Goal: Task Accomplishment & Management: Complete application form

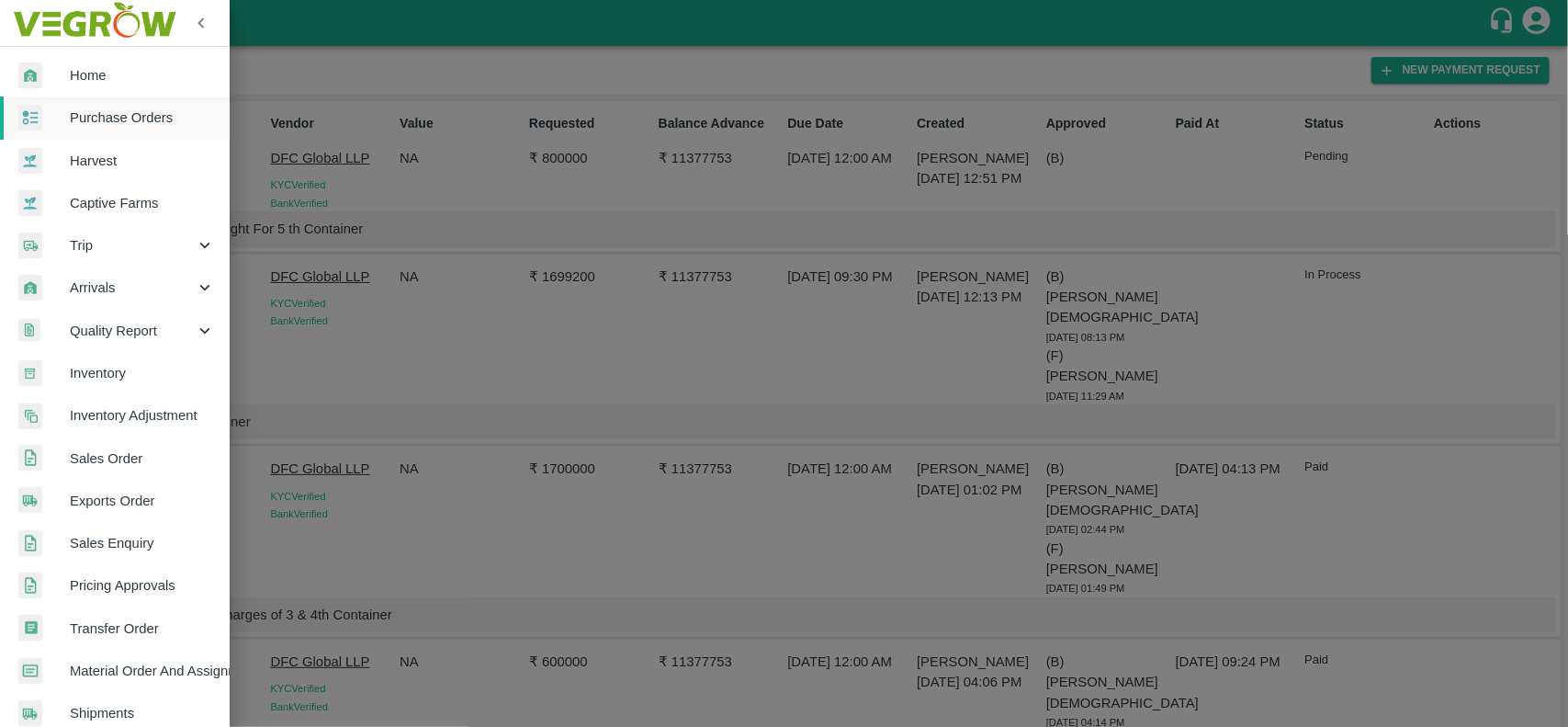
scroll to position [318, 0]
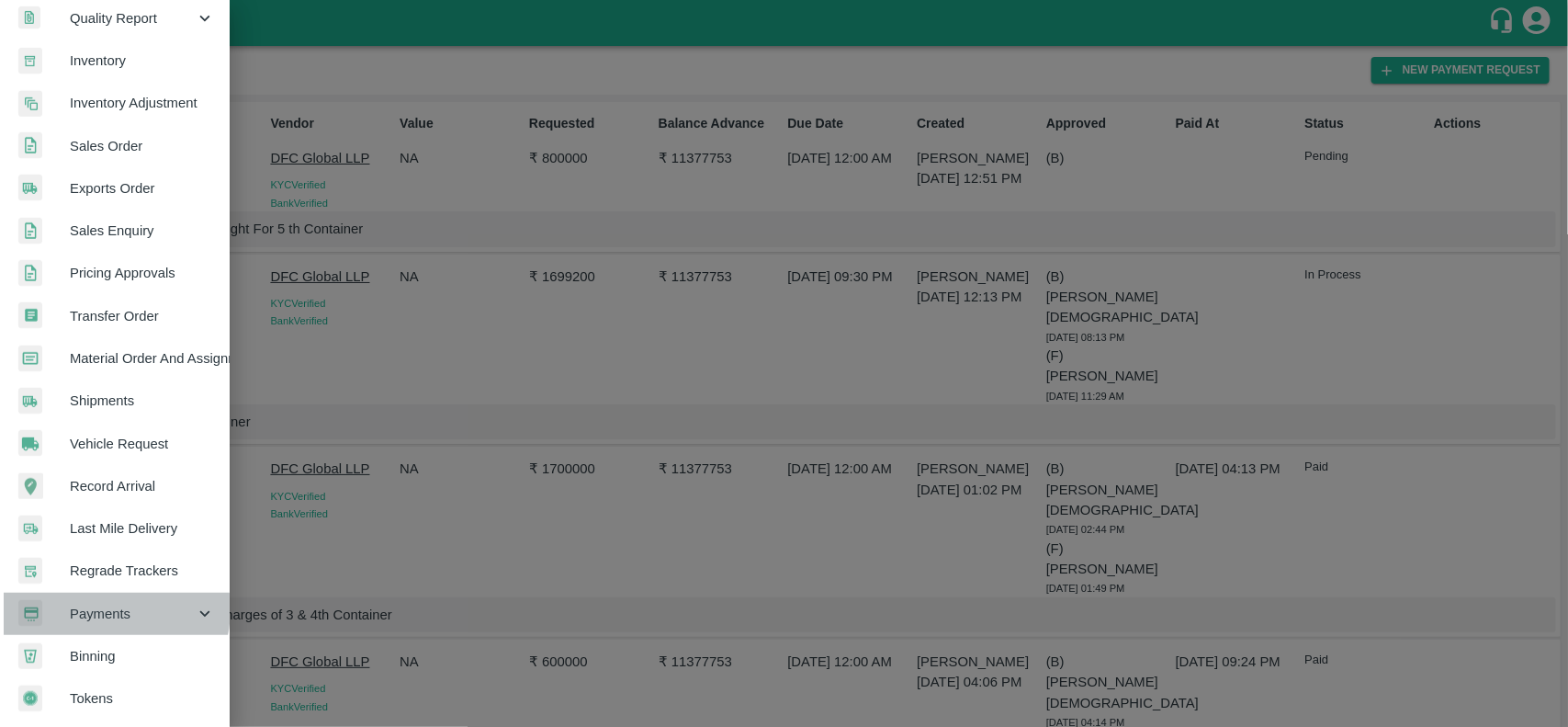
click at [93, 604] on span "Payments" at bounding box center [133, 614] width 125 height 21
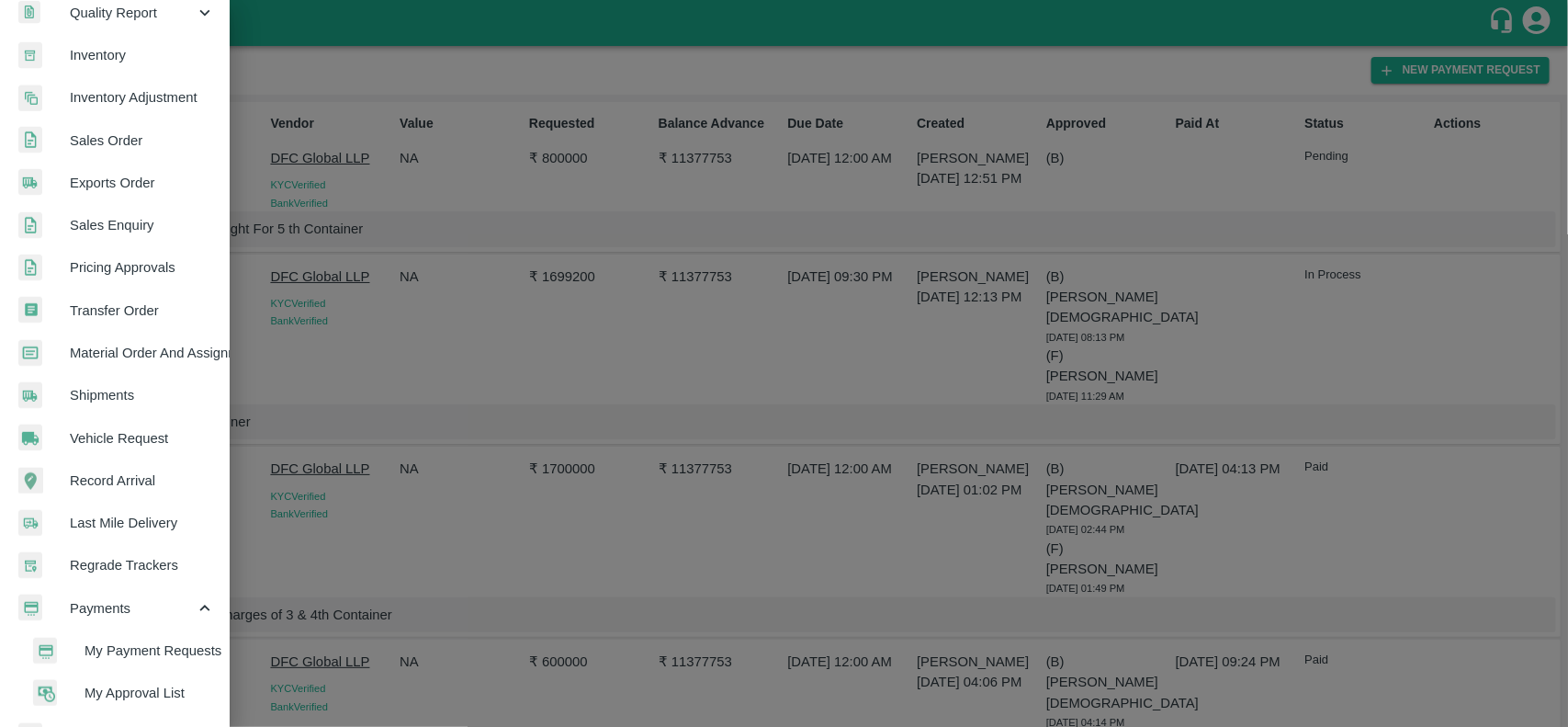
click at [120, 649] on span "My Payment Requests" at bounding box center [150, 651] width 131 height 21
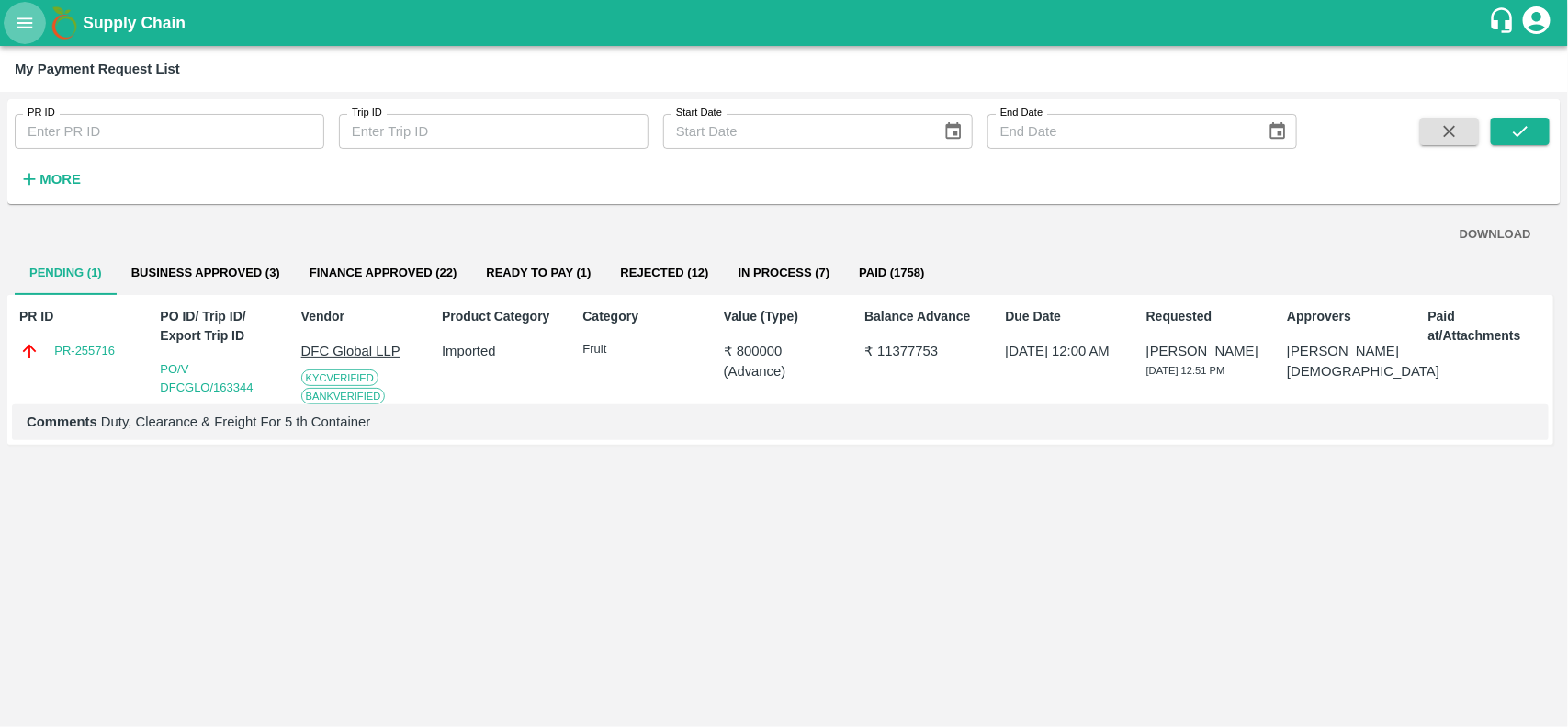
click at [26, 24] on icon "open drawer" at bounding box center [25, 23] width 21 height 21
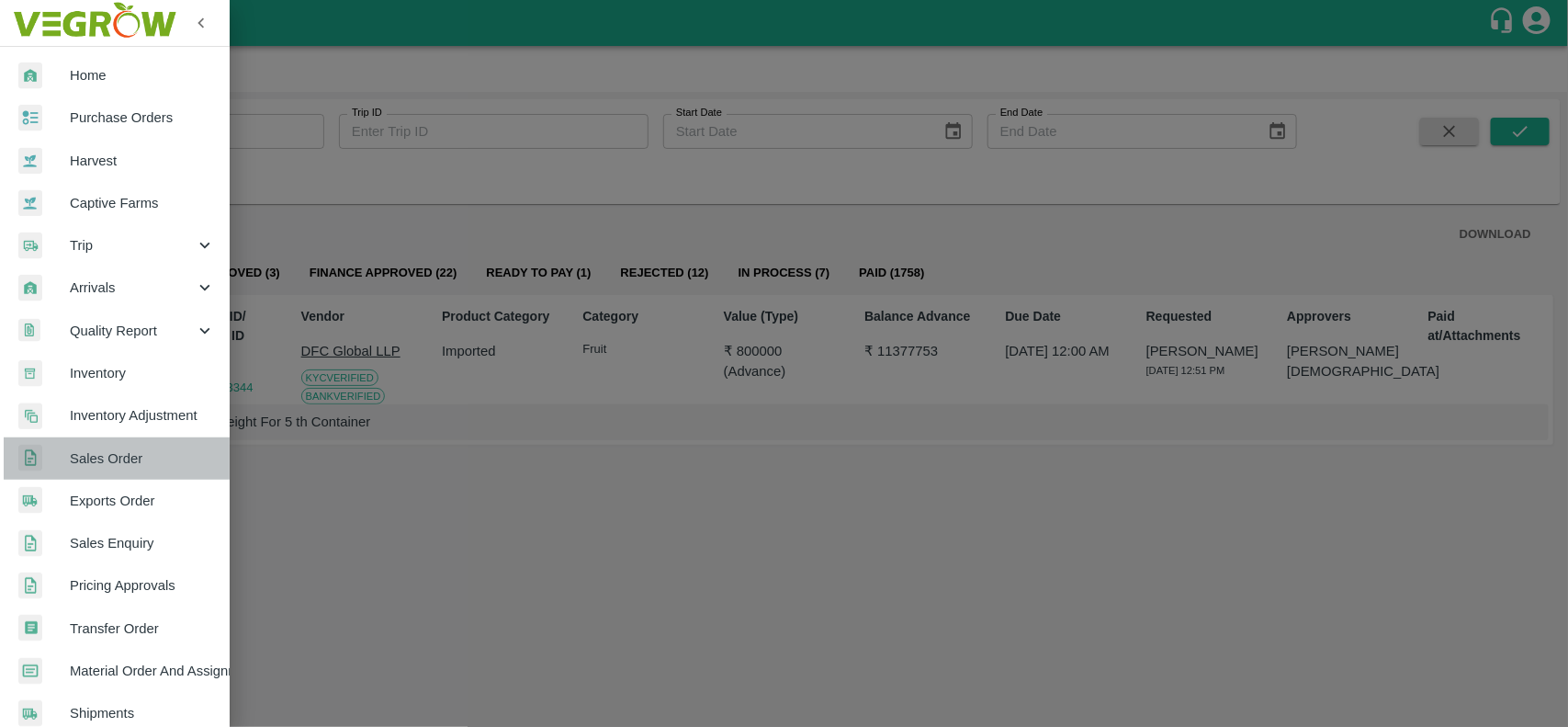
click at [121, 449] on span "Sales Order" at bounding box center [142, 459] width 145 height 21
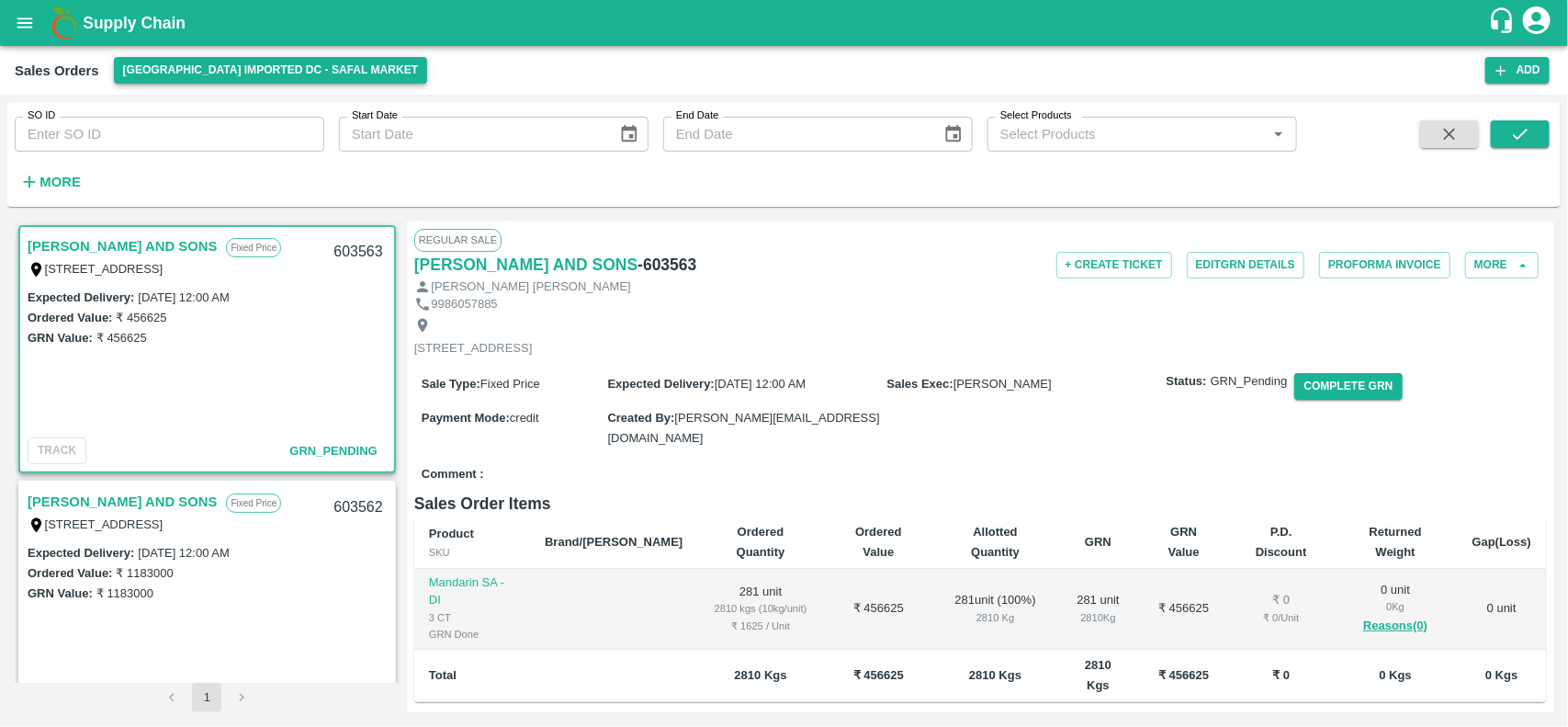
click at [175, 77] on button "[GEOGRAPHIC_DATA] Imported DC - Safal Market" at bounding box center [271, 70] width 314 height 27
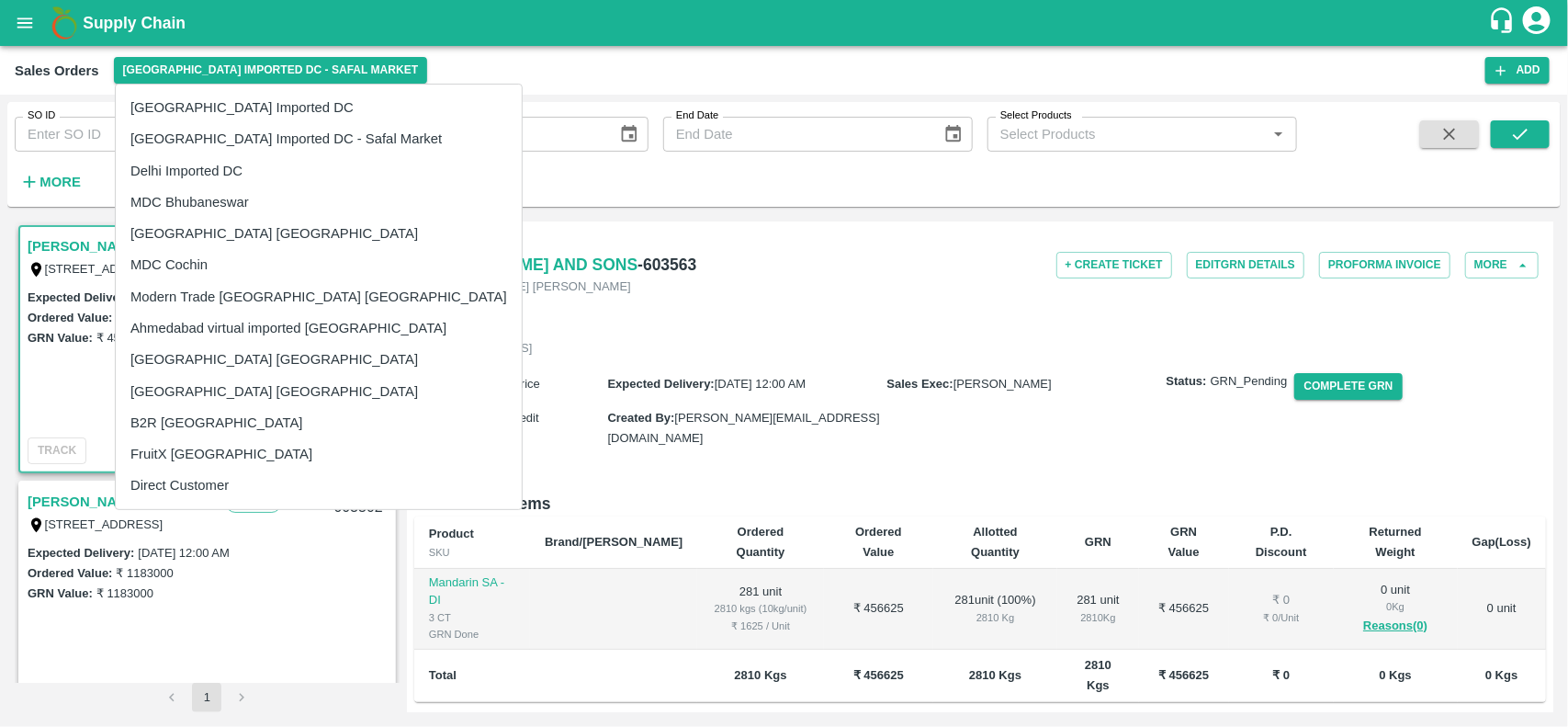
click at [61, 139] on div at bounding box center [784, 364] width 1568 height 727
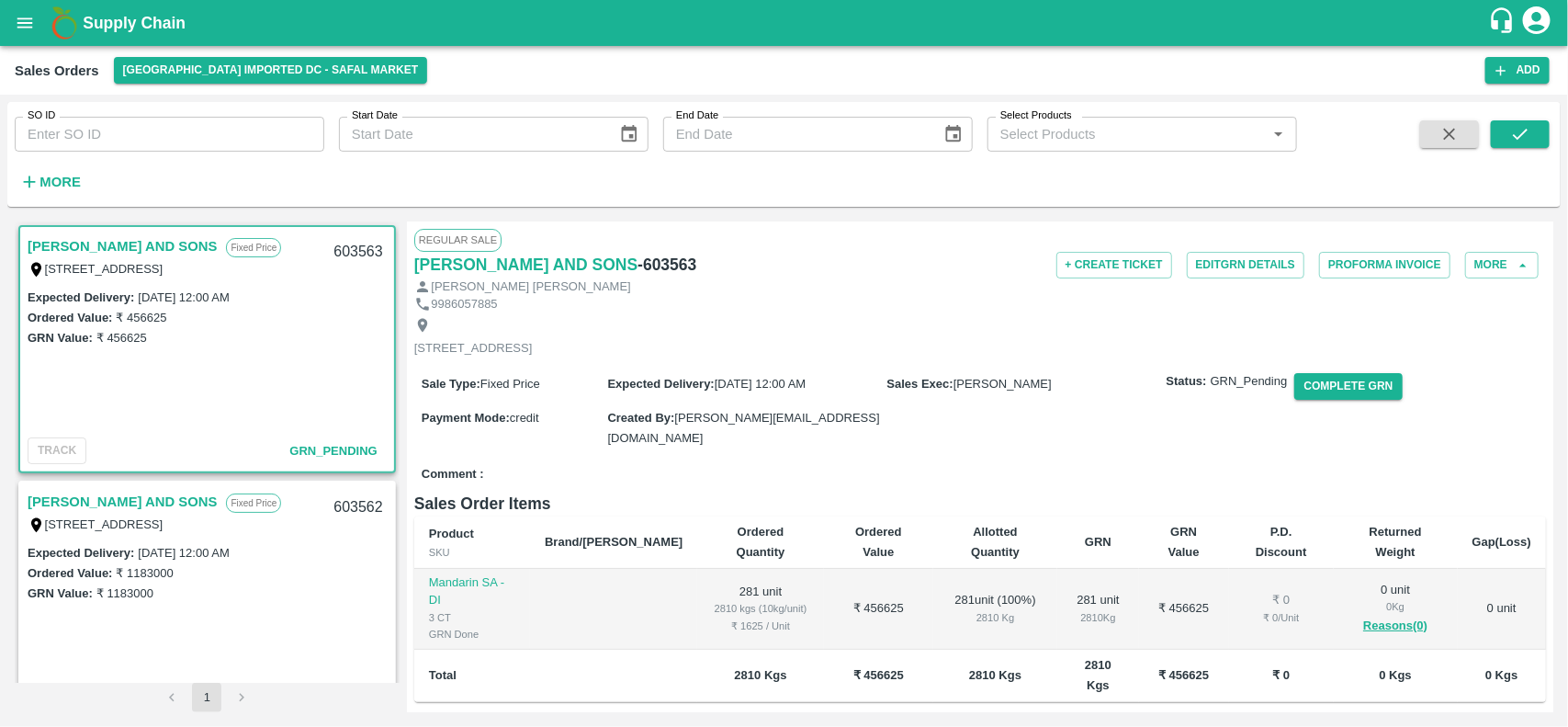
click at [61, 139] on input "SO ID" at bounding box center [170, 134] width 310 height 35
paste input "603865"
click at [1530, 136] on icon "submit" at bounding box center [1520, 135] width 21 height 21
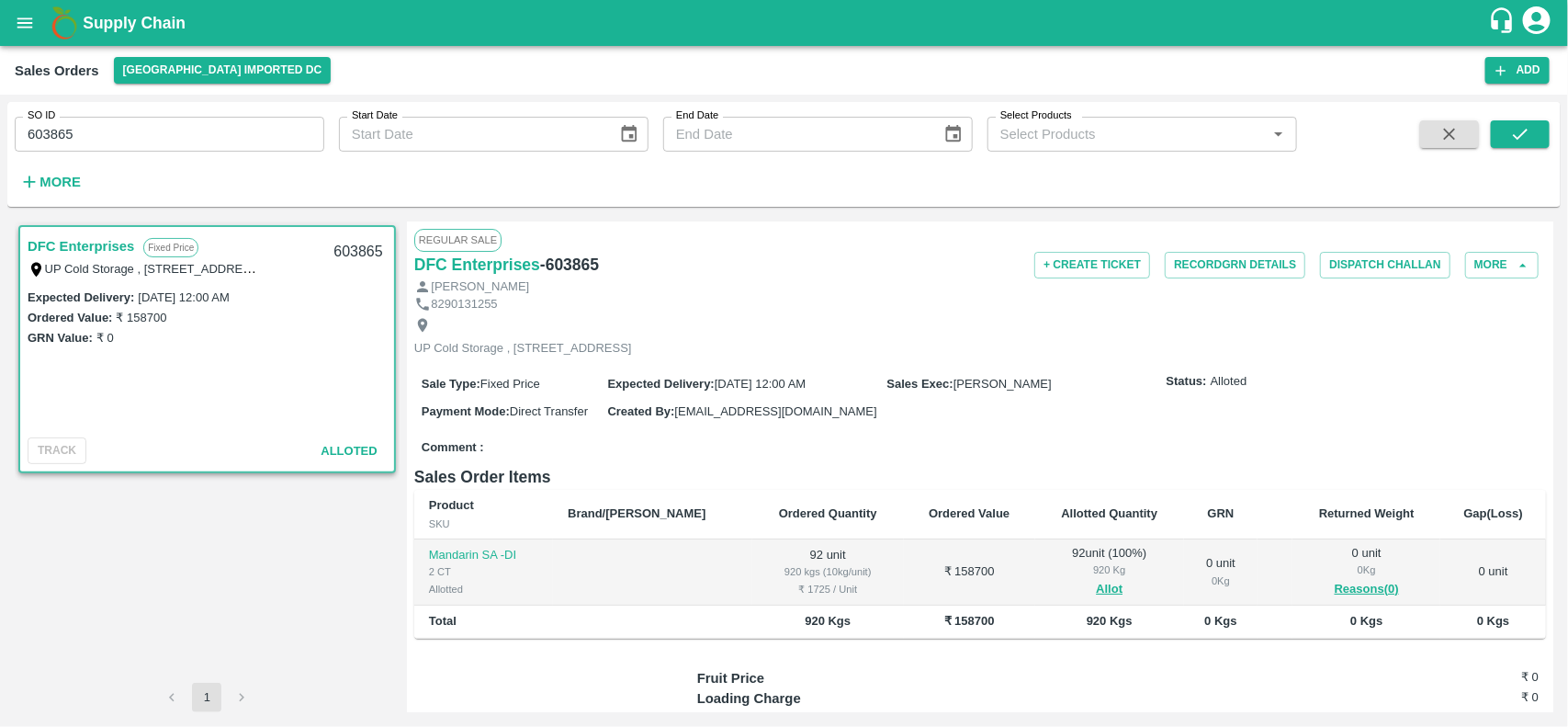
click at [103, 118] on input "603865" at bounding box center [170, 134] width 310 height 35
paste input "text"
click at [1539, 141] on button "submit" at bounding box center [1520, 135] width 59 height 28
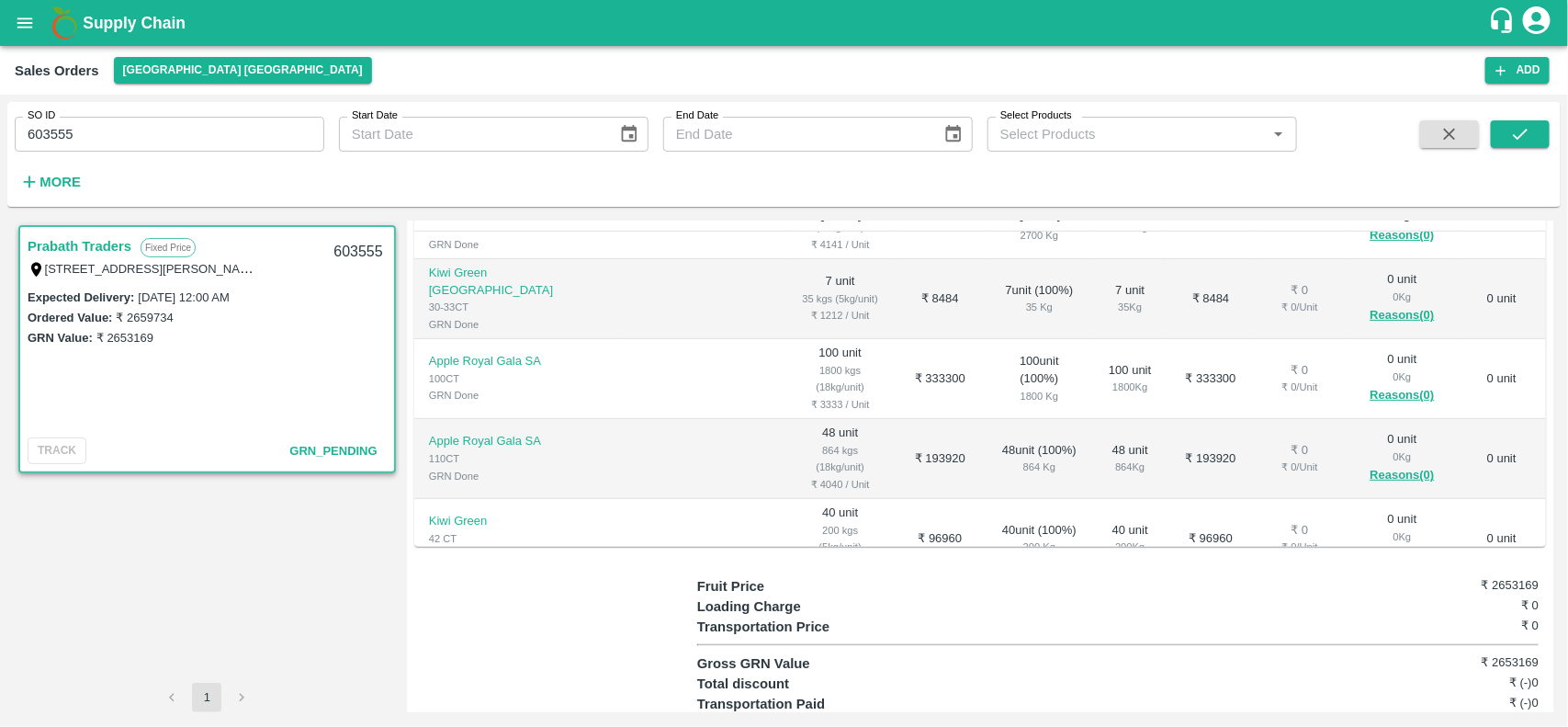
scroll to position [381, 0]
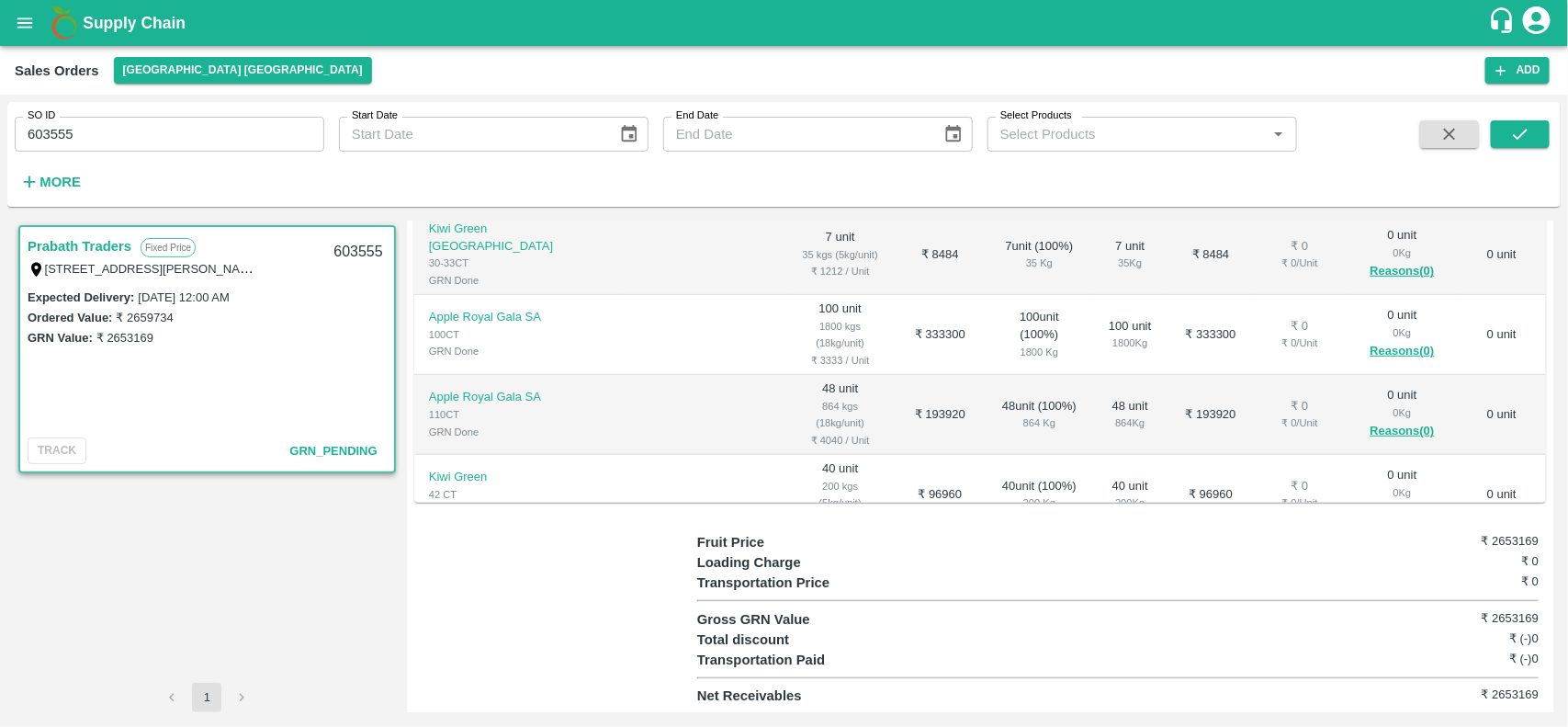
click at [118, 136] on input "603555" at bounding box center [170, 134] width 310 height 35
paste input "text"
click at [1501, 142] on button "submit" at bounding box center [1520, 135] width 59 height 28
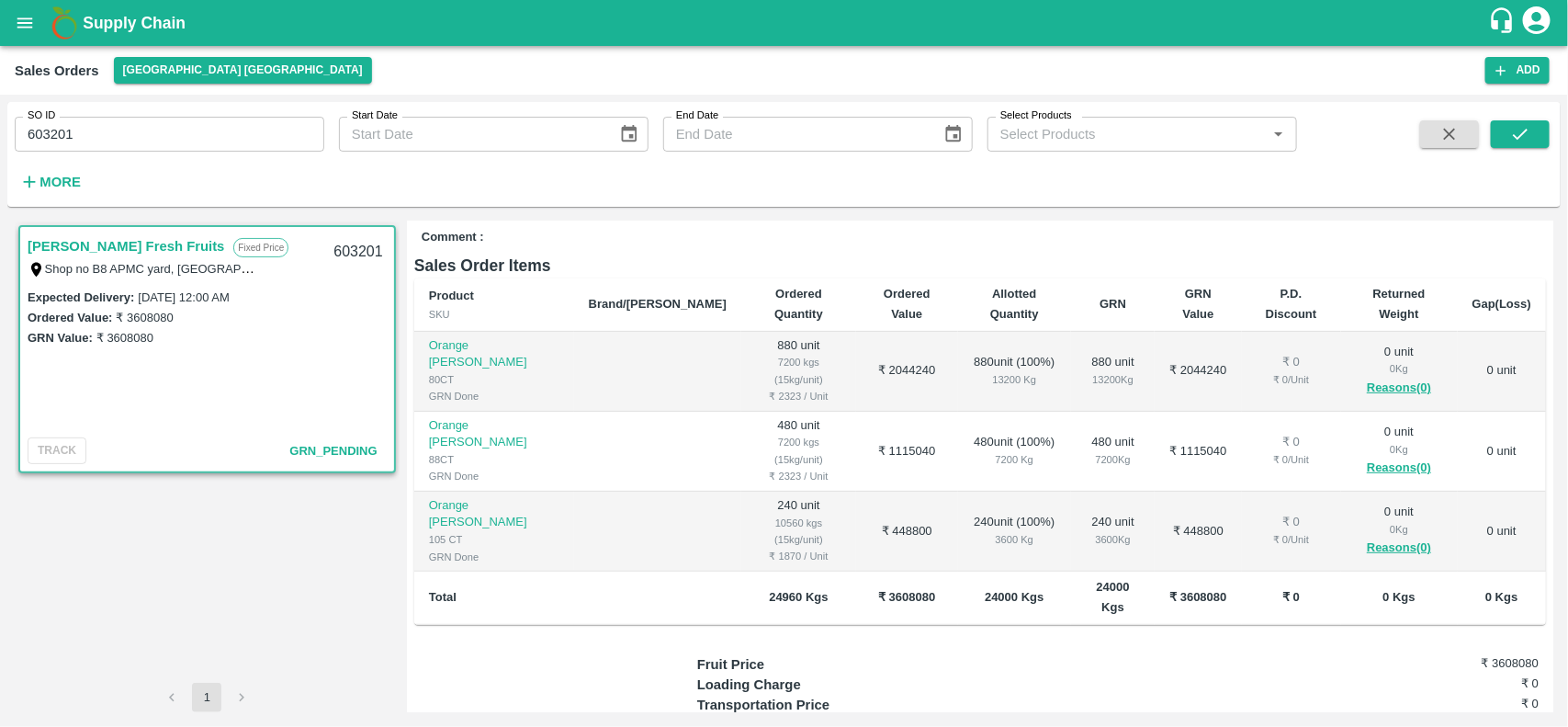
scroll to position [297, 0]
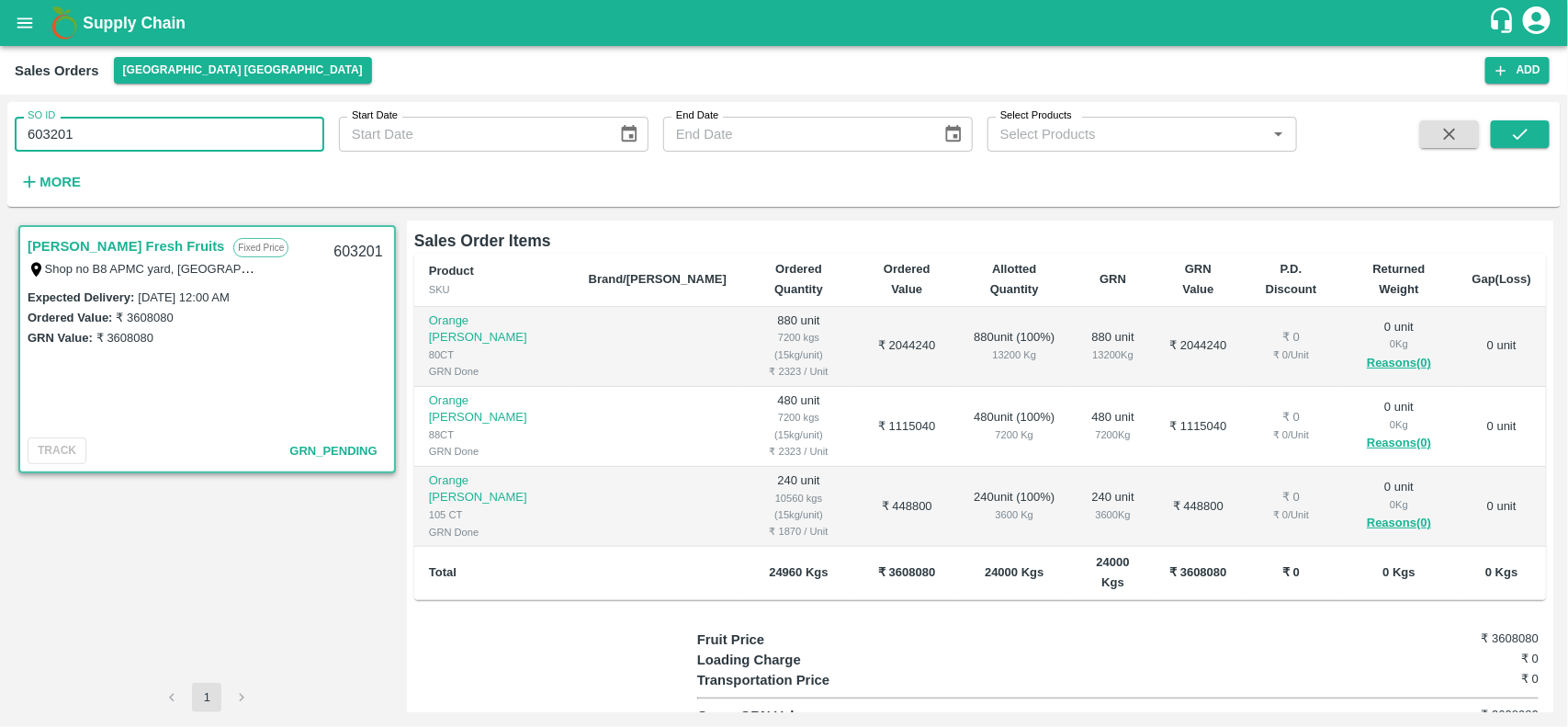
click at [66, 135] on input "603201" at bounding box center [170, 134] width 310 height 35
paste input "text"
type input "603201"
click at [101, 143] on input "SO ID" at bounding box center [170, 134] width 310 height 35
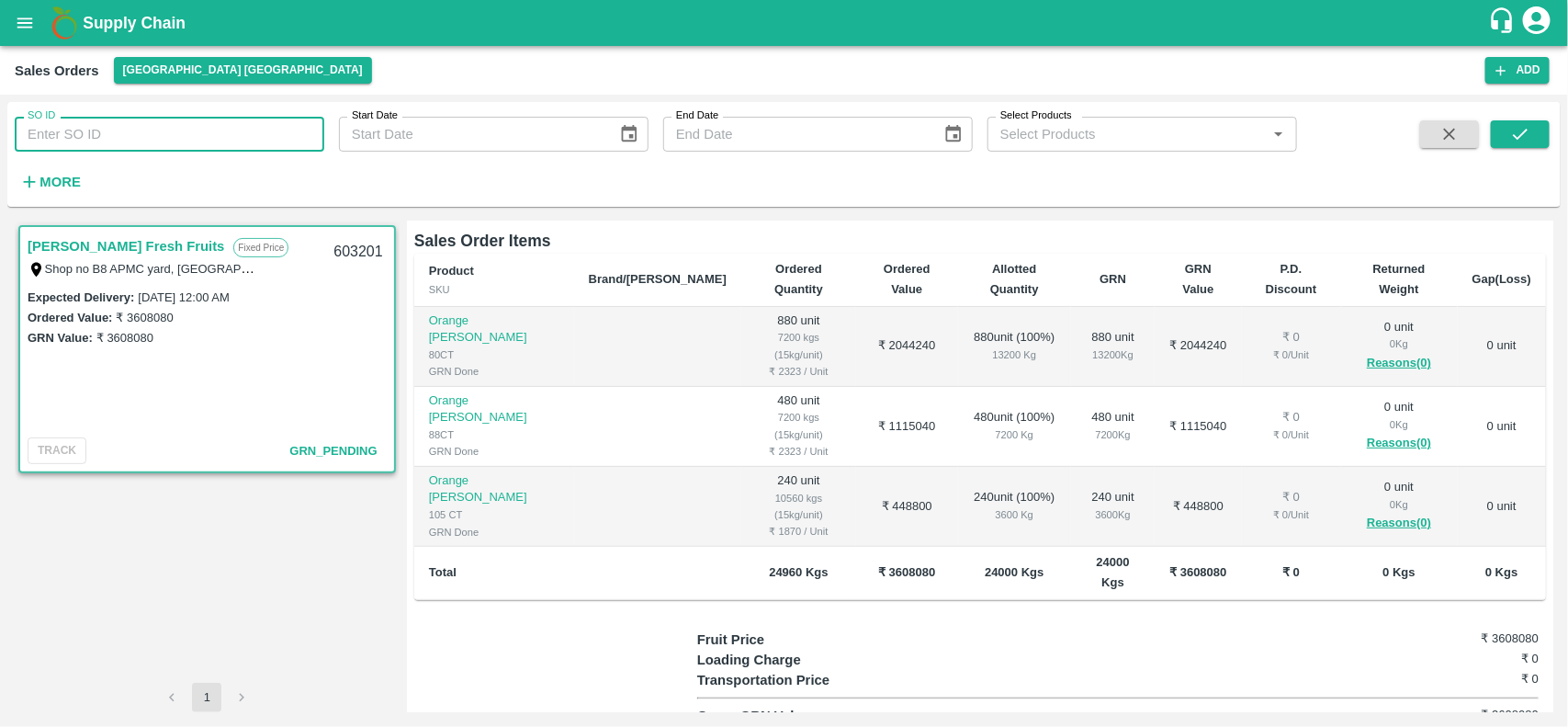
paste input "text"
click at [66, 139] on input "SO ID" at bounding box center [170, 134] width 310 height 35
paste input "text"
type input "602609"
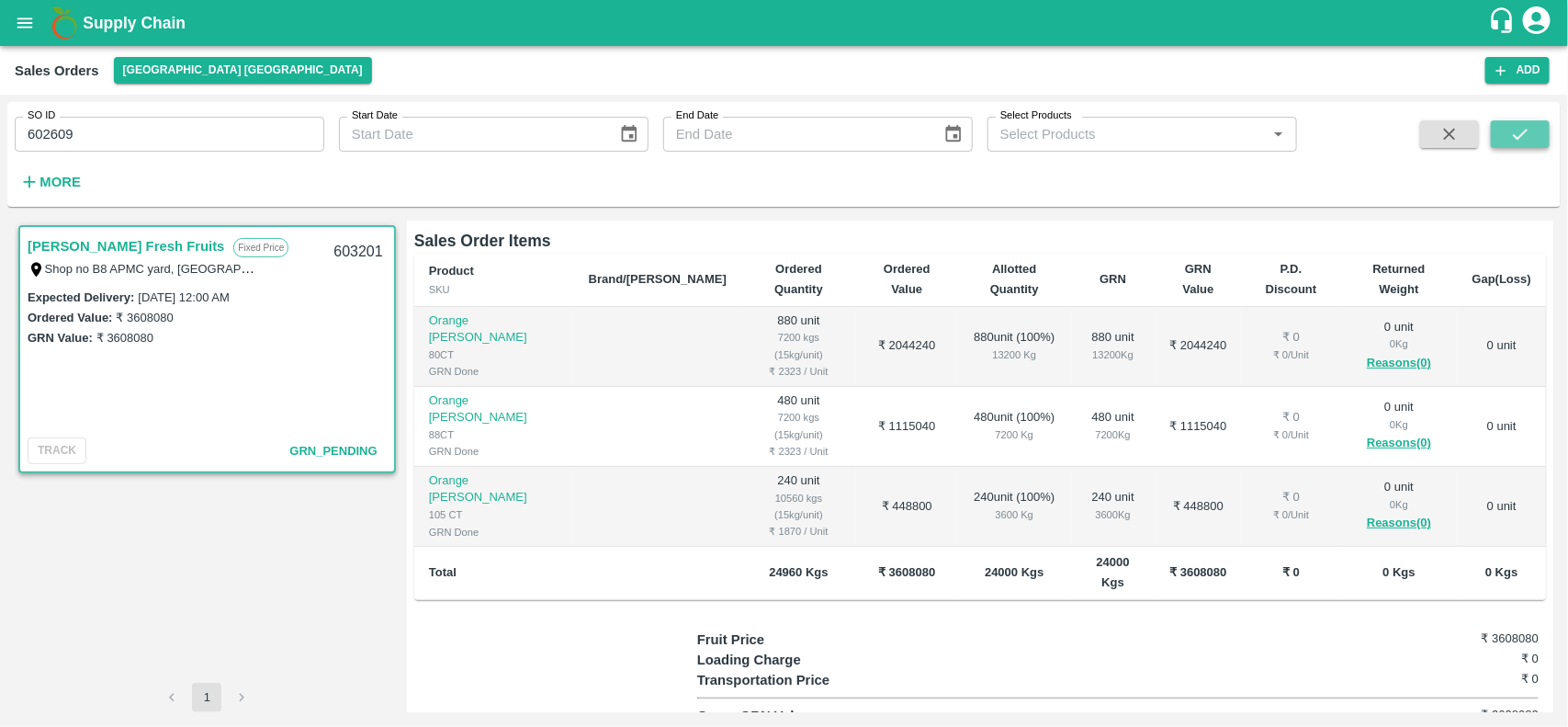
click at [1522, 140] on icon "submit" at bounding box center [1520, 135] width 21 height 21
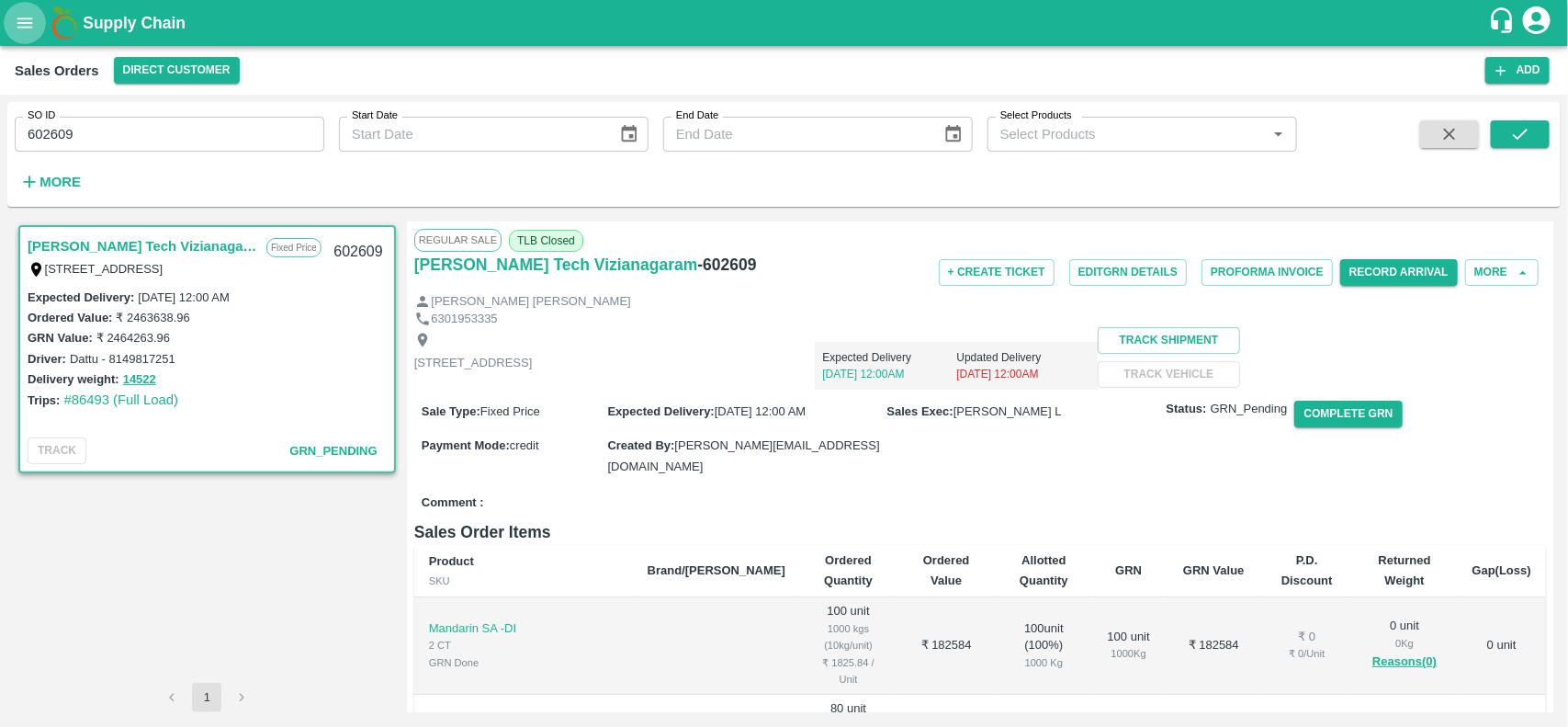
click at [14, 9] on button "open drawer" at bounding box center [24, 22] width 42 height 42
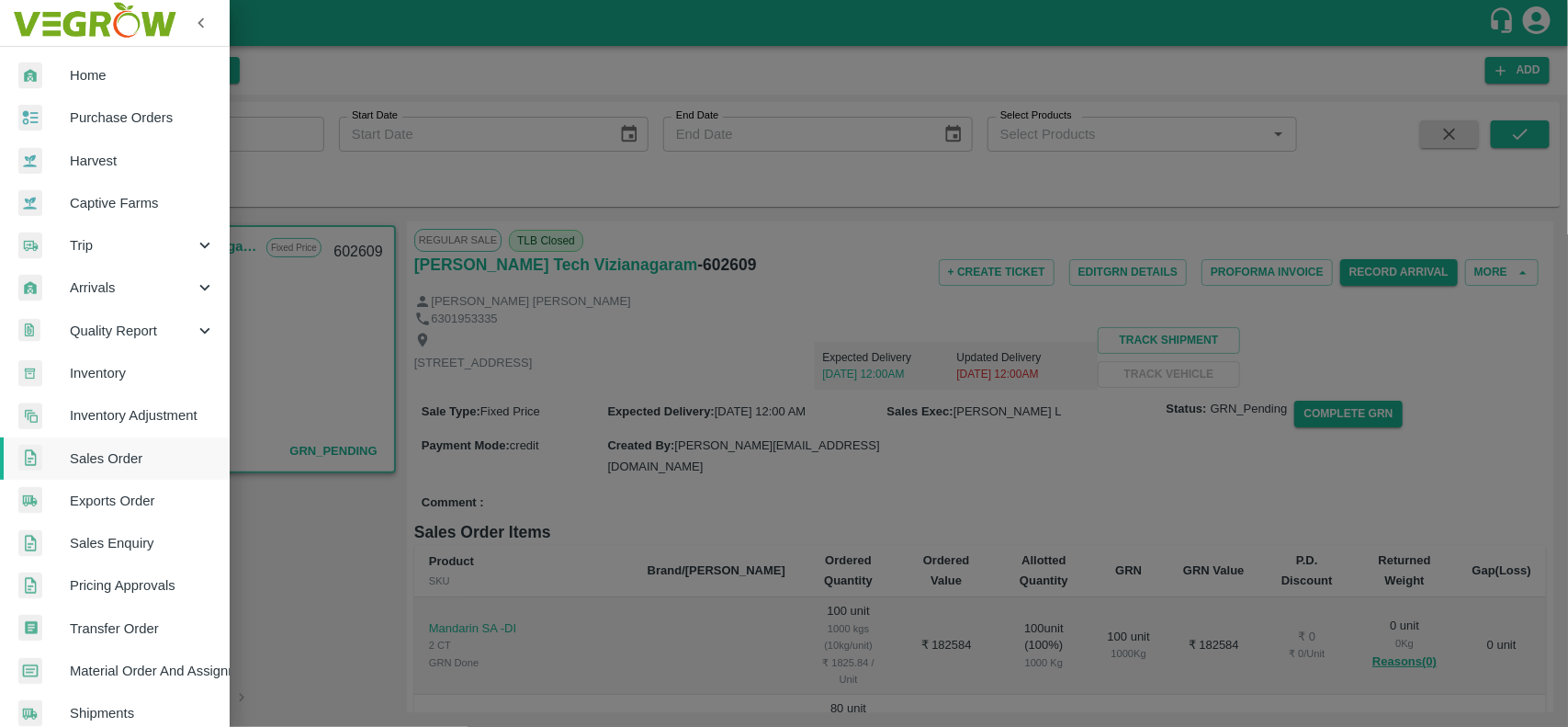
scroll to position [403, 0]
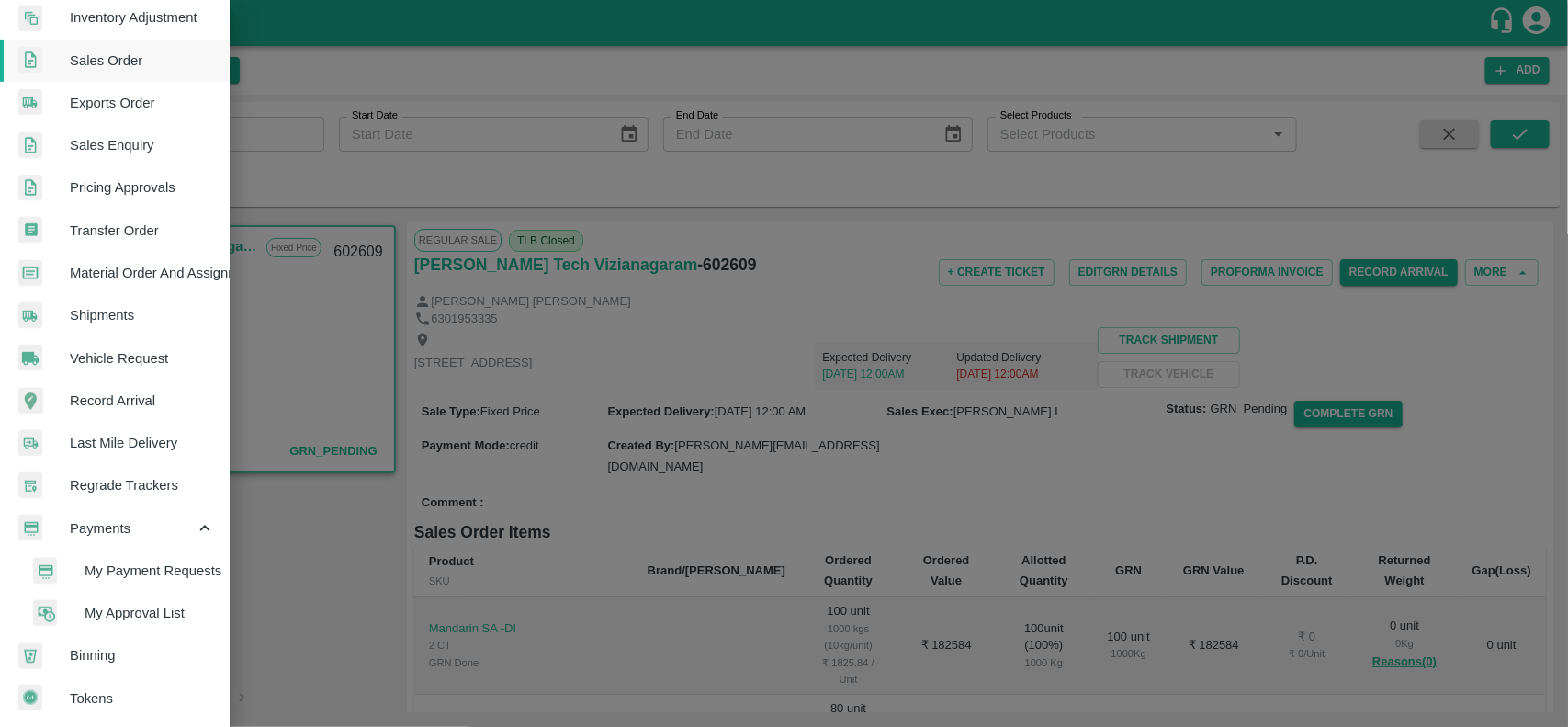
click at [141, 571] on span "My Payment Requests" at bounding box center [150, 571] width 131 height 21
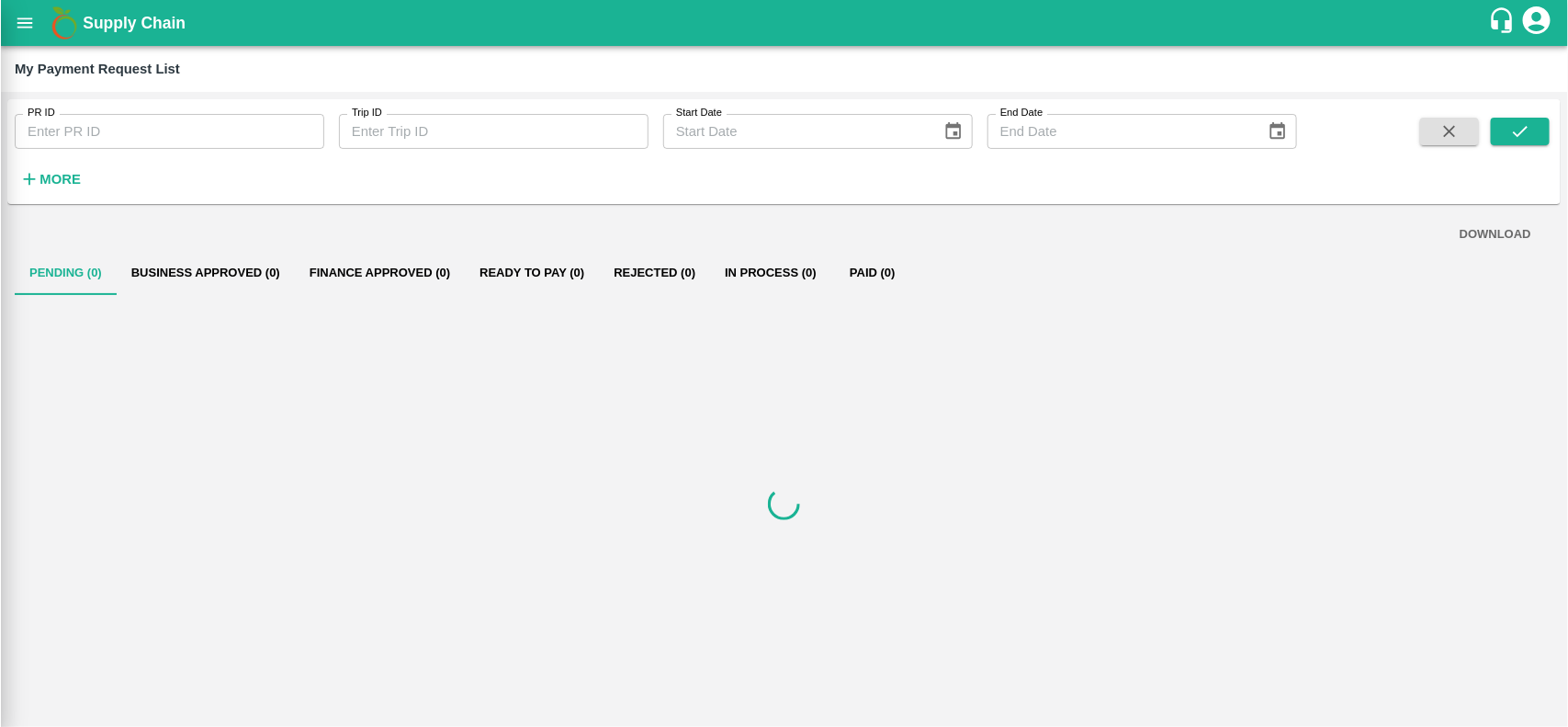
scroll to position [396, 0]
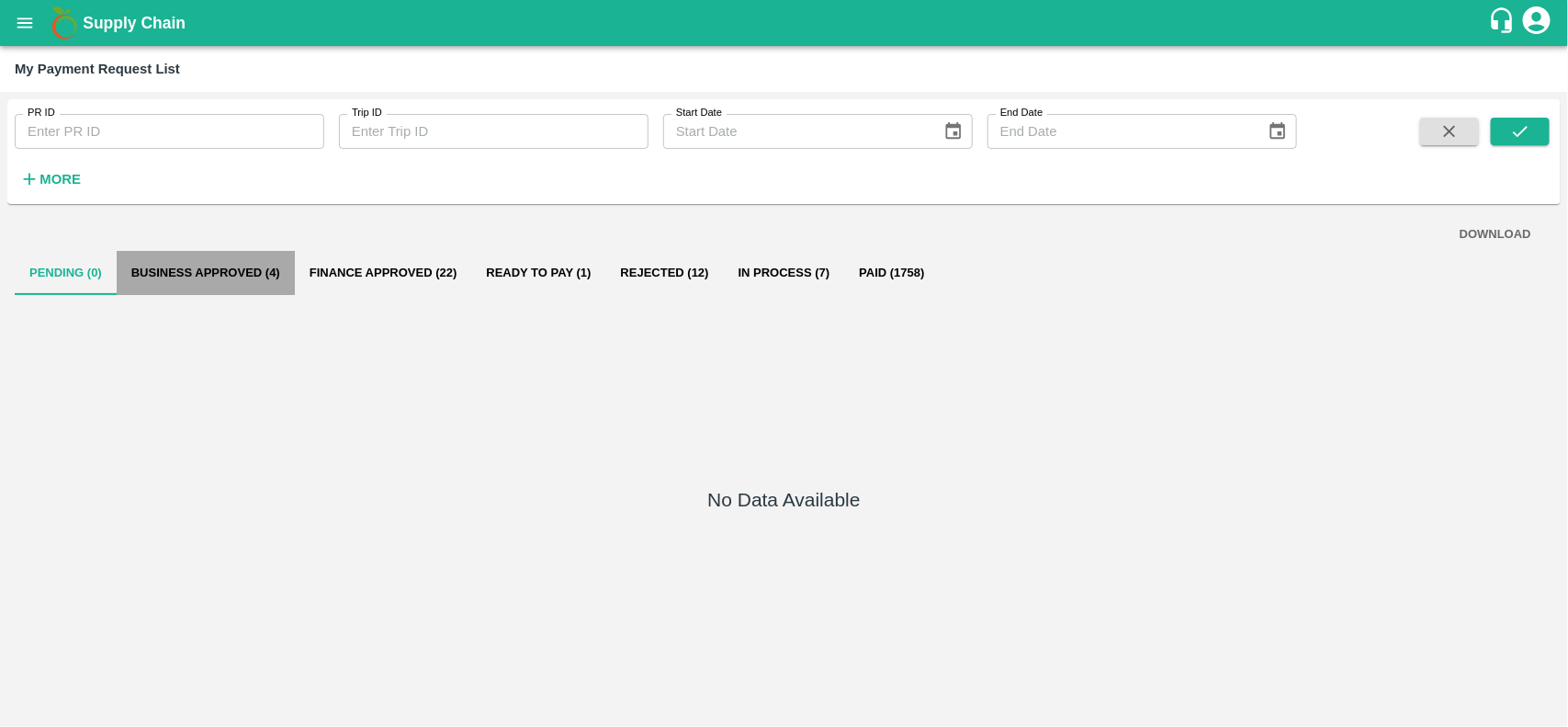
click at [195, 269] on button "Business Approved (4)" at bounding box center [205, 273] width 178 height 44
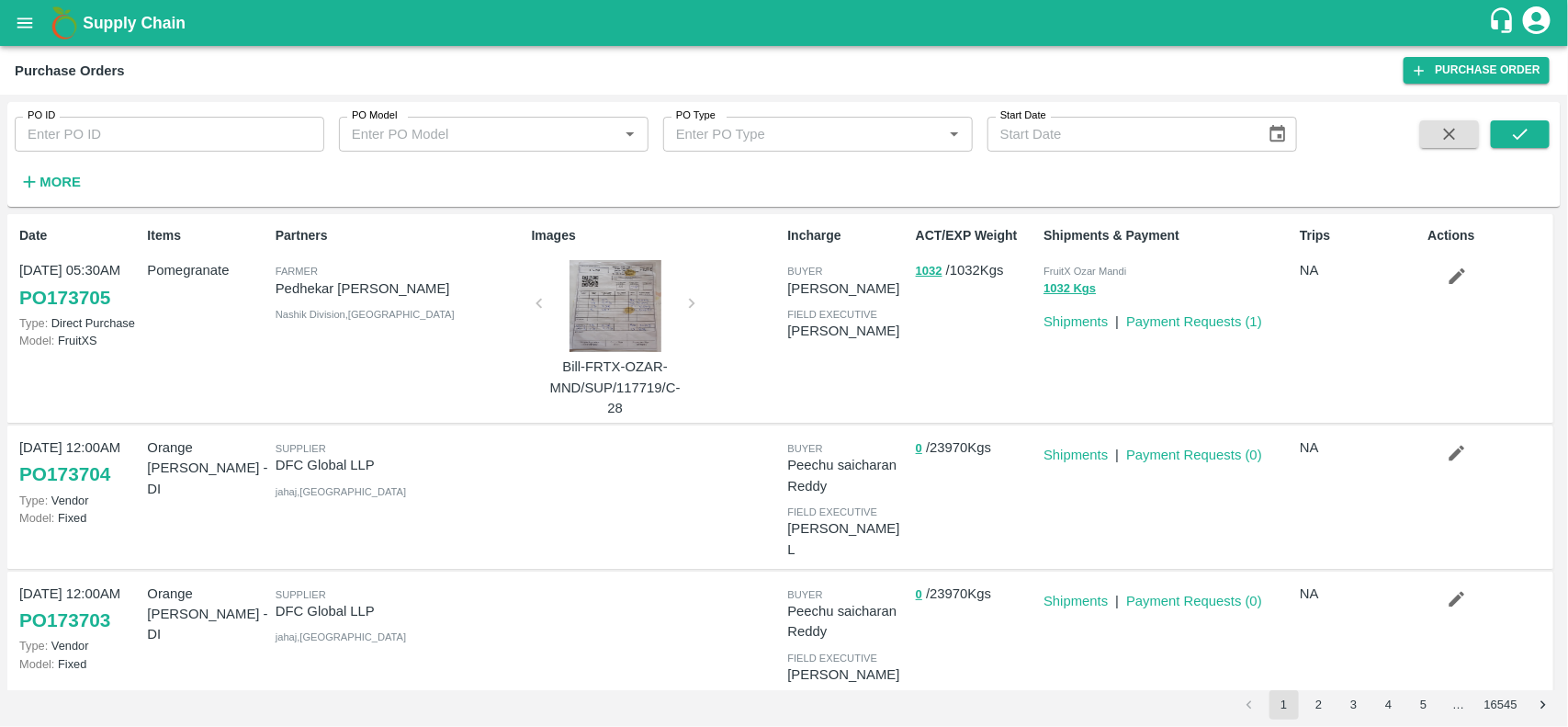
scroll to position [107, 0]
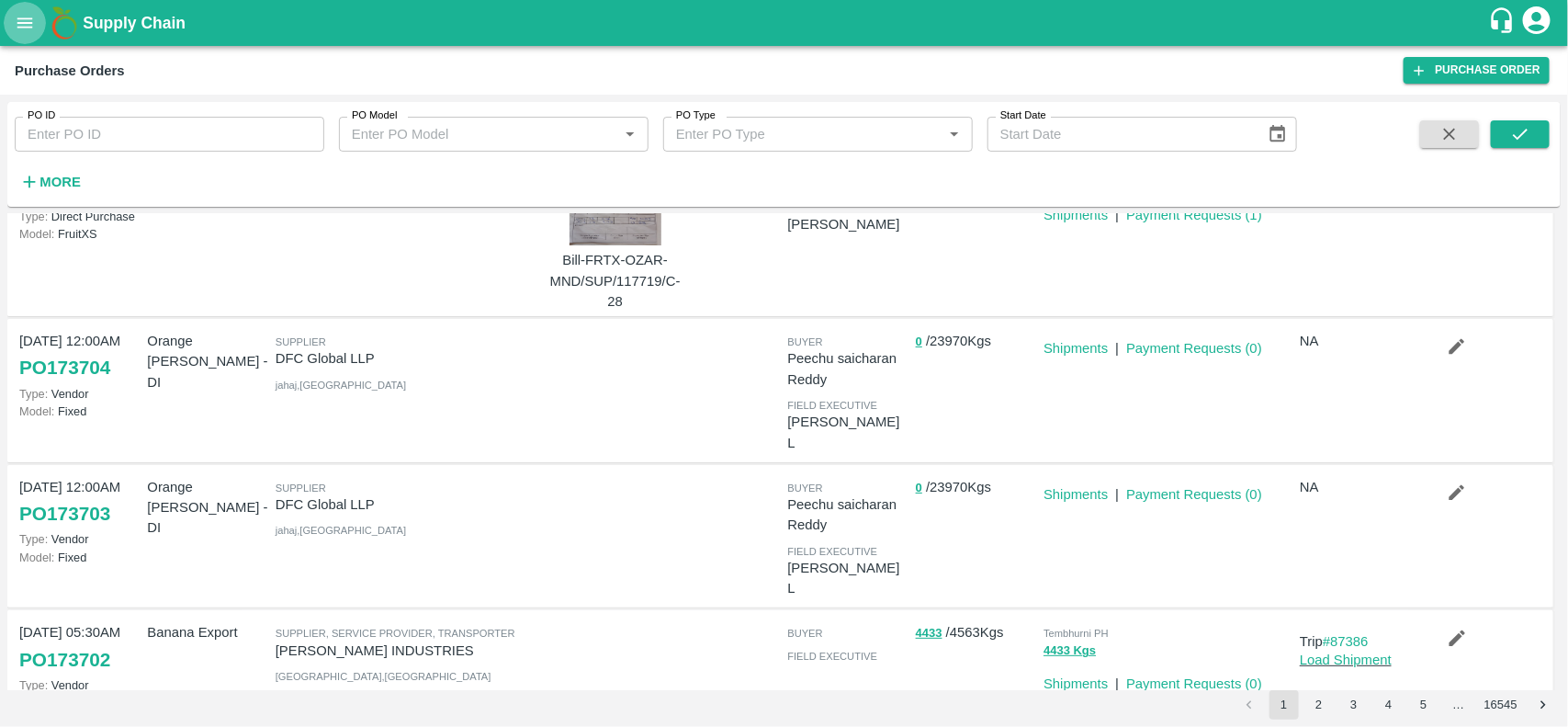
click at [19, 33] on button "open drawer" at bounding box center [24, 22] width 42 height 42
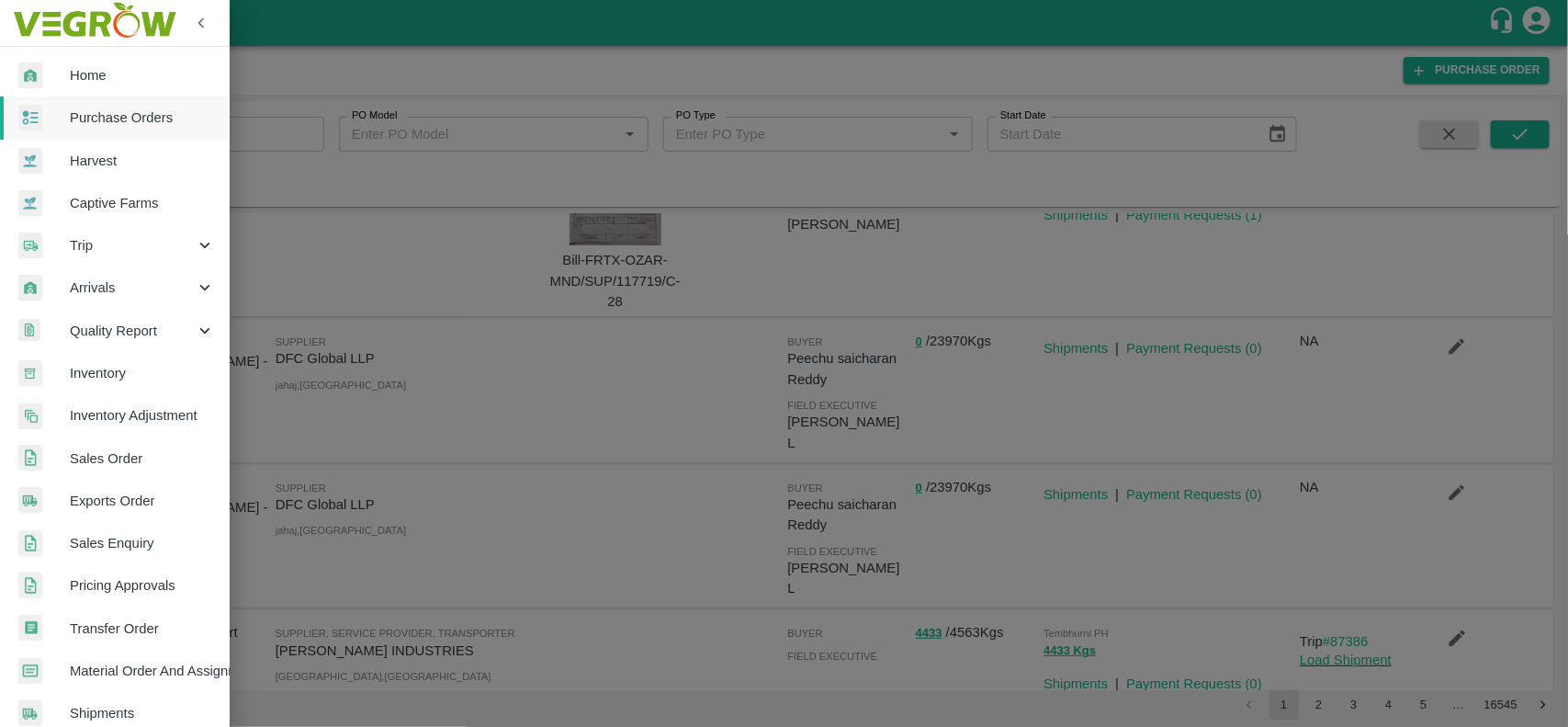
scroll to position [318, 0]
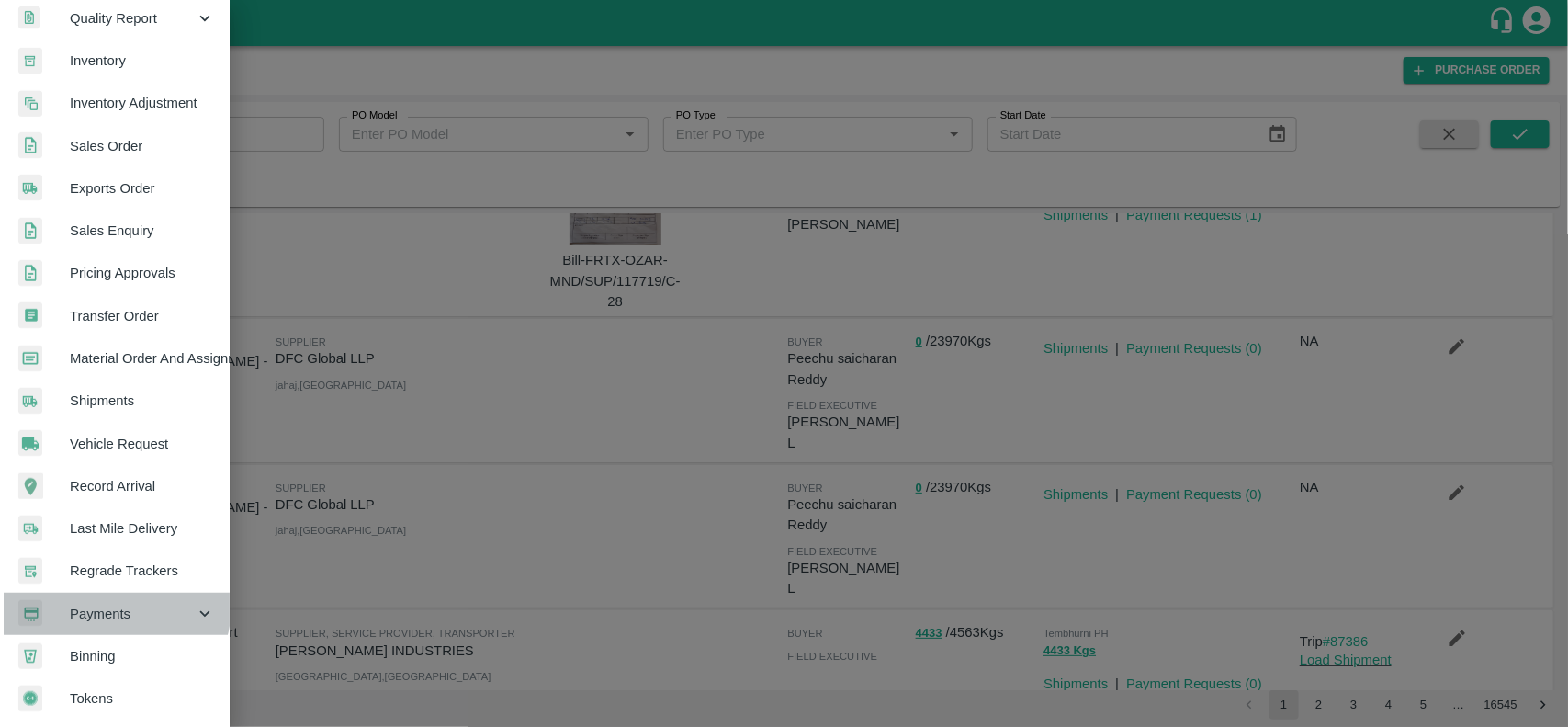
click at [101, 604] on span "Payments" at bounding box center [133, 614] width 125 height 21
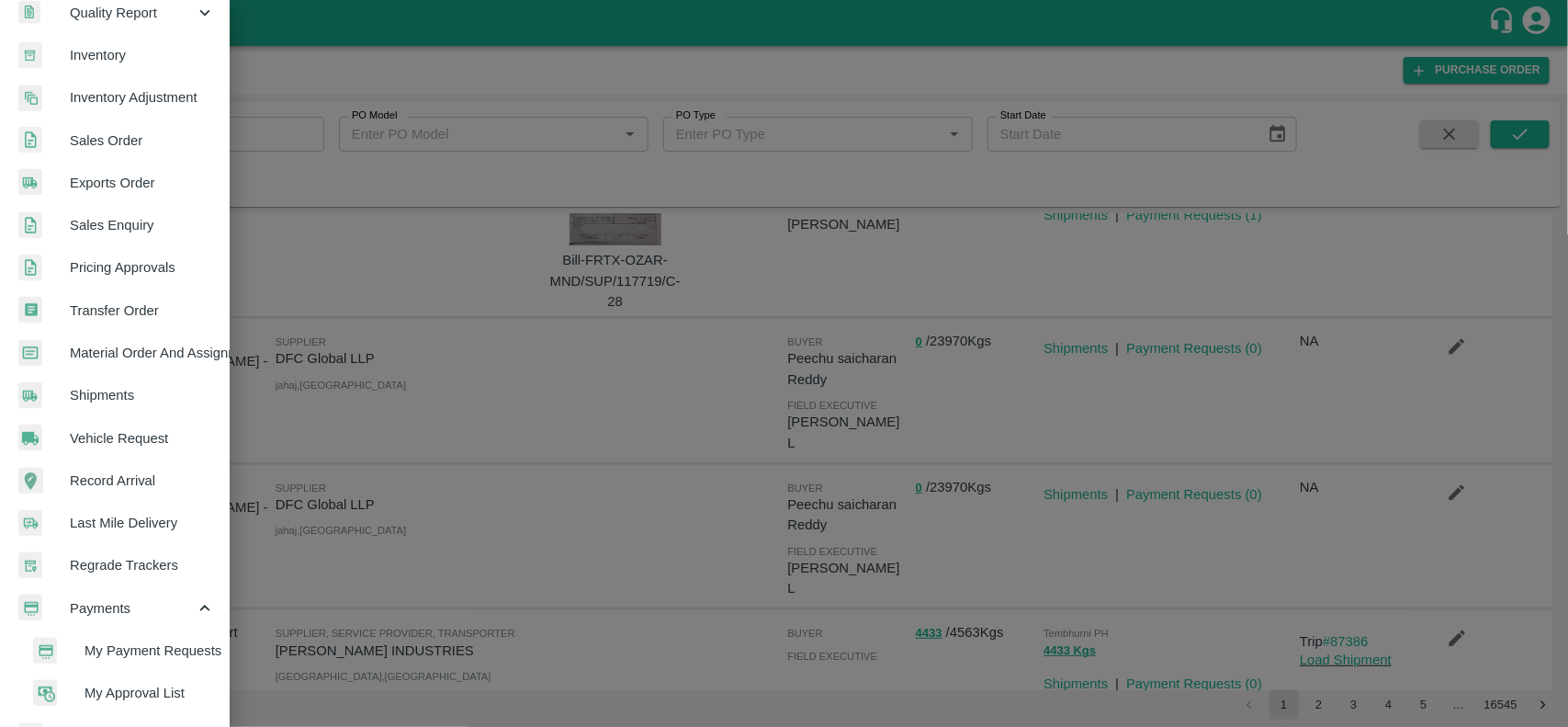
click at [152, 645] on span "My Payment Requests" at bounding box center [150, 651] width 131 height 21
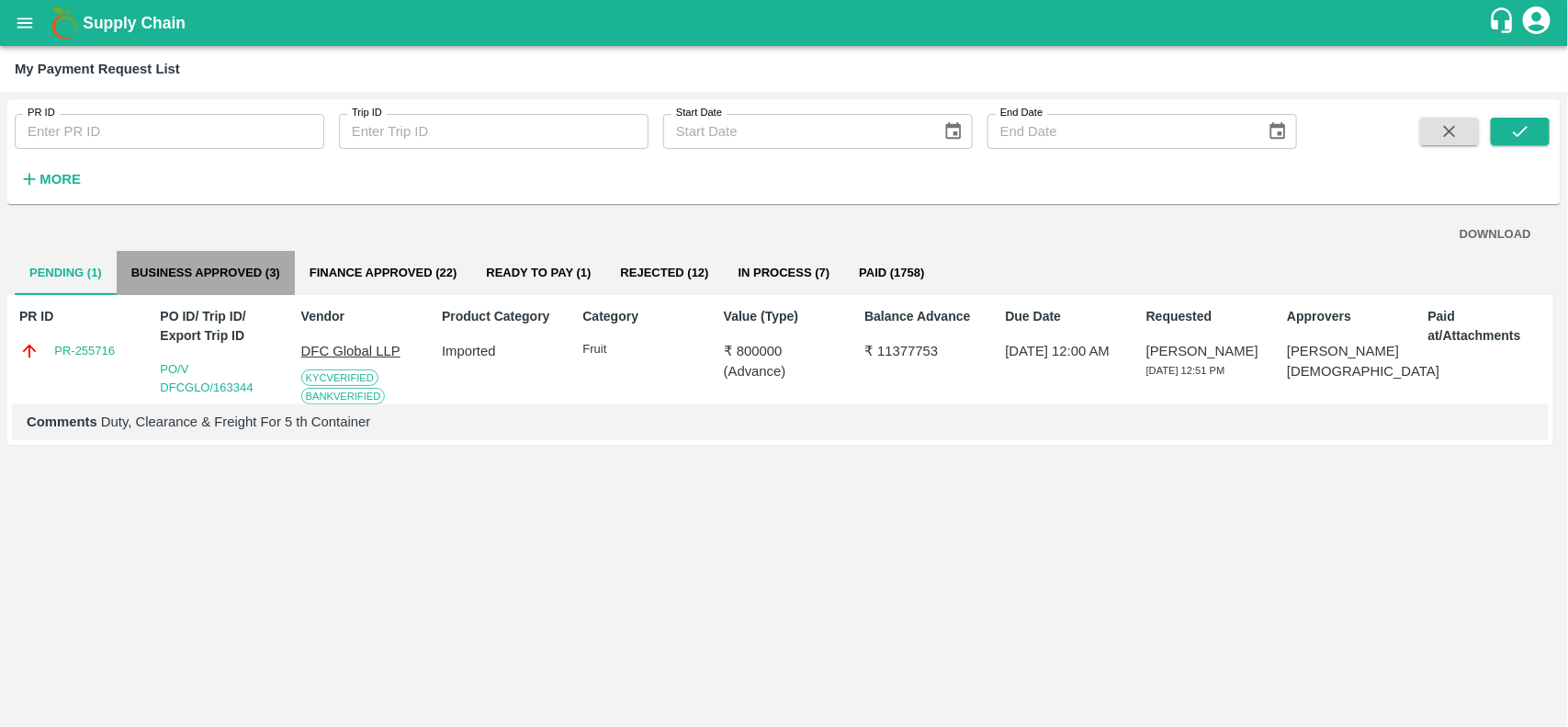
click at [233, 276] on button "Business Approved (3)" at bounding box center [205, 273] width 178 height 44
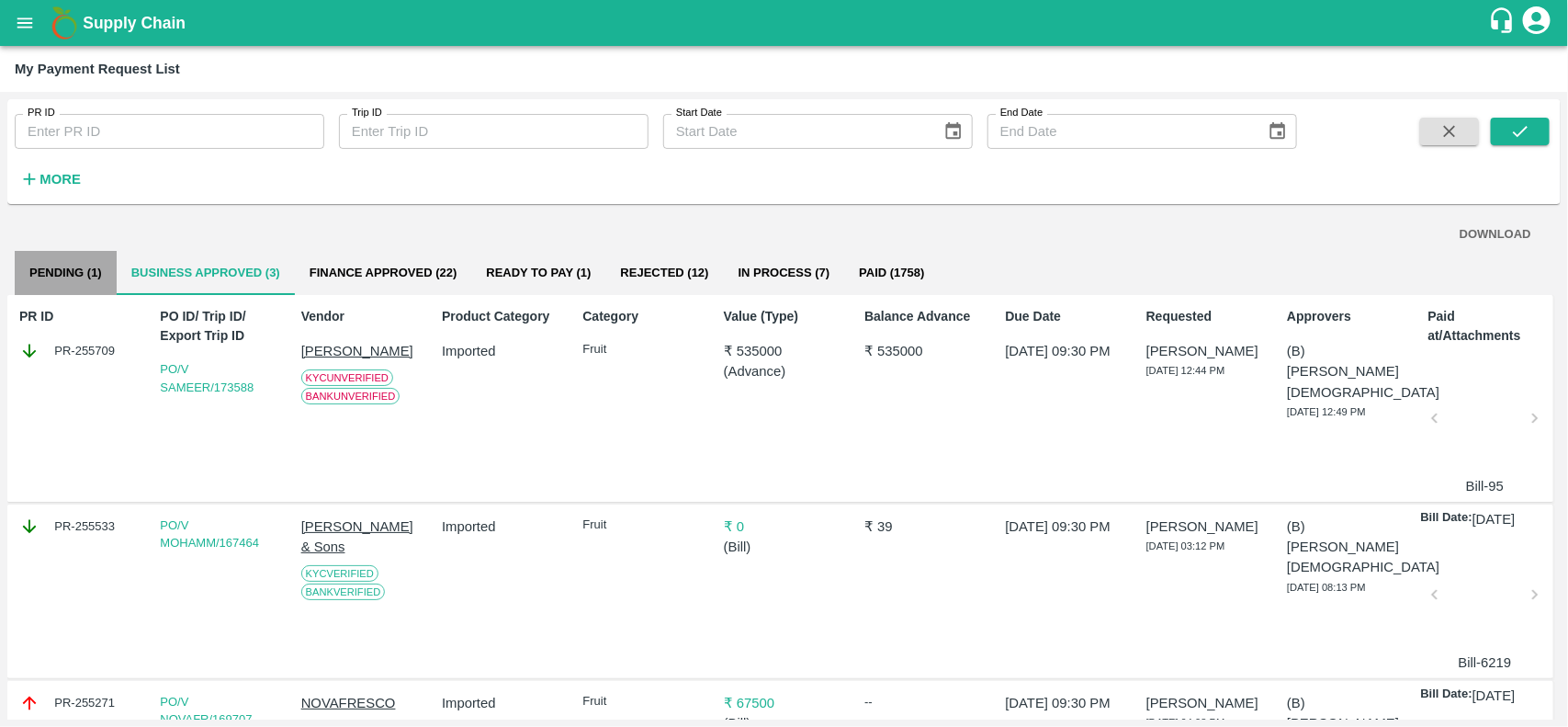
click at [92, 273] on button "Pending (1)" at bounding box center [65, 273] width 102 height 44
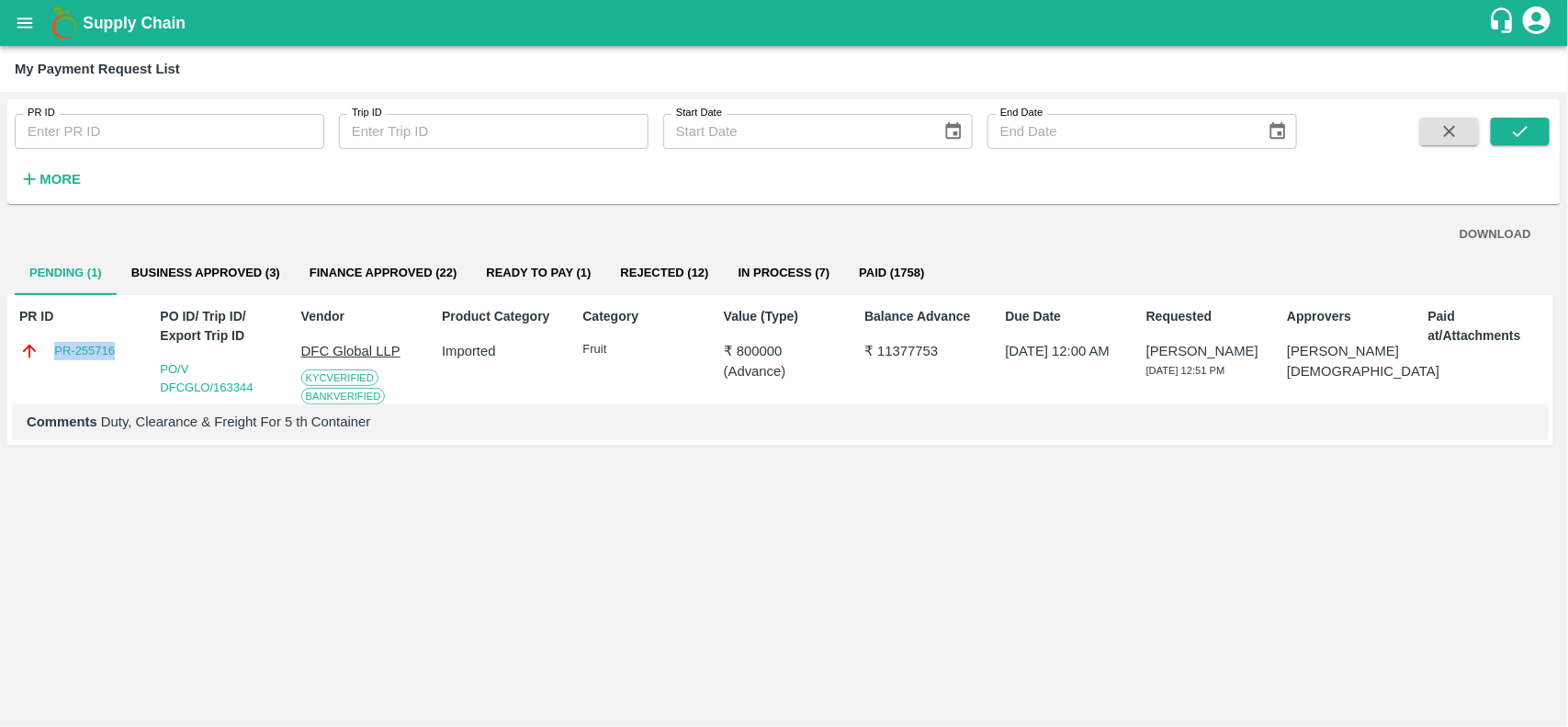
drag, startPoint x: 43, startPoint y: 341, endPoint x: 125, endPoint y: 351, distance: 82.6
click at [125, 351] on div "PR-255716" at bounding box center [79, 351] width 120 height 21
copy link "PR-255716"
click at [505, 288] on button "Ready To Pay (1)" at bounding box center [539, 273] width 134 height 44
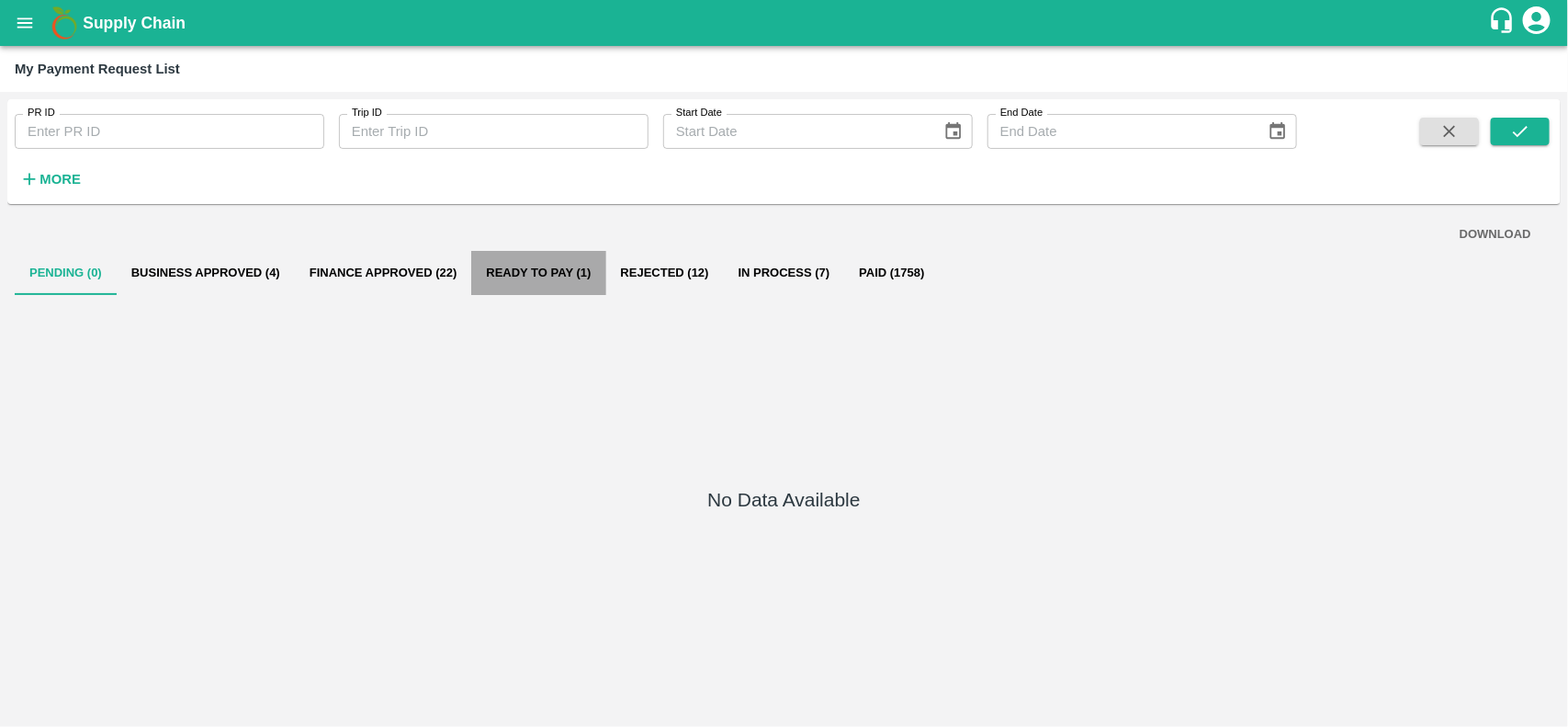
click at [548, 280] on button "Ready To Pay (1)" at bounding box center [539, 273] width 134 height 44
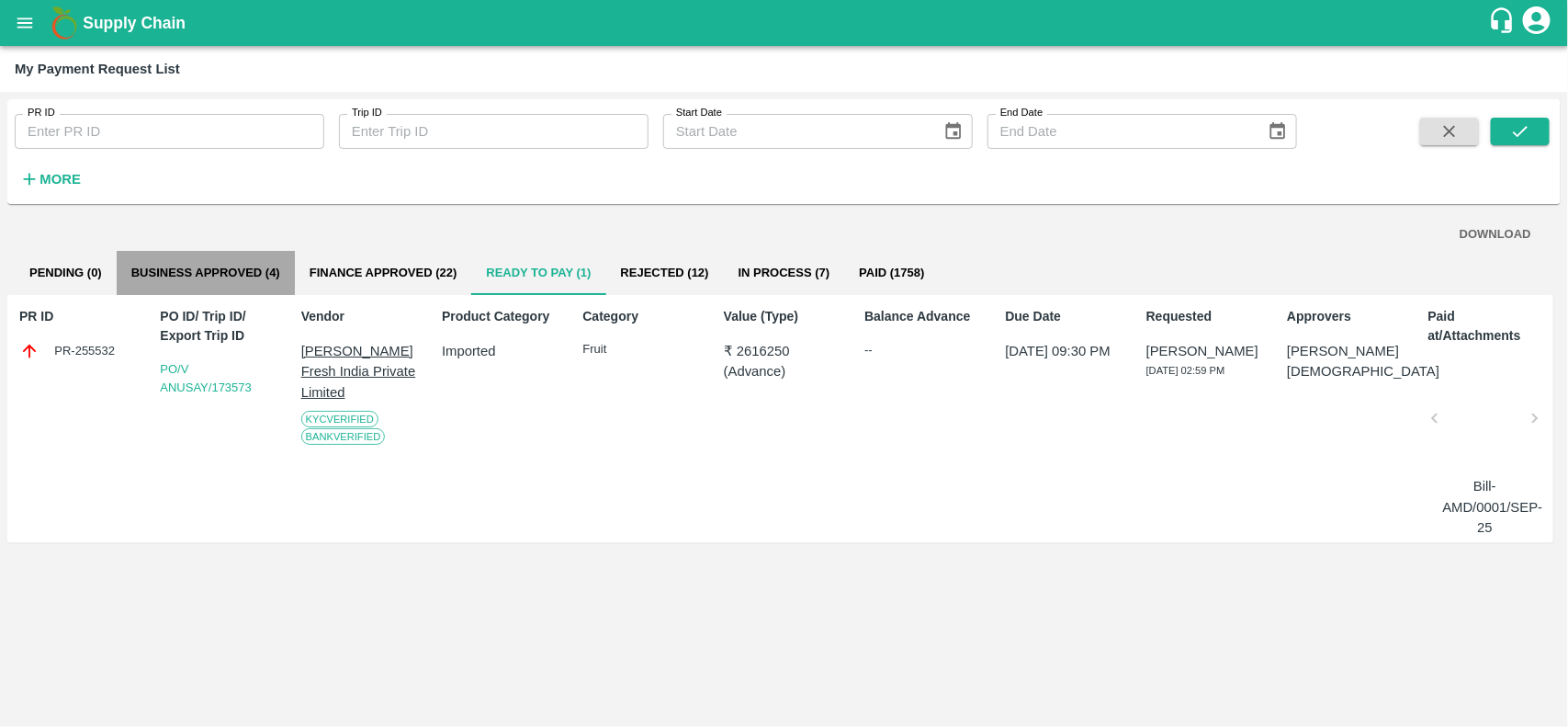
click at [240, 259] on button "Business Approved (4)" at bounding box center [205, 273] width 178 height 44
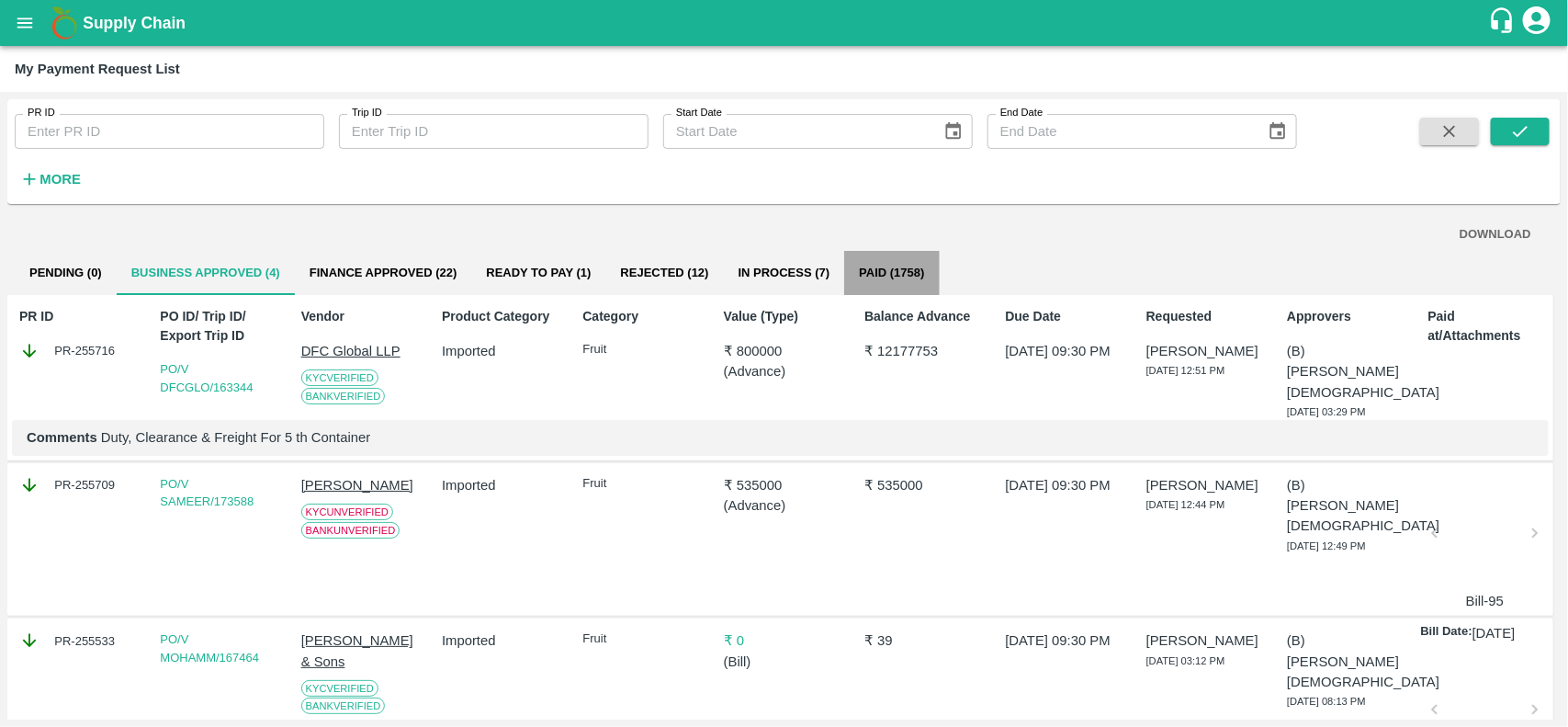
click at [911, 272] on button "Paid (1758)" at bounding box center [891, 273] width 94 height 44
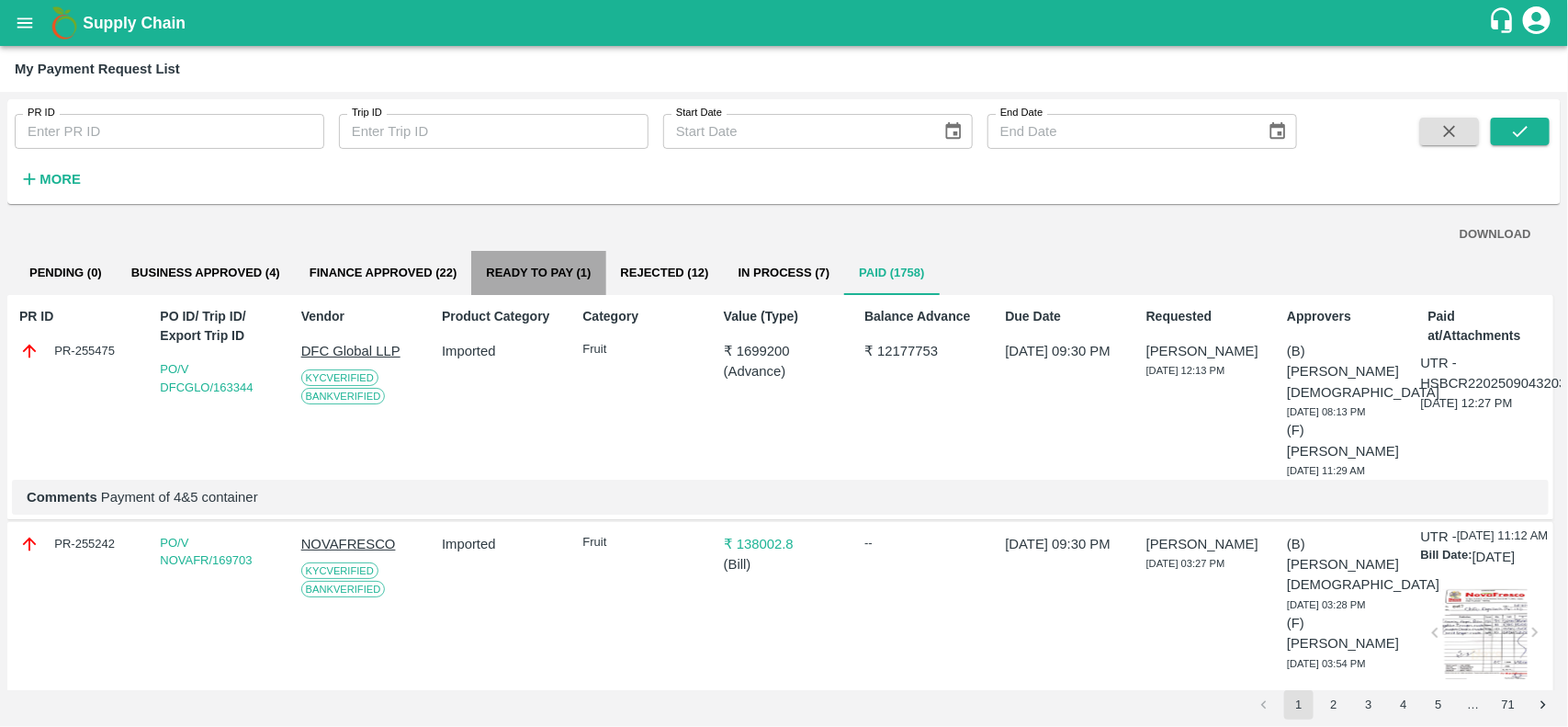
click at [530, 271] on button "Ready To Pay (1)" at bounding box center [539, 273] width 134 height 44
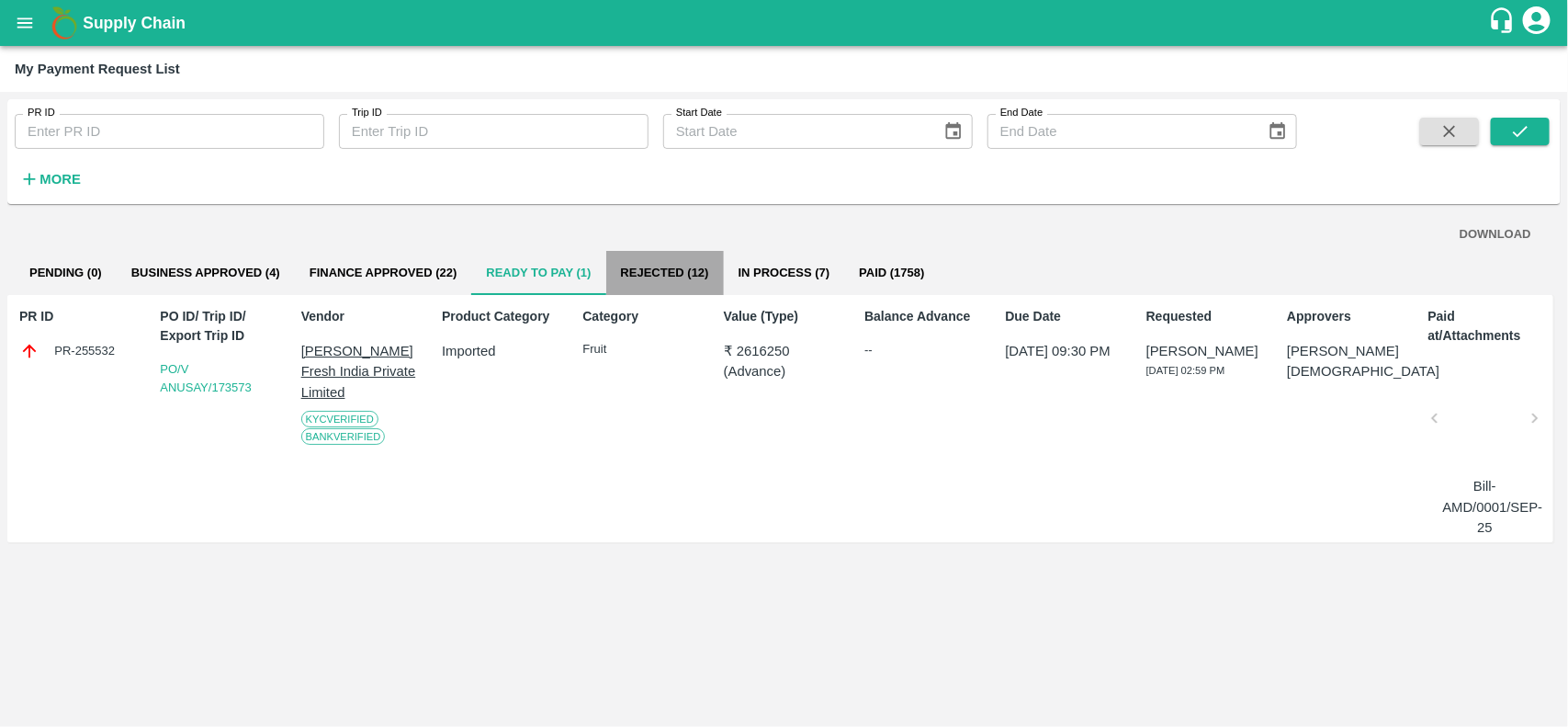
click at [640, 266] on button "Rejected (12)" at bounding box center [665, 273] width 118 height 44
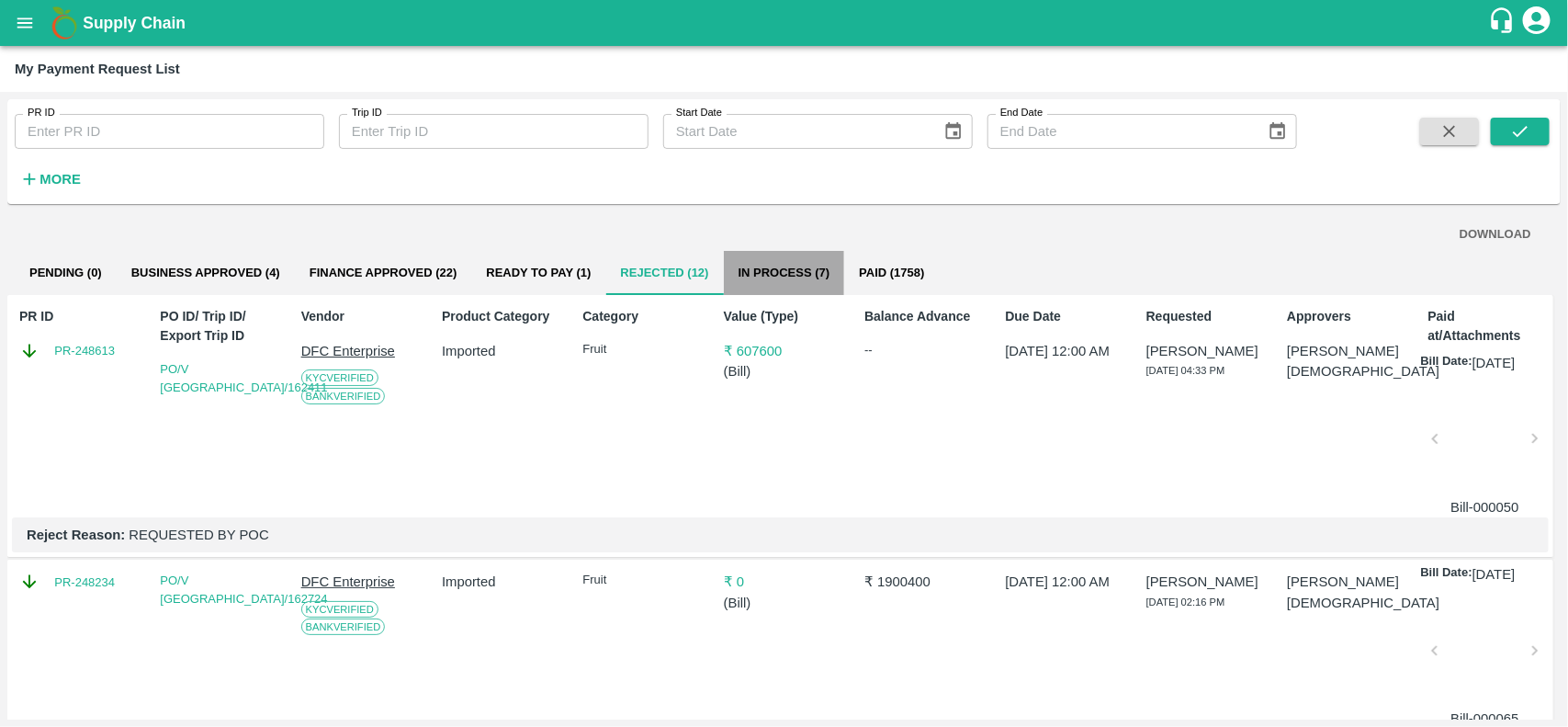
click at [811, 278] on button "In Process (7)" at bounding box center [784, 273] width 121 height 44
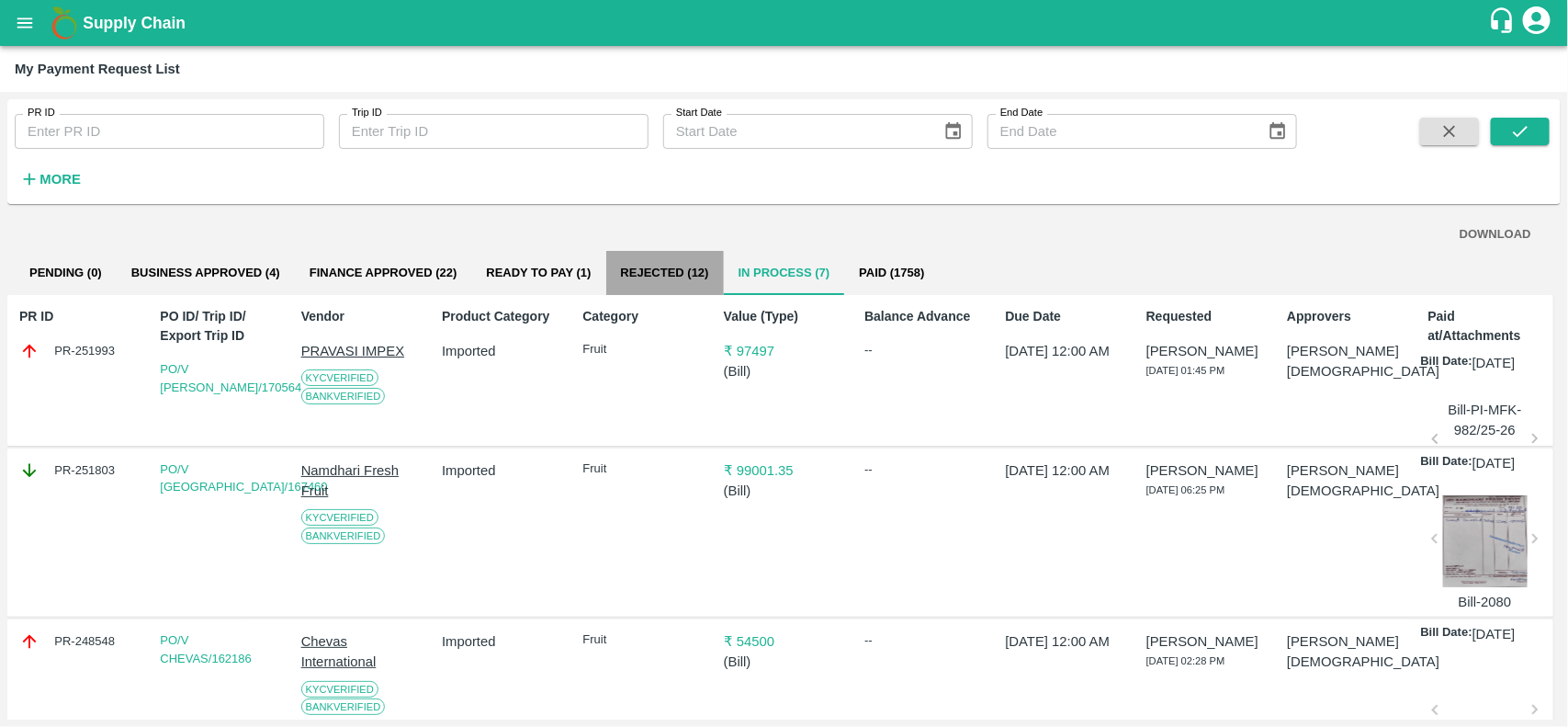
click at [700, 272] on button "Rejected (12)" at bounding box center [665, 273] width 118 height 44
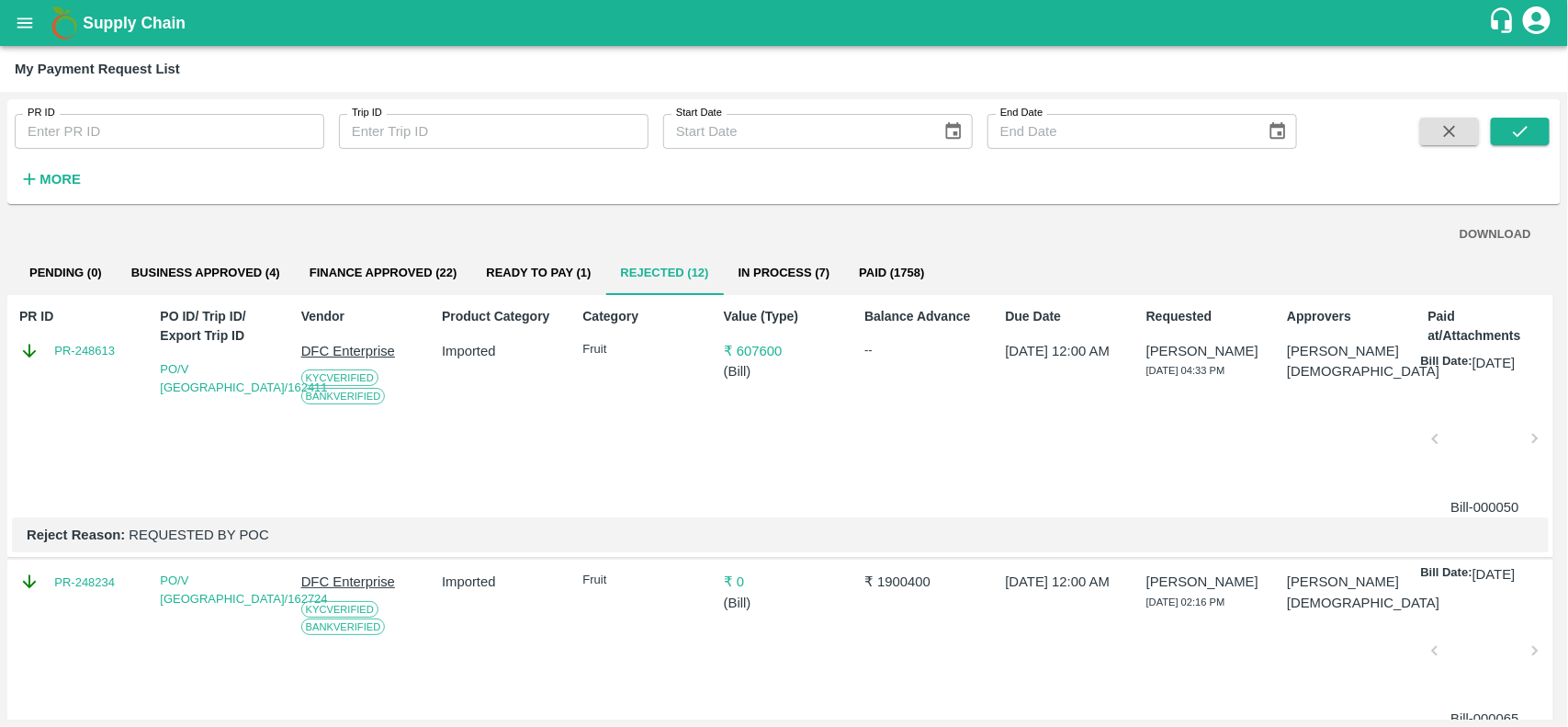
click at [749, 354] on p "₹ 607600" at bounding box center [784, 351] width 120 height 21
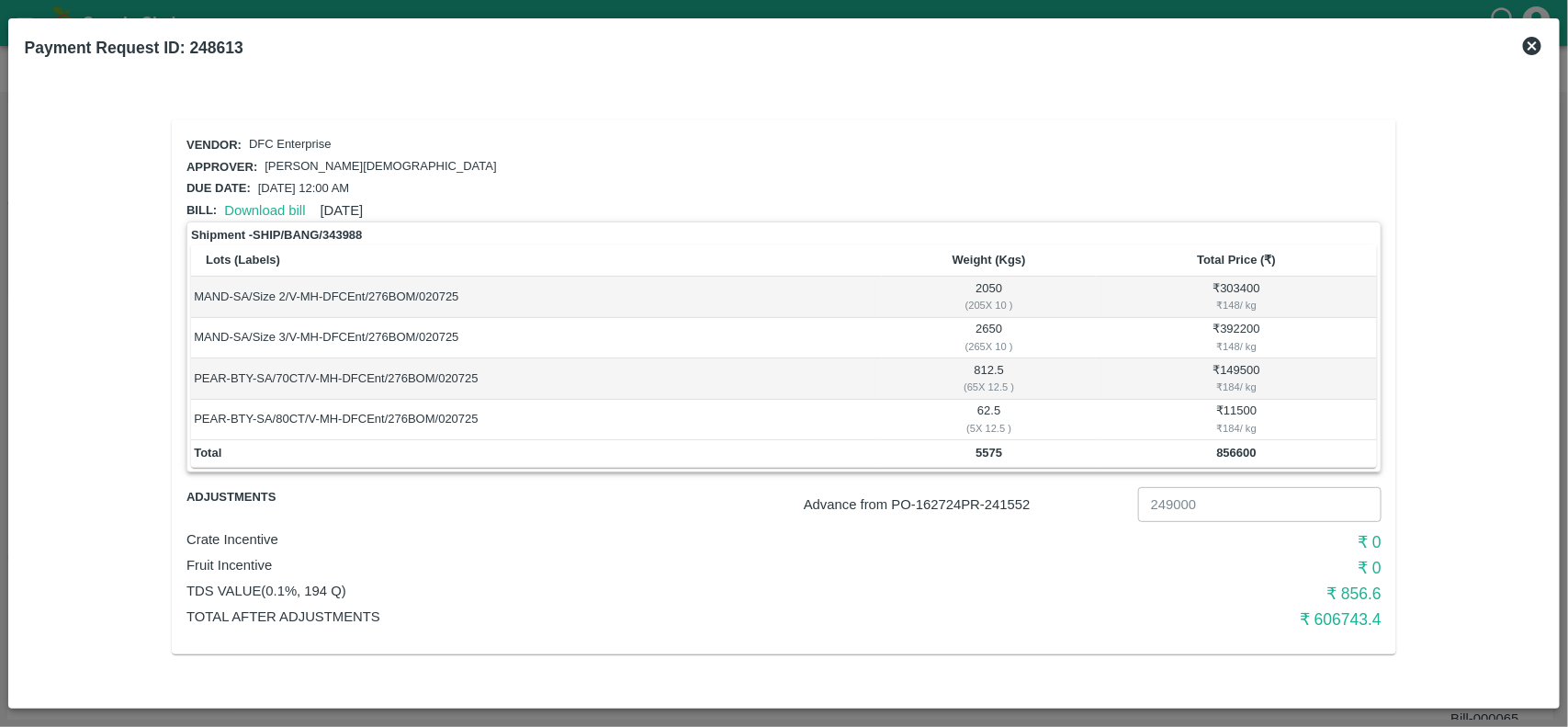
click at [1536, 30] on div "Payment Request ID: 248613" at bounding box center [784, 48] width 1534 height 40
click at [1534, 49] on icon at bounding box center [1533, 46] width 19 height 19
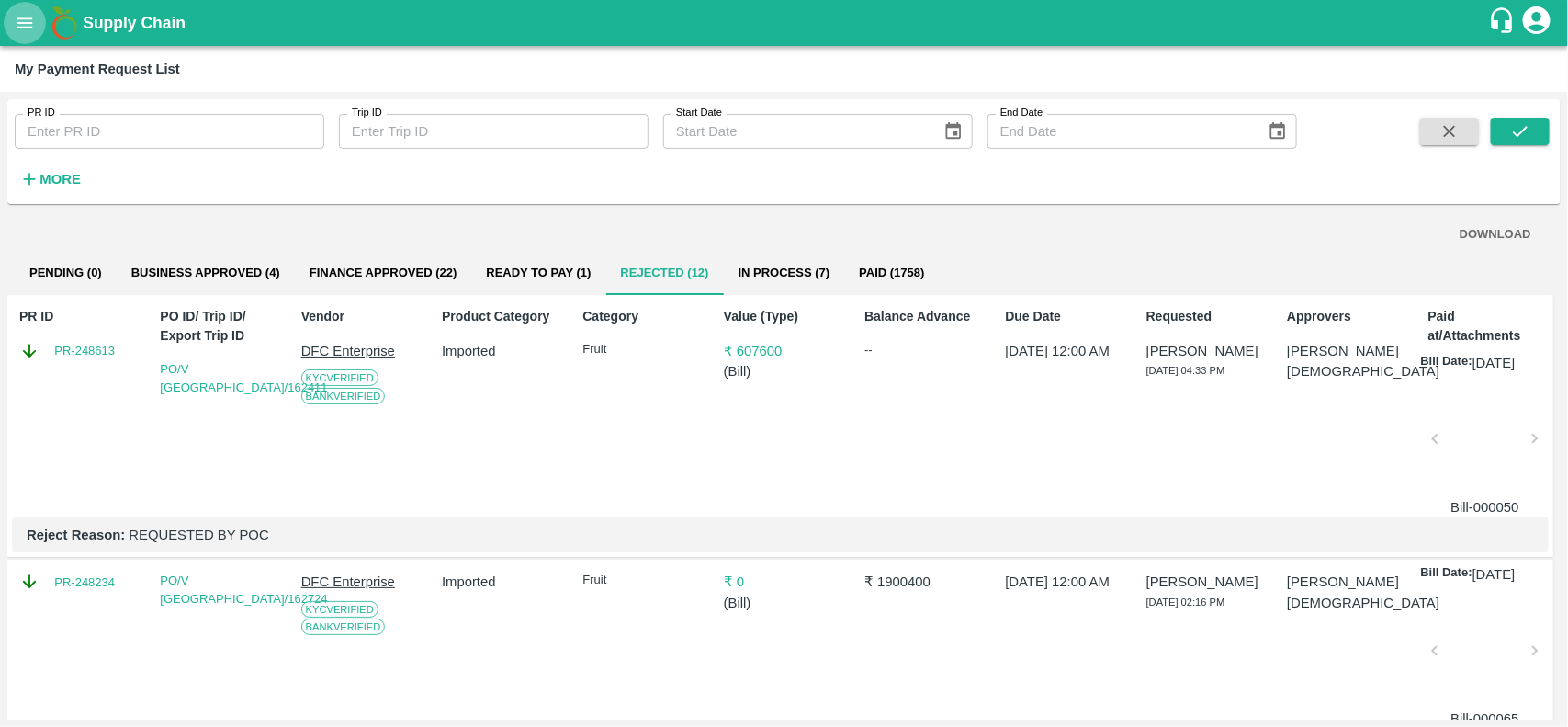
click at [16, 16] on icon "open drawer" at bounding box center [25, 23] width 21 height 21
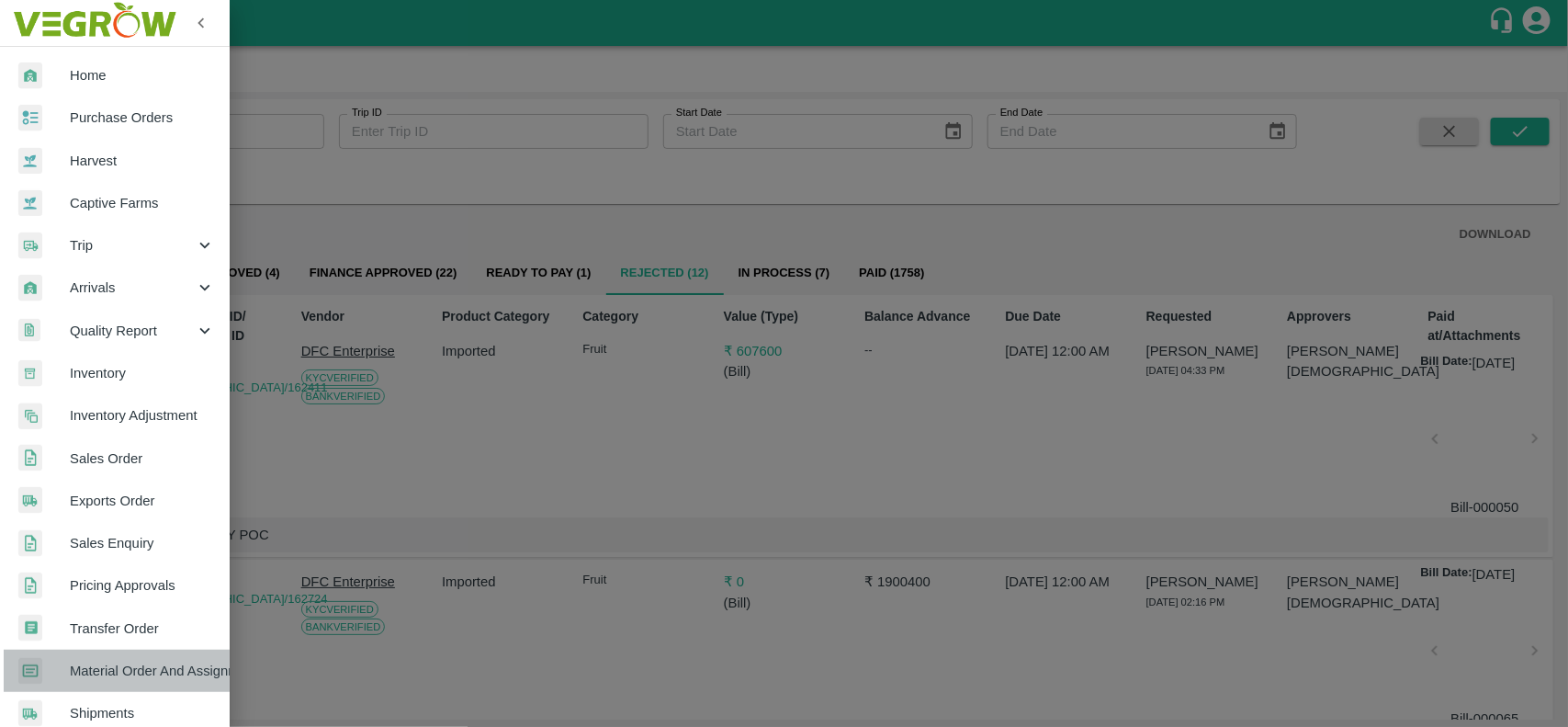
click at [135, 674] on span "Material Order And Assignment" at bounding box center [142, 671] width 145 height 21
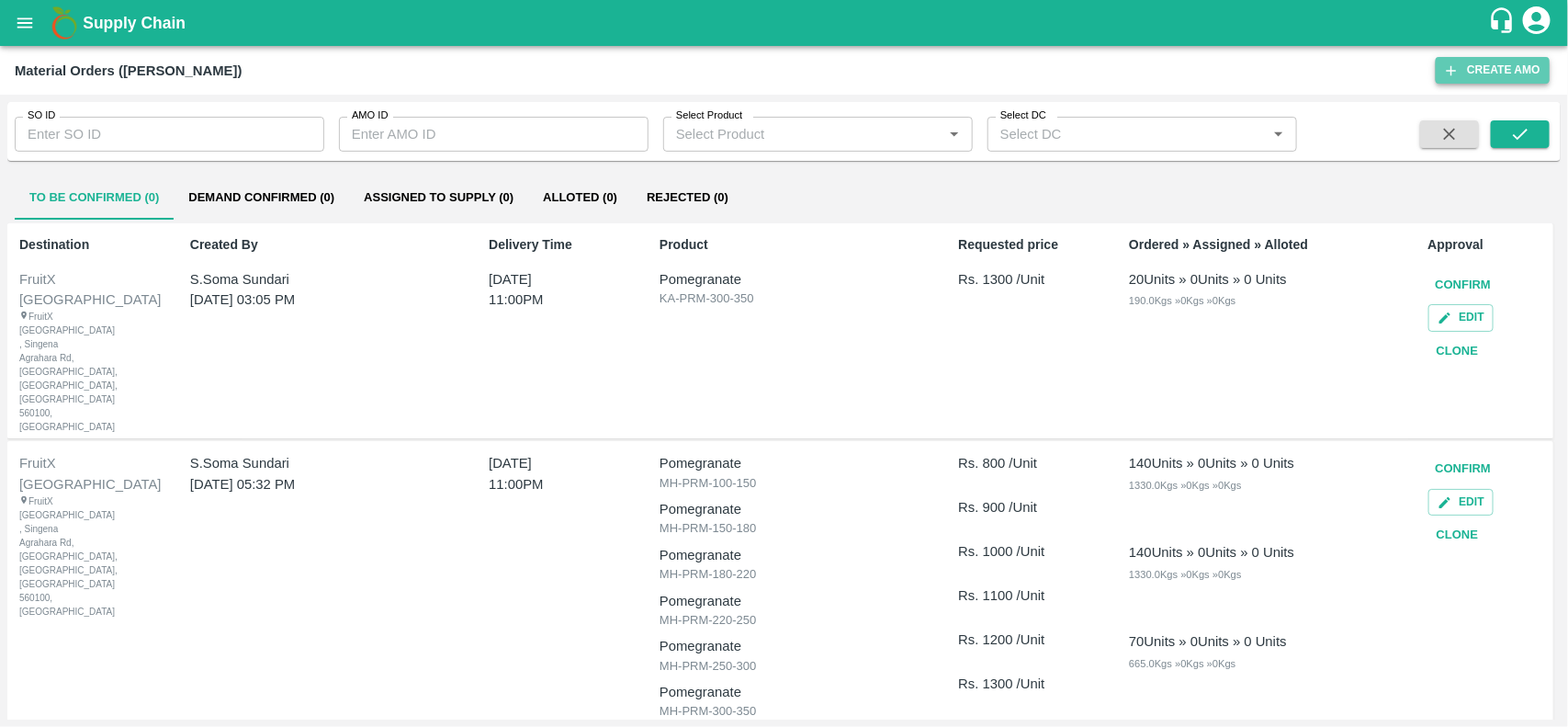
click at [1494, 80] on button "Create AMO" at bounding box center [1493, 70] width 114 height 27
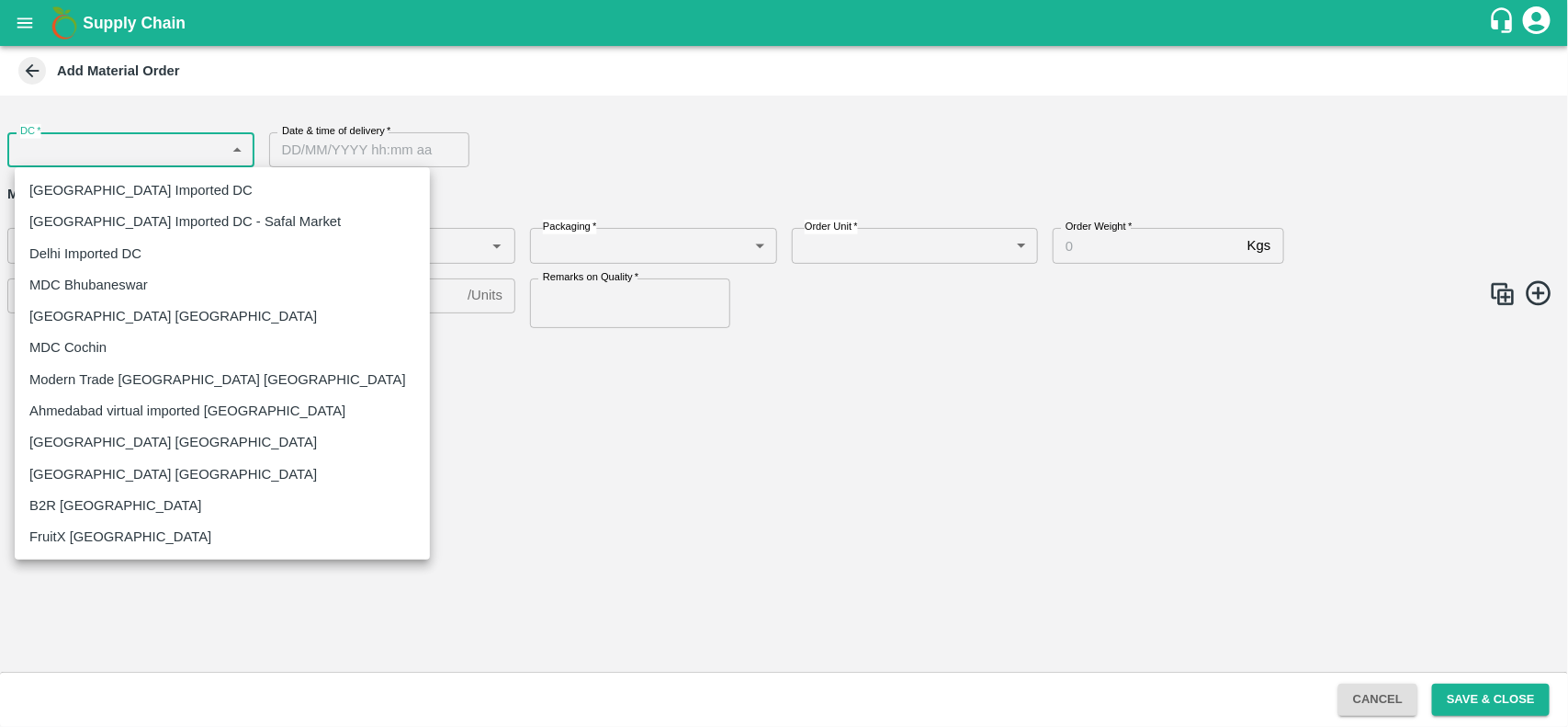
click at [181, 157] on body "Supply Chain Add Material Order DC   * ​ DC Date & time of delivery   * Date & …" at bounding box center [784, 364] width 1568 height 727
click at [126, 230] on p "[GEOGRAPHIC_DATA] Imported DC - Safal Market" at bounding box center [184, 221] width 311 height 21
type input "57"
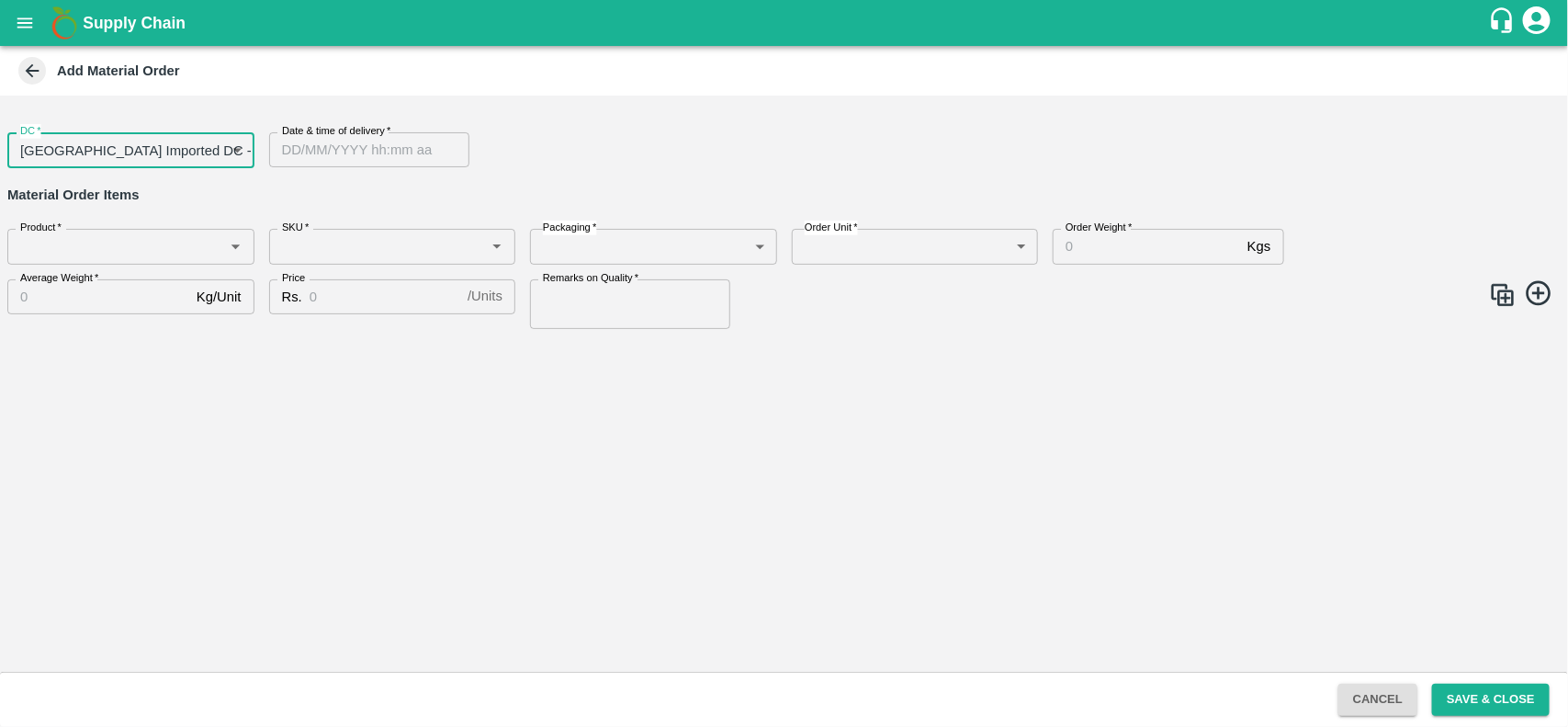
type input "DD/MM/YYYY hh:mm aa"
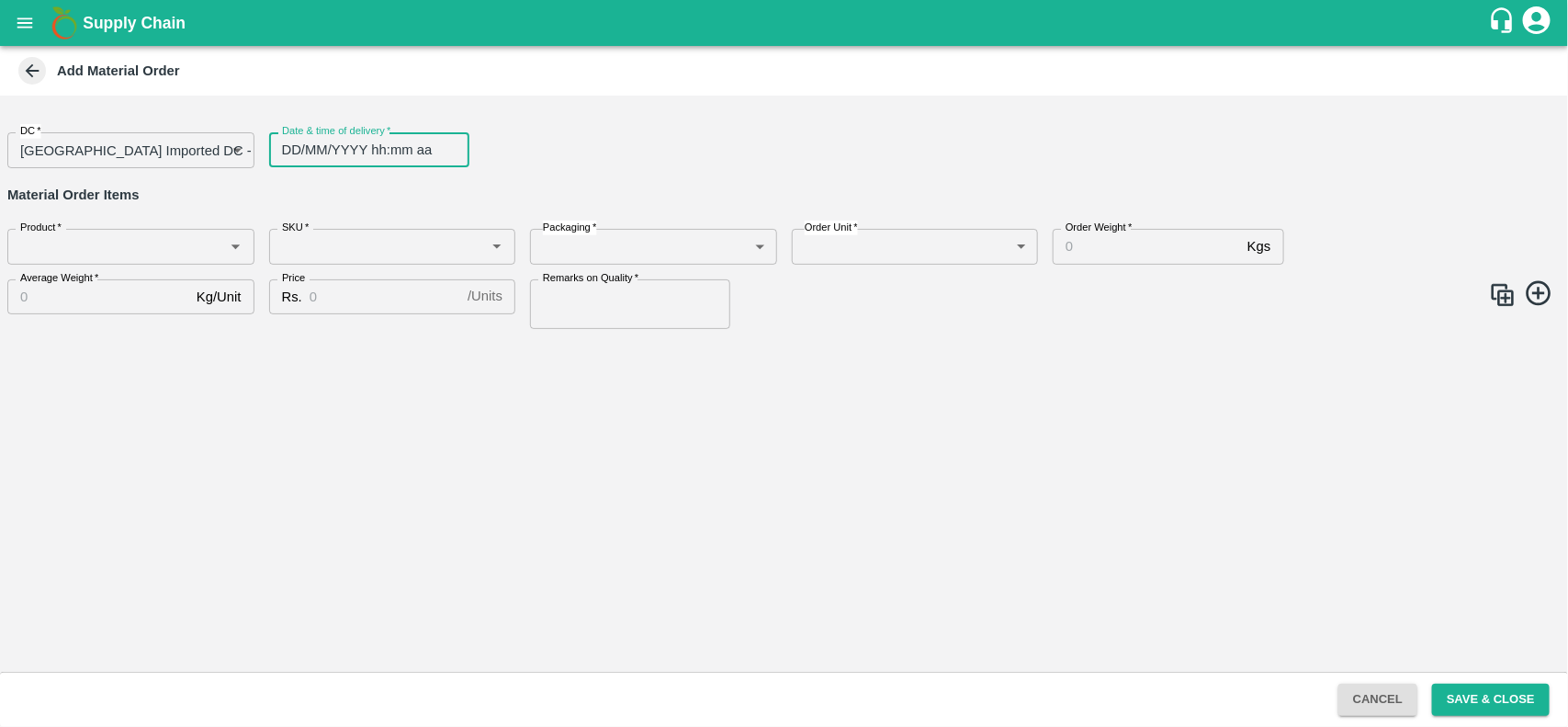
click at [338, 141] on input "DD/MM/YYYY hh:mm aa" at bounding box center [362, 150] width 188 height 35
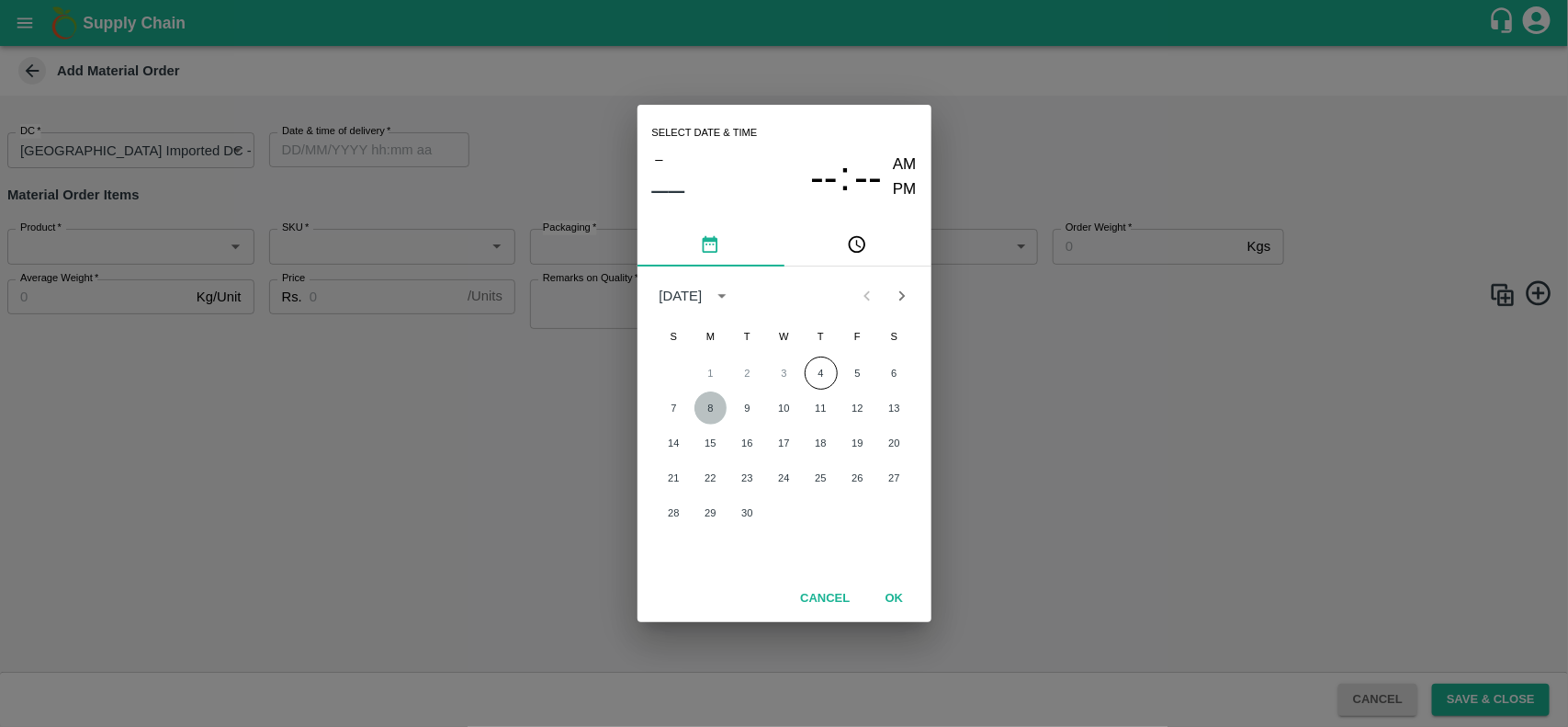
click at [713, 403] on button "8" at bounding box center [711, 407] width 33 height 33
type input "[DATE] 12:00 AM"
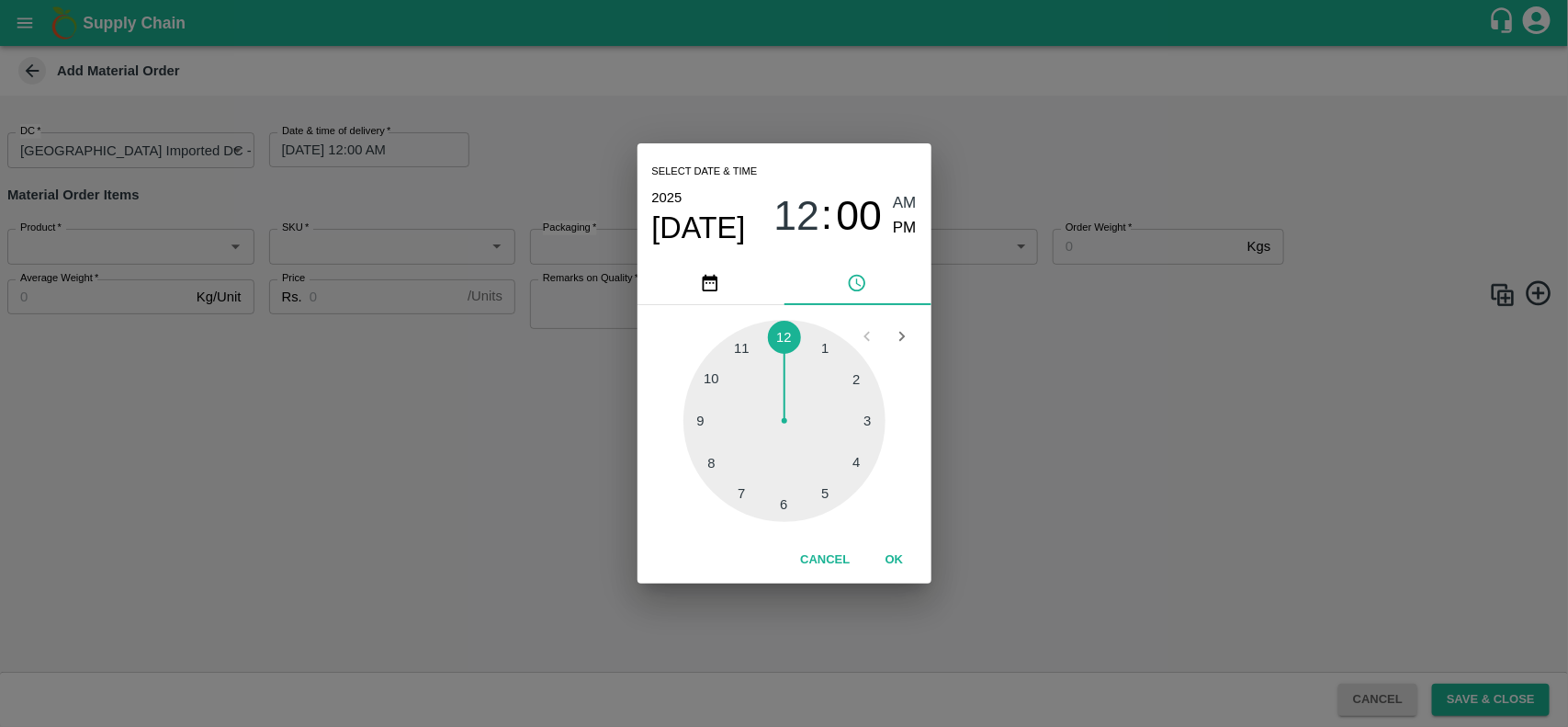
click at [159, 245] on div "Select date & time [DATE] 12 : 00 AM PM 1 2 3 4 5 6 7 8 9 10 11 12 Cancel OK" at bounding box center [784, 364] width 1568 height 727
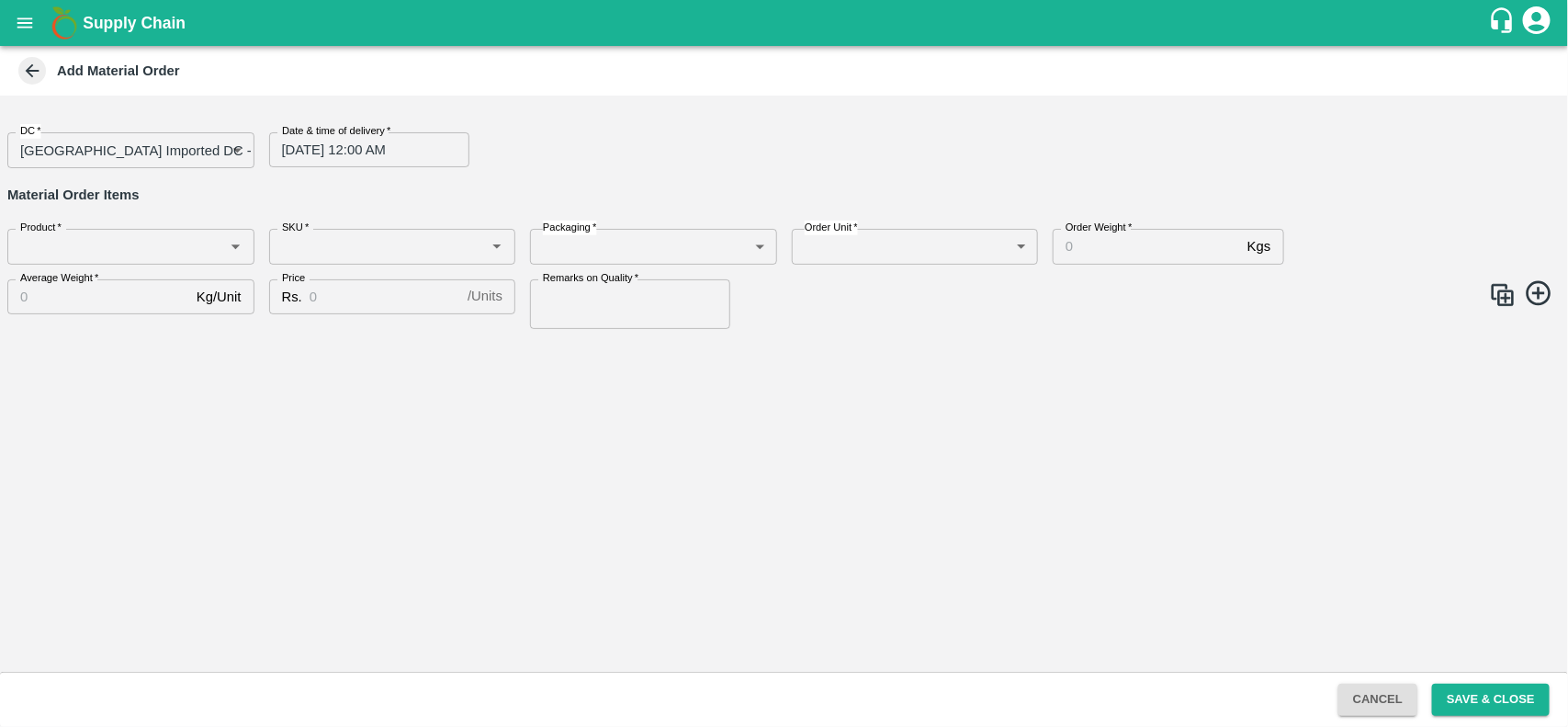
click at [159, 245] on div "Select date & time [DATE] 12 : 00 AM PM 1 2 3 4 5 6 7 8 9 10 11 12 Cancel OK" at bounding box center [784, 364] width 1568 height 727
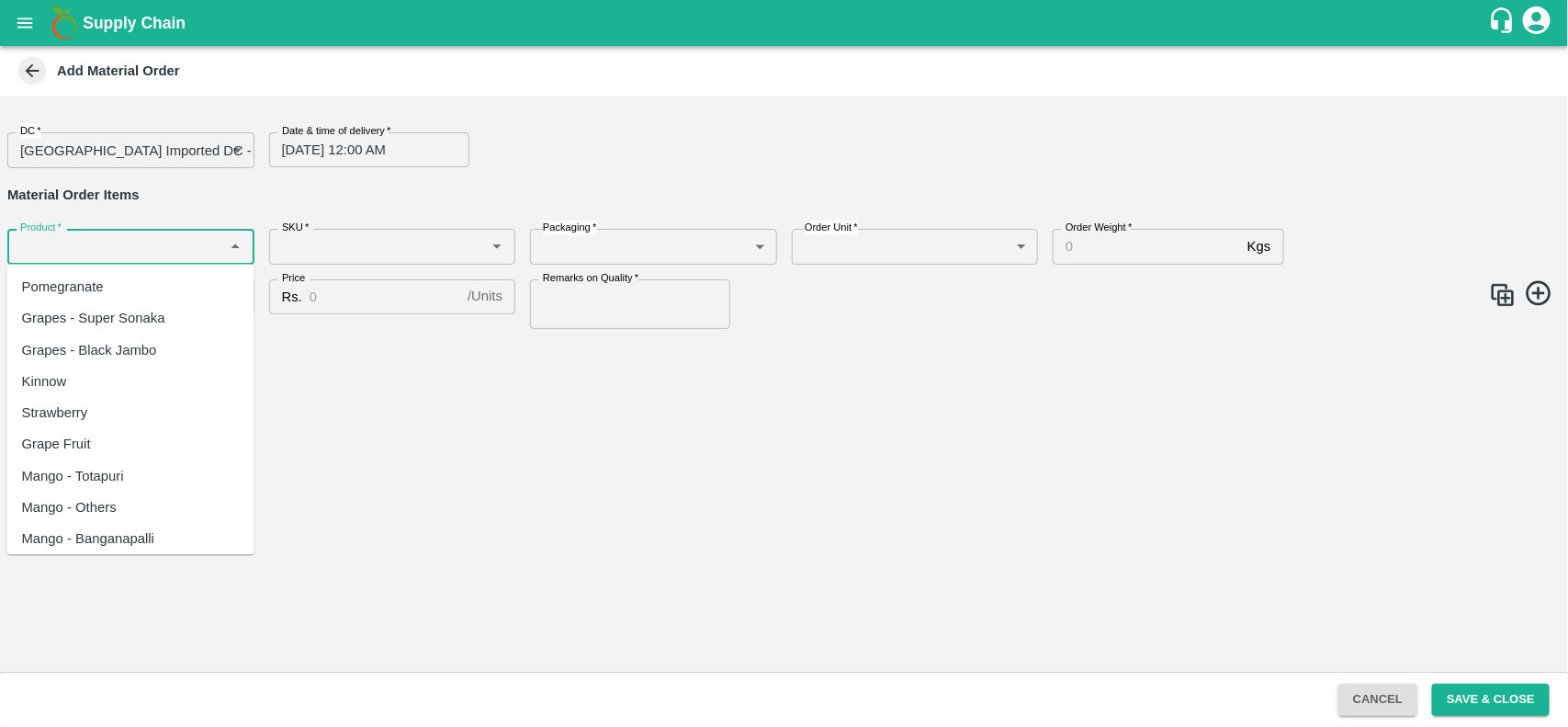
click at [159, 245] on input "Product   *" at bounding box center [116, 247] width 205 height 24
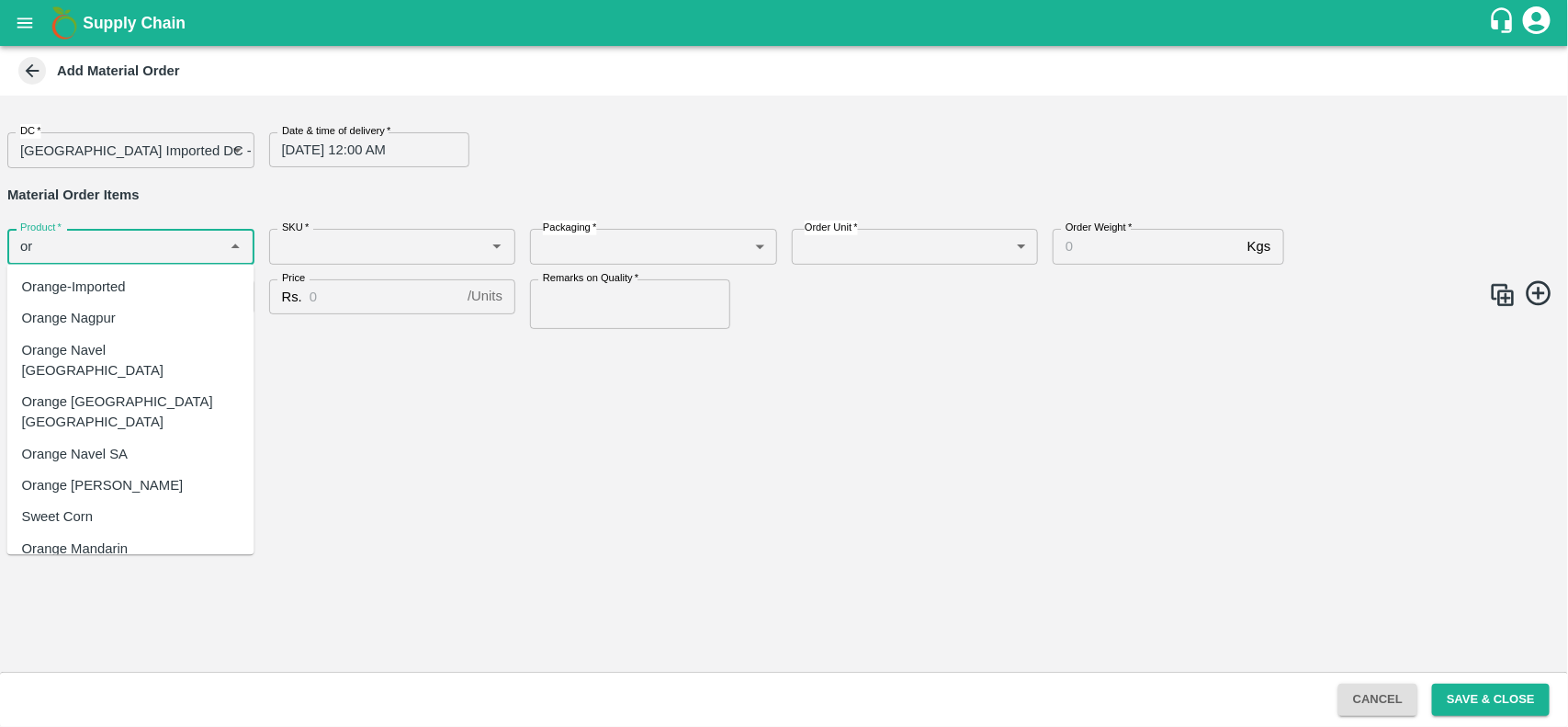
type input "o"
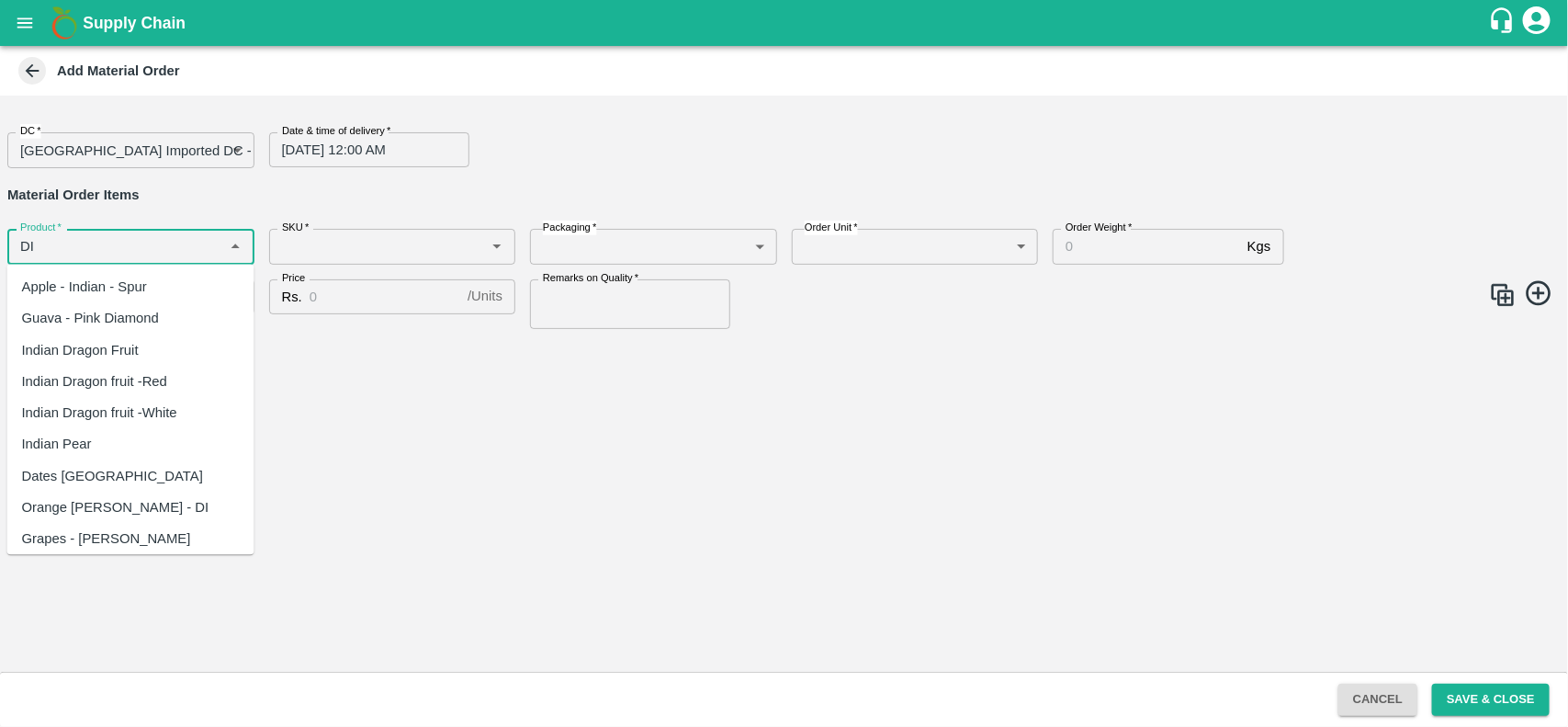
click at [153, 504] on div "Orange [PERSON_NAME] - DI" at bounding box center [116, 507] width 188 height 21
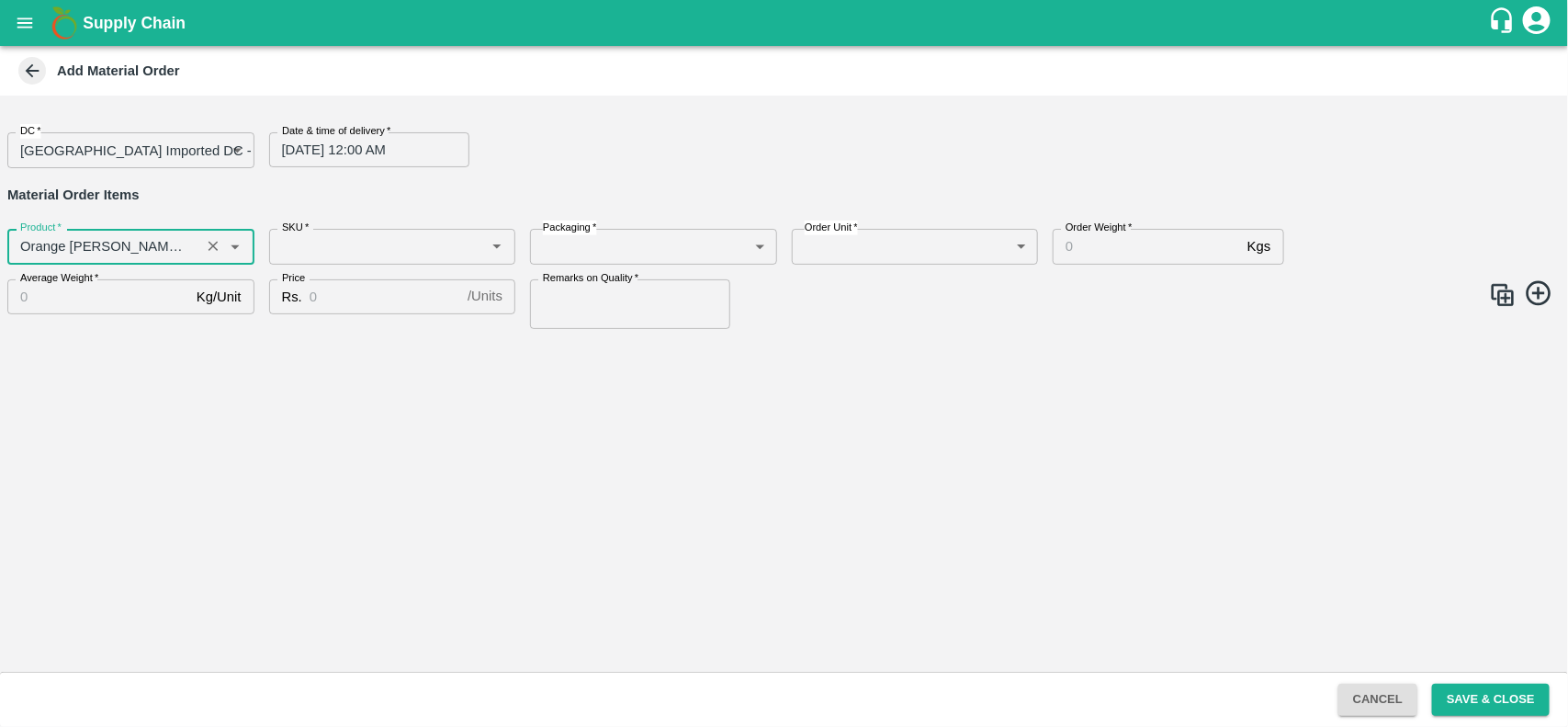
type input "Orange [PERSON_NAME] - DI"
click at [1542, 288] on icon at bounding box center [1539, 293] width 30 height 30
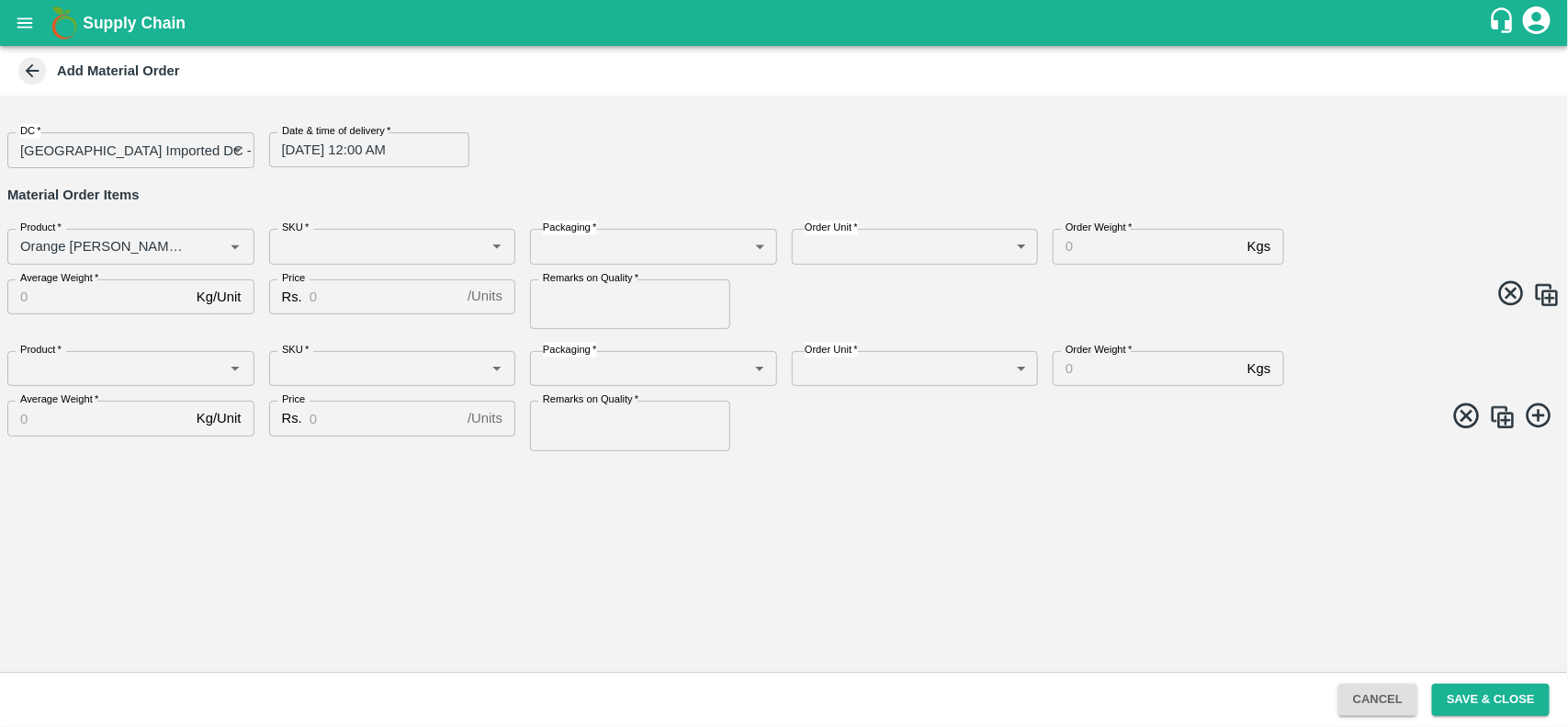
click at [1458, 421] on icon at bounding box center [1466, 416] width 25 height 25
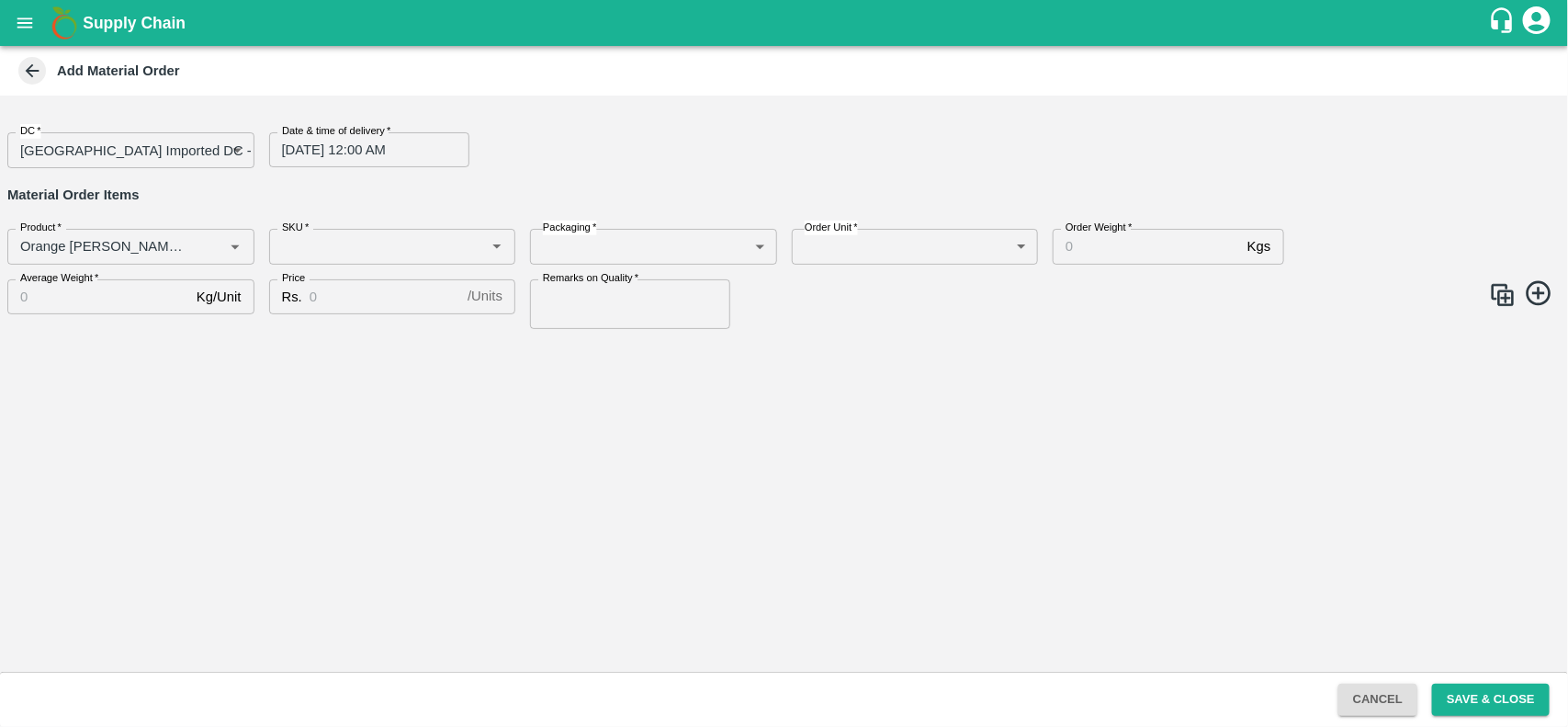
click at [1502, 302] on img at bounding box center [1504, 295] width 28 height 28
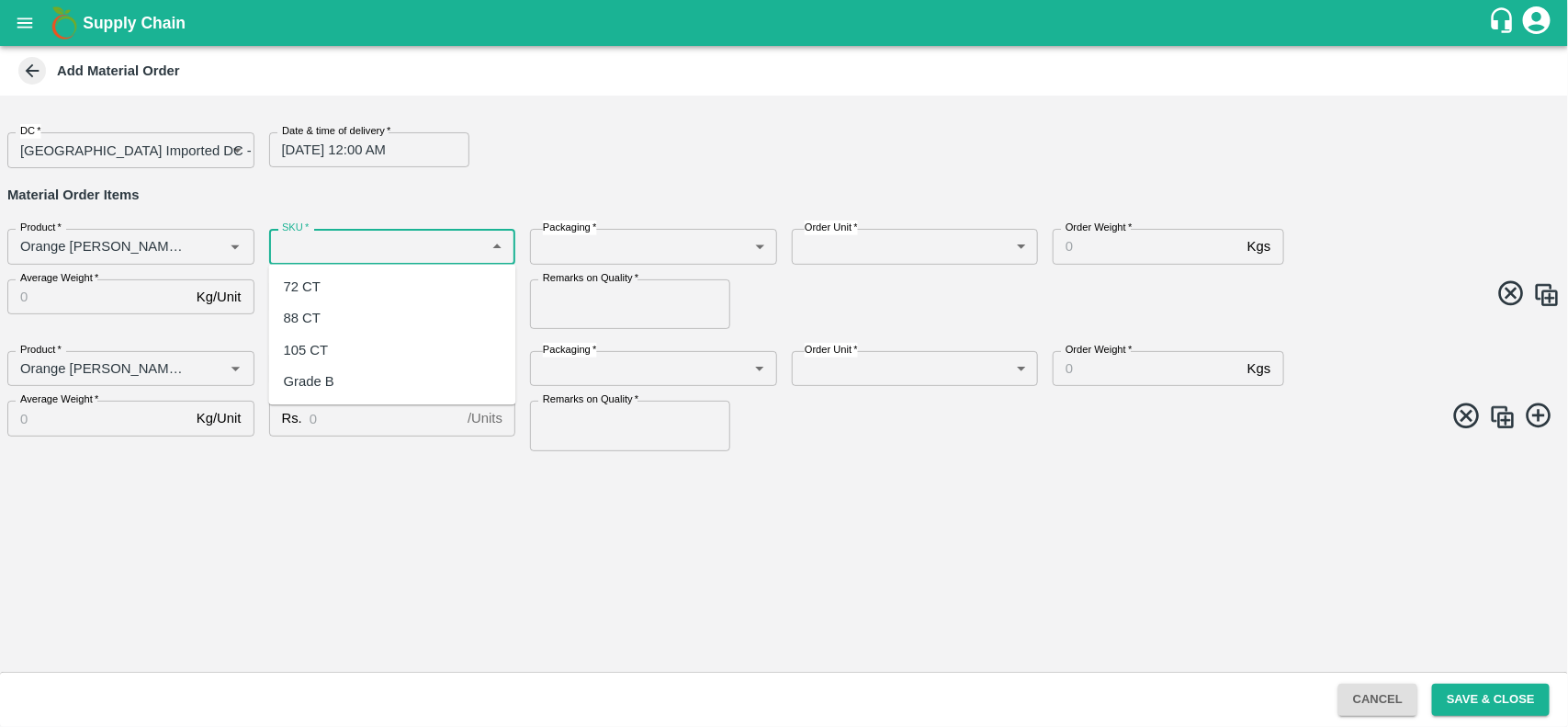
click at [427, 255] on input "SKU   *" at bounding box center [377, 247] width 205 height 24
click at [359, 295] on div "72 CT" at bounding box center [392, 287] width 247 height 31
type input "72 CT"
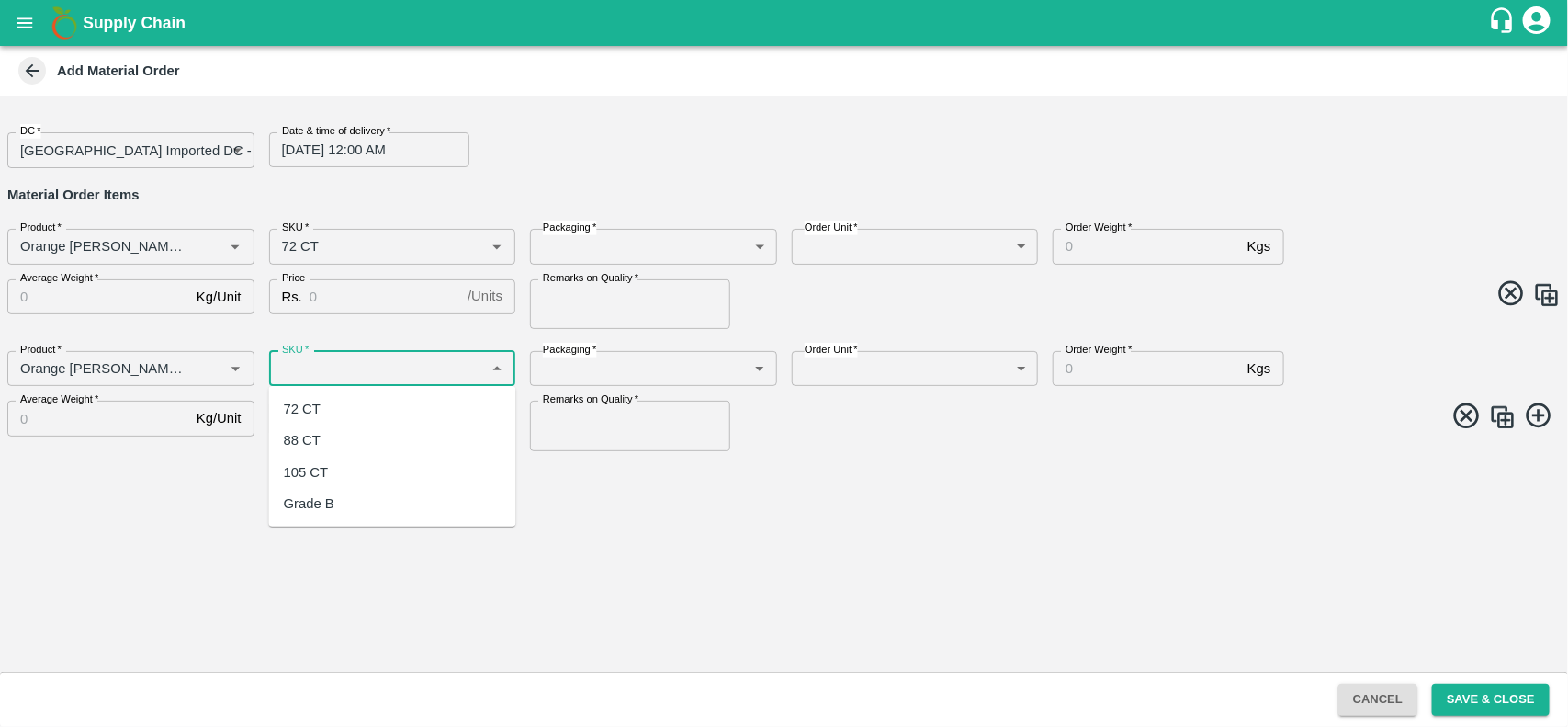
click at [456, 373] on input "SKU   *" at bounding box center [377, 369] width 205 height 24
click at [352, 433] on div "88 CT" at bounding box center [392, 440] width 247 height 31
type input "88 CT"
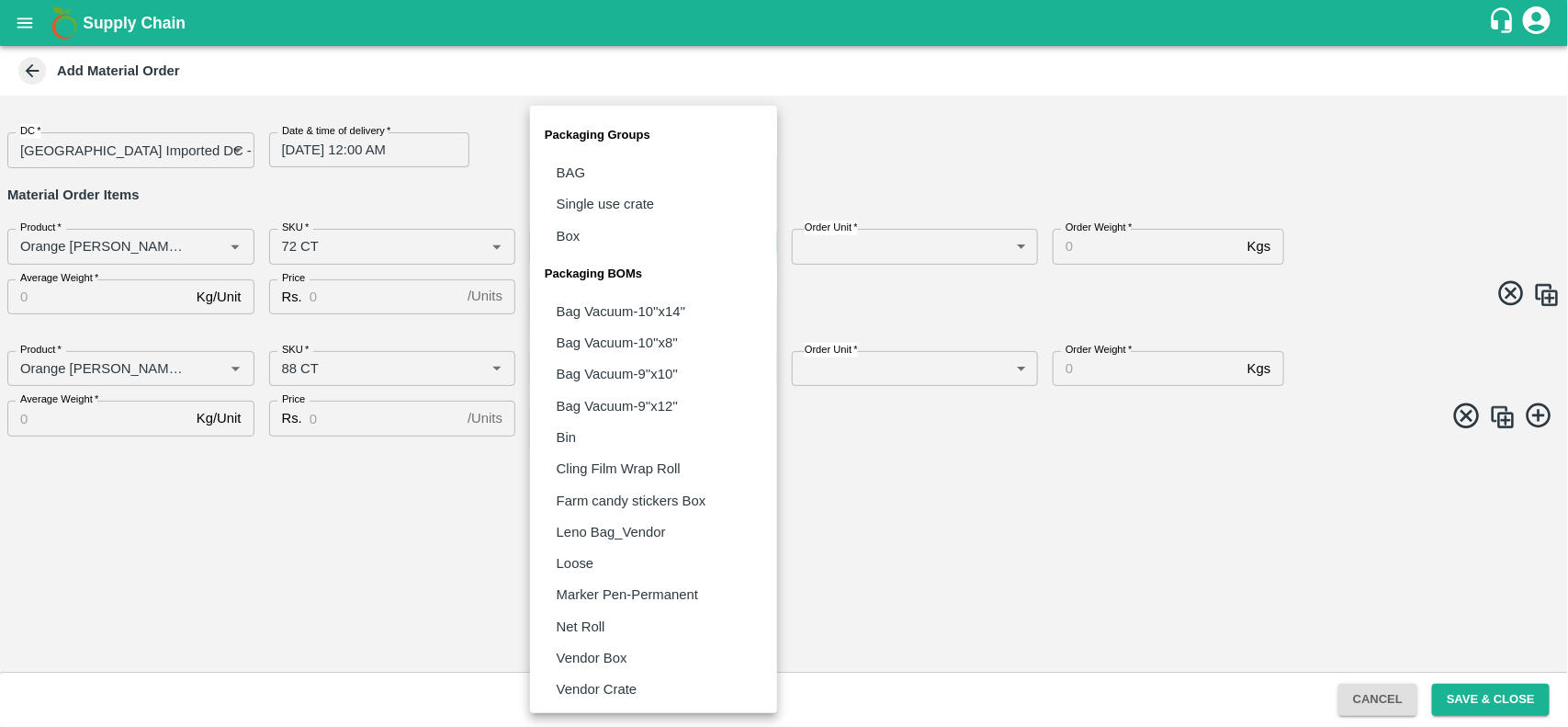
click at [676, 232] on body "Supply Chain Add Material Order DC   * [GEOGRAPHIC_DATA] Imported DC - Safal Ma…" at bounding box center [784, 364] width 1568 height 727
click at [600, 651] on p "Vendor Box" at bounding box center [592, 659] width 71 height 21
type input "BOM/276"
click at [575, 372] on body "Supply Chain Add Material Order DC   * [GEOGRAPHIC_DATA] Imported DC - Safal Ma…" at bounding box center [784, 364] width 1568 height 727
click at [620, 662] on p "Vendor Box" at bounding box center [592, 659] width 71 height 21
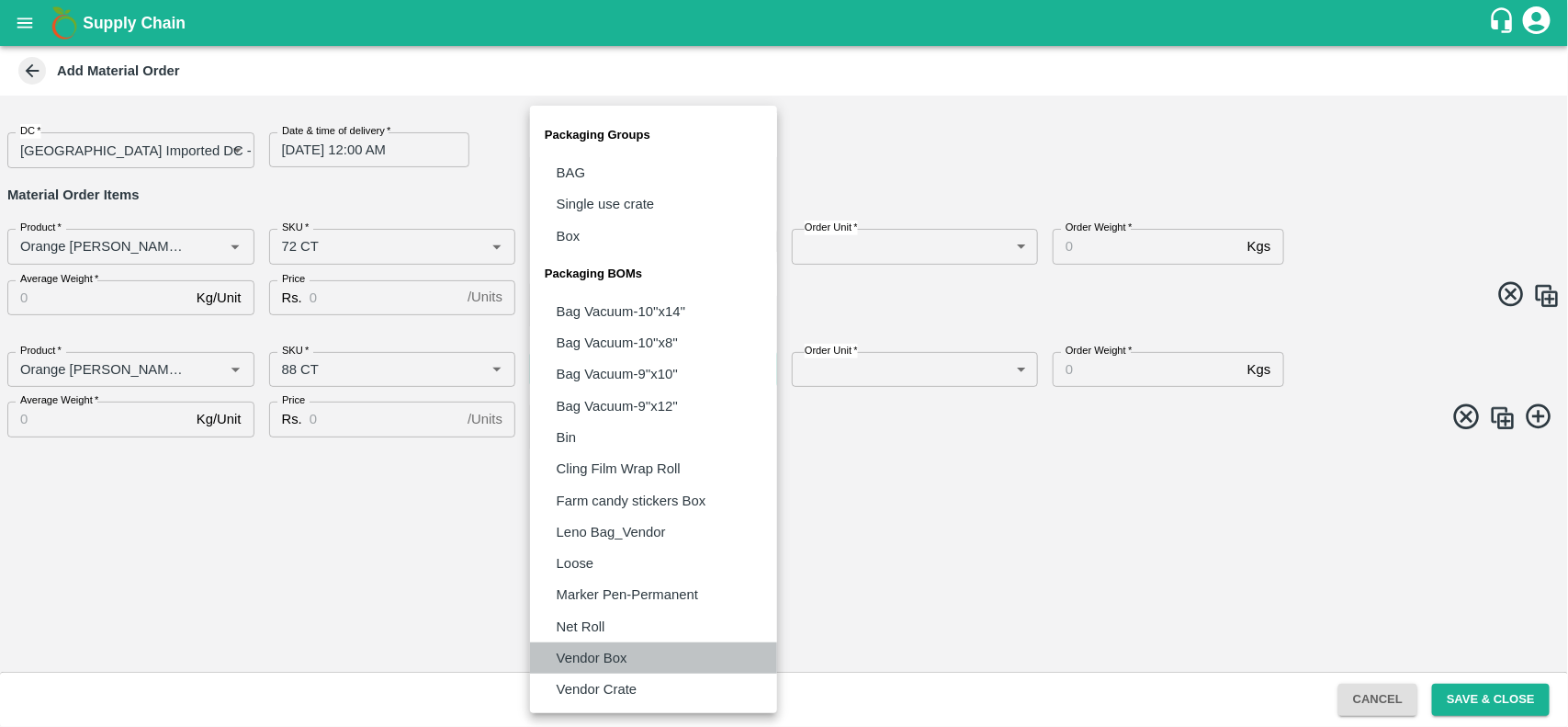
type input "BOM/276"
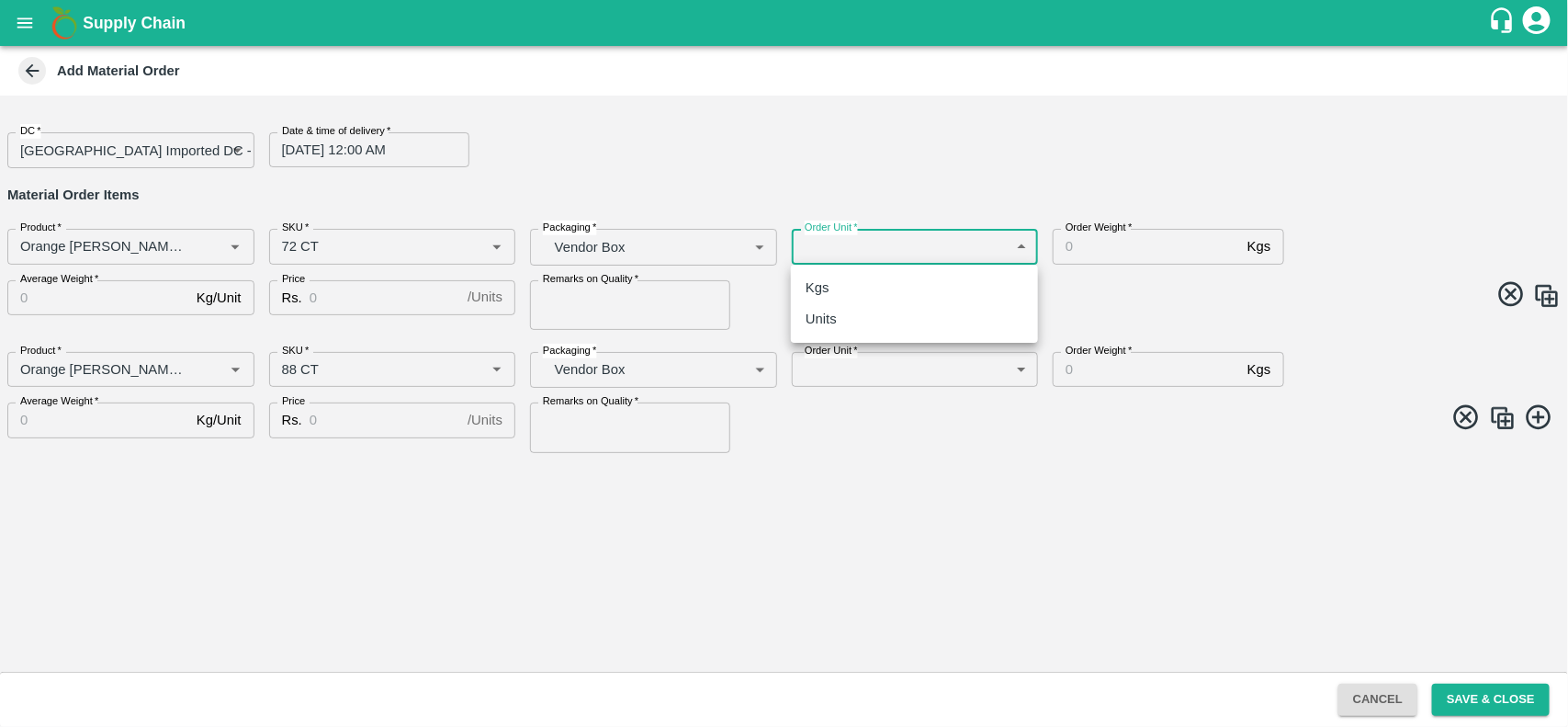
click at [908, 247] on body "Supply Chain Add Material Order DC   * [GEOGRAPHIC_DATA] Imported DC - Safal Ma…" at bounding box center [784, 364] width 1568 height 727
click at [861, 310] on div "Units" at bounding box center [914, 320] width 218 height 21
type input "2"
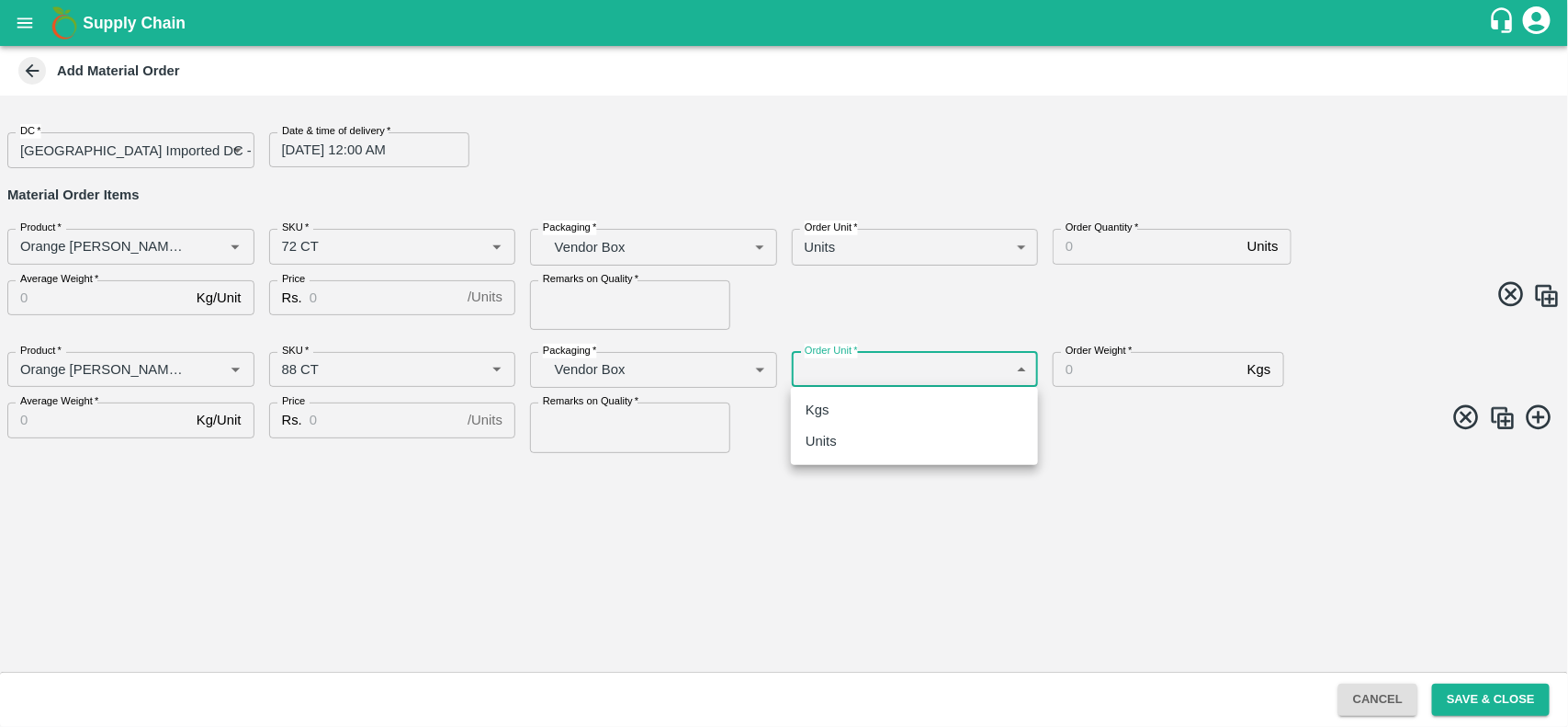
click at [859, 364] on body "Supply Chain Add Material Order DC   * [GEOGRAPHIC_DATA] Imported DC - Safal Ma…" at bounding box center [784, 364] width 1568 height 727
click at [846, 447] on div "Units" at bounding box center [914, 441] width 218 height 21
type input "2"
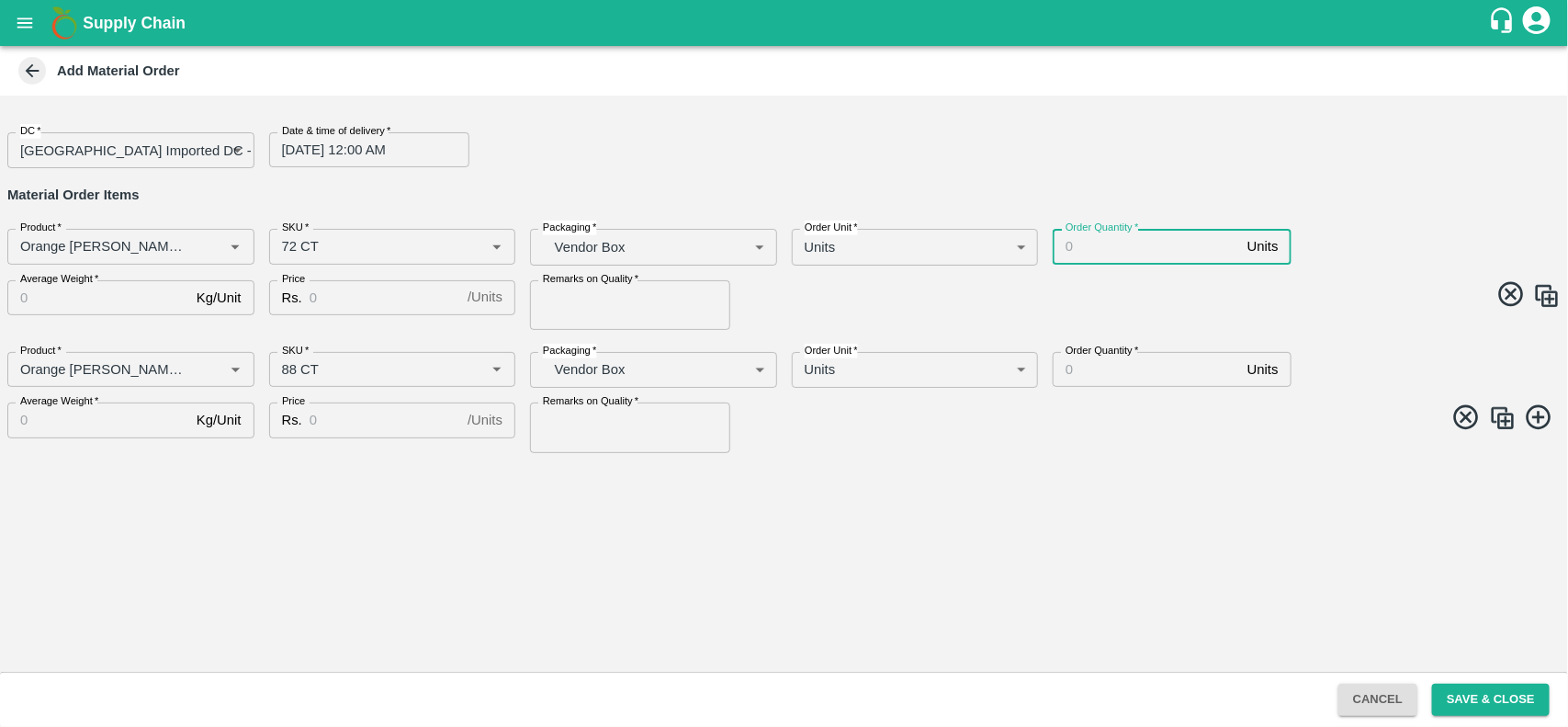
click at [1118, 247] on input "Order Quantity   *" at bounding box center [1146, 246] width 188 height 35
type input "400"
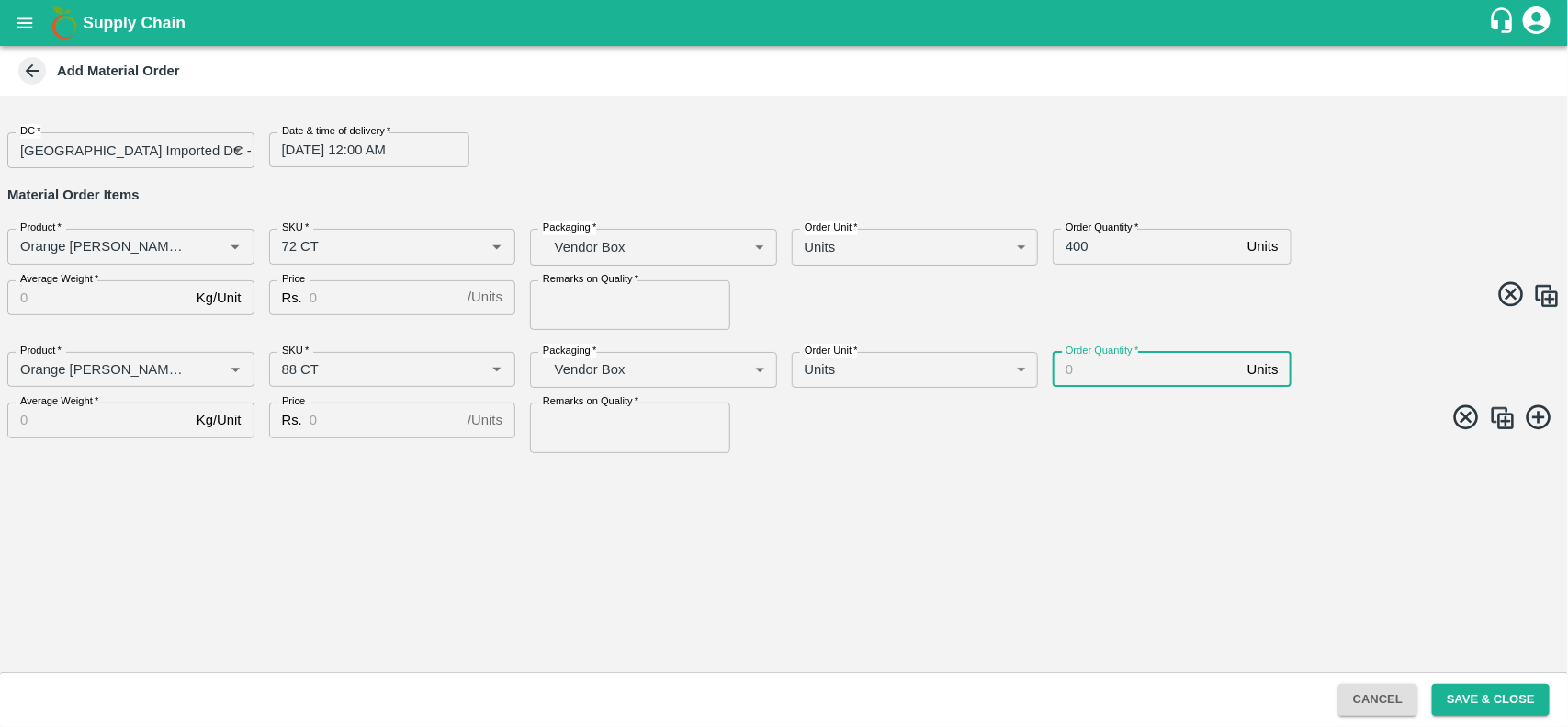
click at [1109, 378] on input "Order Quantity   *" at bounding box center [1146, 369] width 188 height 35
type input "700"
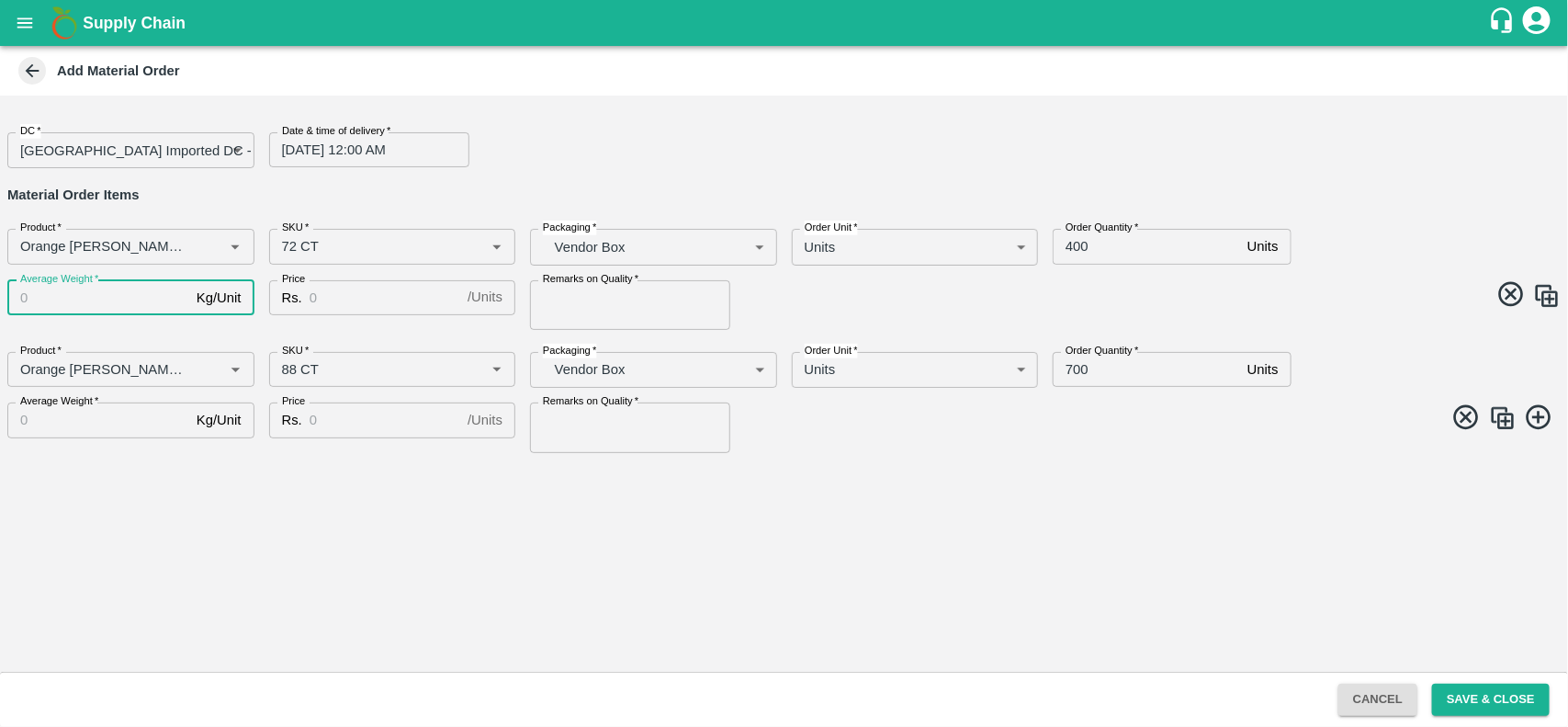
click at [134, 306] on input "Average Weight   *" at bounding box center [98, 297] width 182 height 35
click at [21, 301] on input "15" at bounding box center [98, 297] width 182 height 35
type input "15"
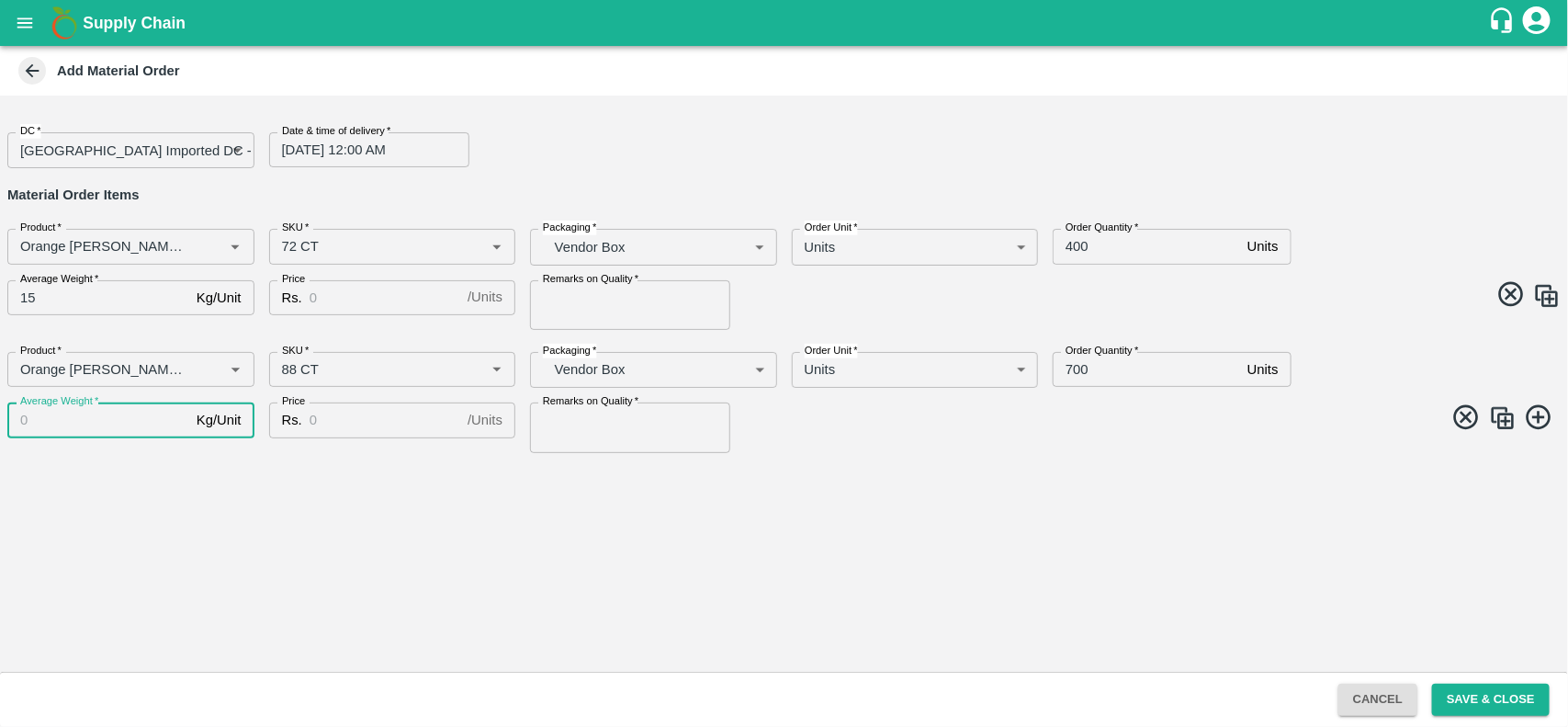
click at [48, 419] on input "Average Weight   *" at bounding box center [98, 420] width 182 height 35
paste input "15"
type input "15"
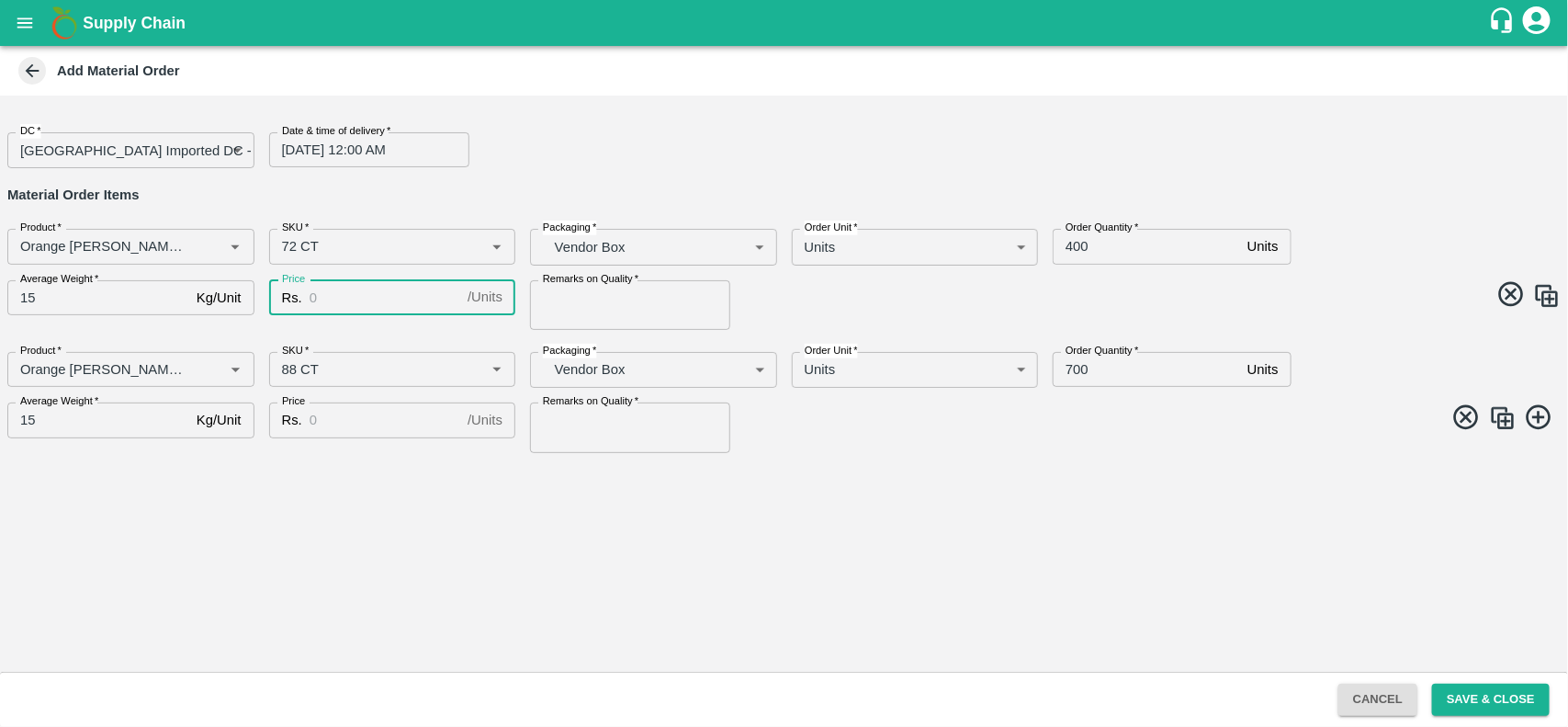
click at [341, 294] on input "Price" at bounding box center [385, 297] width 150 height 35
click at [207, 269] on div "Average Weight   * 15 Kg/Unit Average Weight" at bounding box center [123, 297] width 261 height 64
click at [207, 258] on div at bounding box center [223, 247] width 45 height 25
drag, startPoint x: 204, startPoint y: 267, endPoint x: 177, endPoint y: 319, distance: 58.6
click at [177, 319] on div "Average Weight   * 15 Kg/Unit Average Weight" at bounding box center [123, 297] width 261 height 64
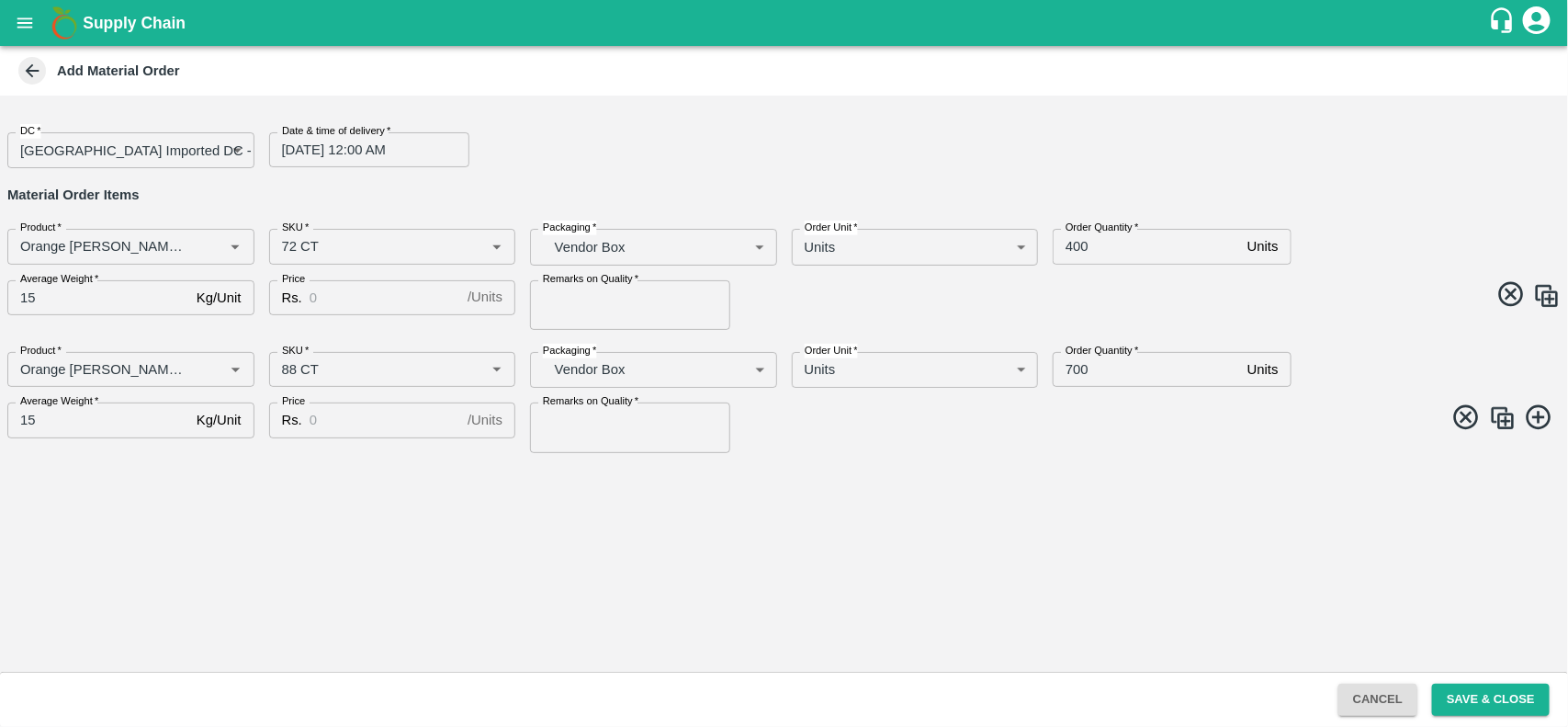
click at [177, 319] on div "Average Weight   * 15 Kg/Unit Average Weight" at bounding box center [123, 297] width 261 height 64
click at [558, 319] on input "Remarks on Quality   *" at bounding box center [630, 305] width 200 height 50
type input "Good Quality"
click at [584, 427] on input "Remarks on Quality   *" at bounding box center [630, 427] width 200 height 50
type input "Good quality"
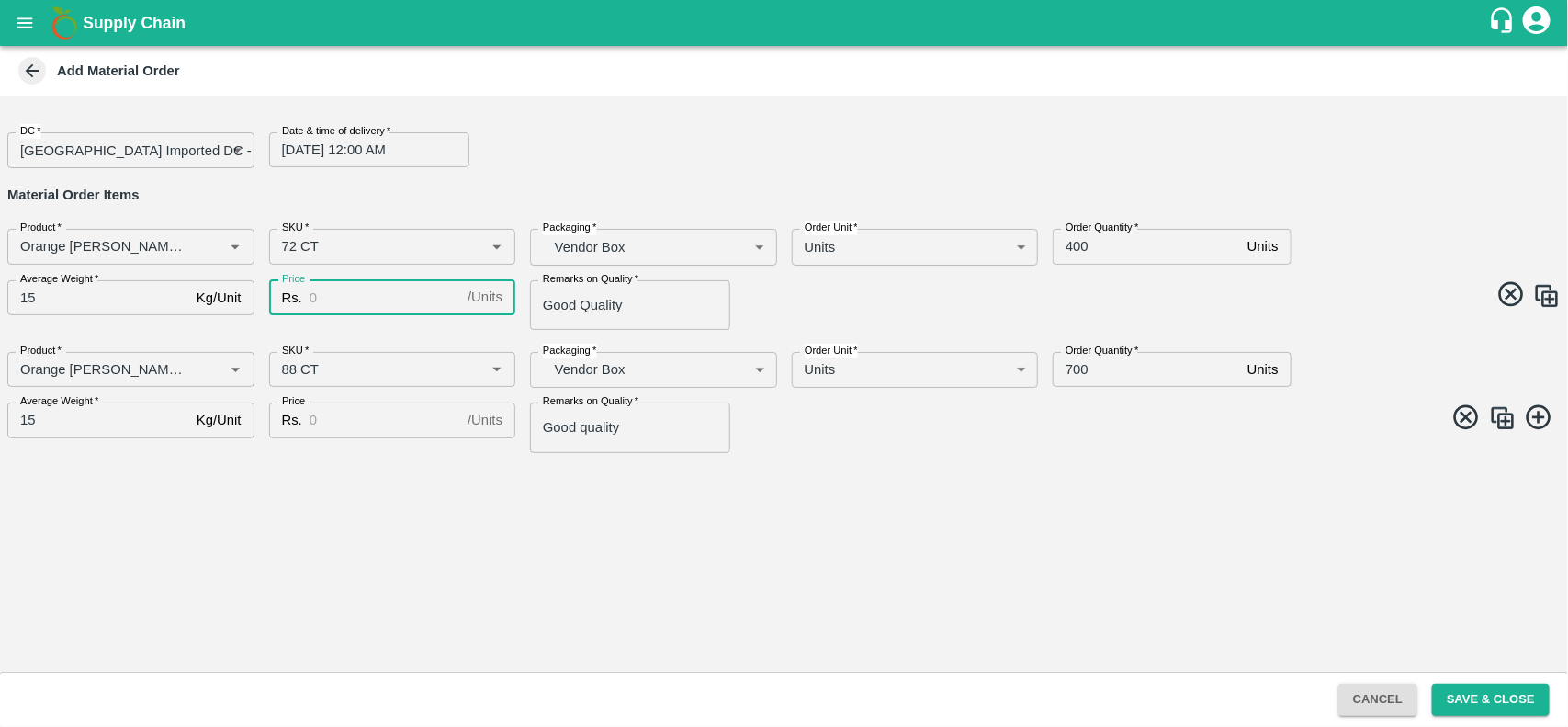
click at [332, 299] on input "Price" at bounding box center [385, 297] width 150 height 35
click at [332, 299] on input "2130" at bounding box center [385, 297] width 150 height 35
type input "2130"
click at [379, 419] on input "Price" at bounding box center [385, 420] width 150 height 35
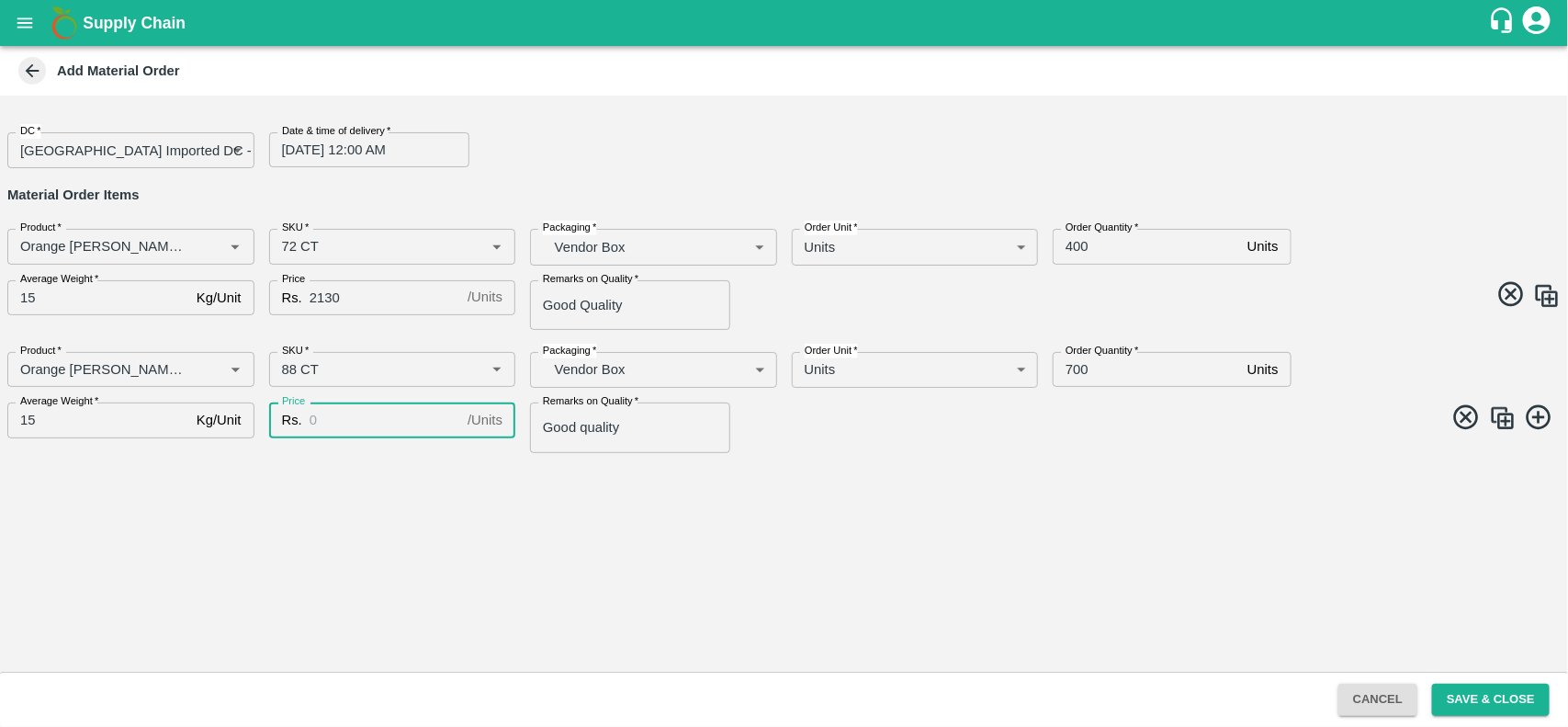
click at [379, 419] on input "Price" at bounding box center [385, 420] width 150 height 35
paste input "2130"
type input "2130"
click at [1465, 686] on button "Save & Close" at bounding box center [1491, 700] width 118 height 32
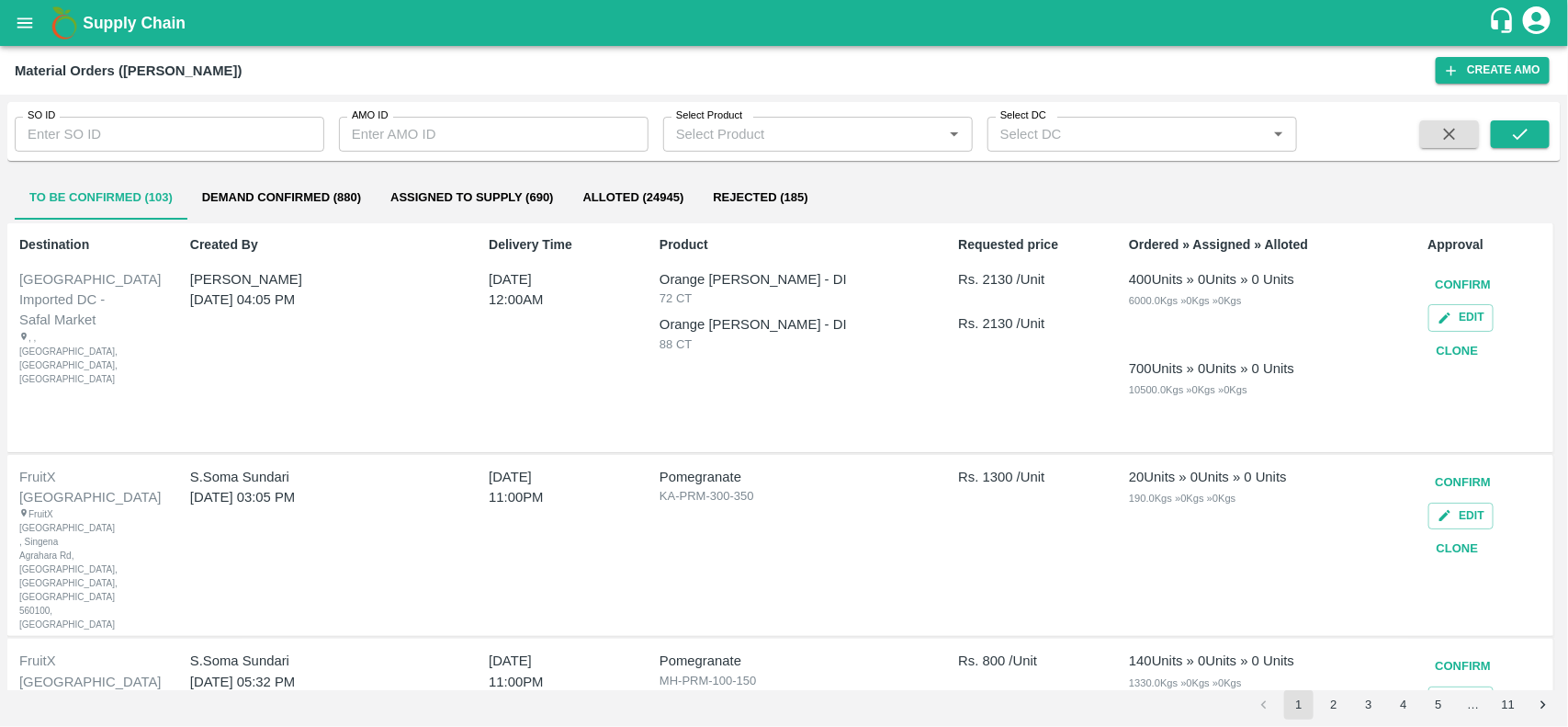
click at [1449, 287] on button "Confirm" at bounding box center [1464, 285] width 71 height 32
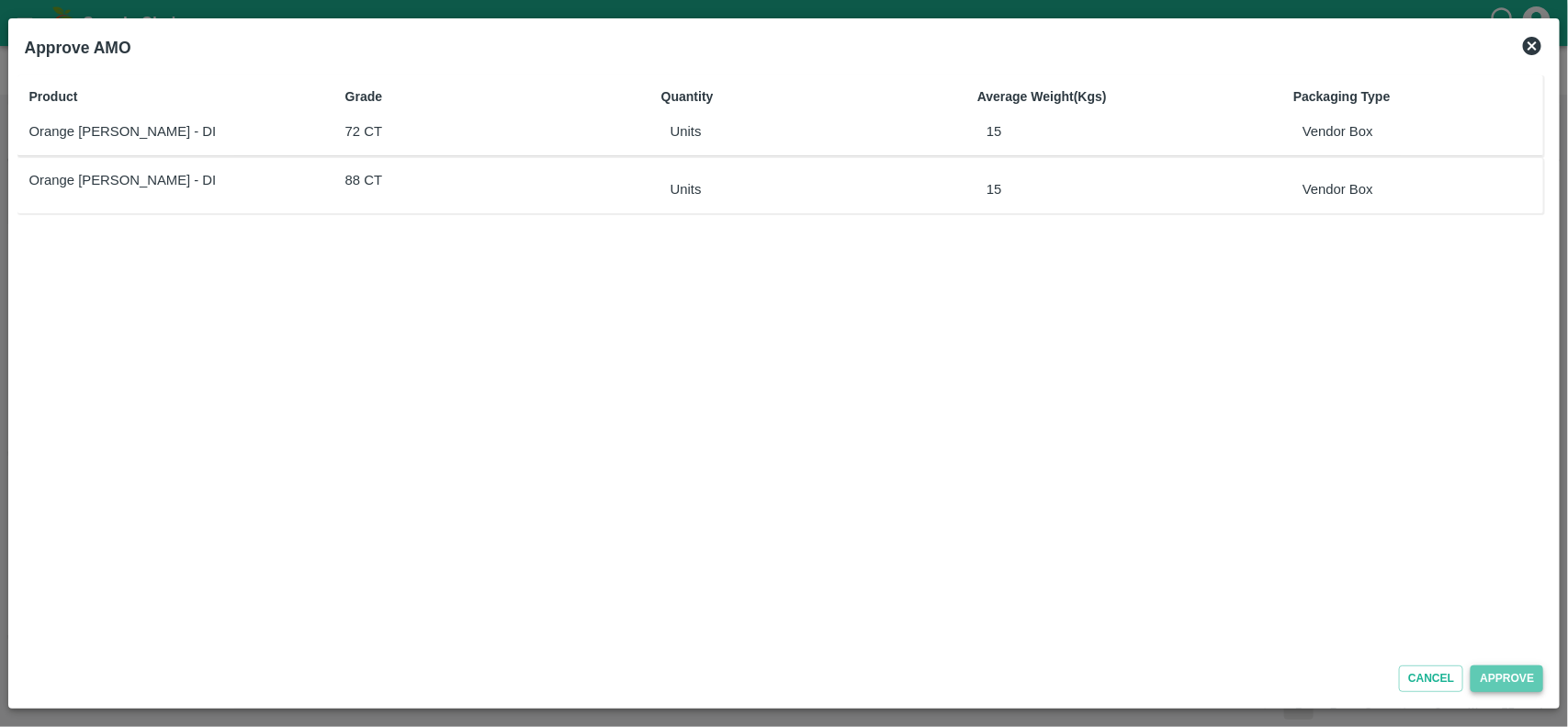
click at [1494, 666] on button "Approve" at bounding box center [1507, 678] width 73 height 27
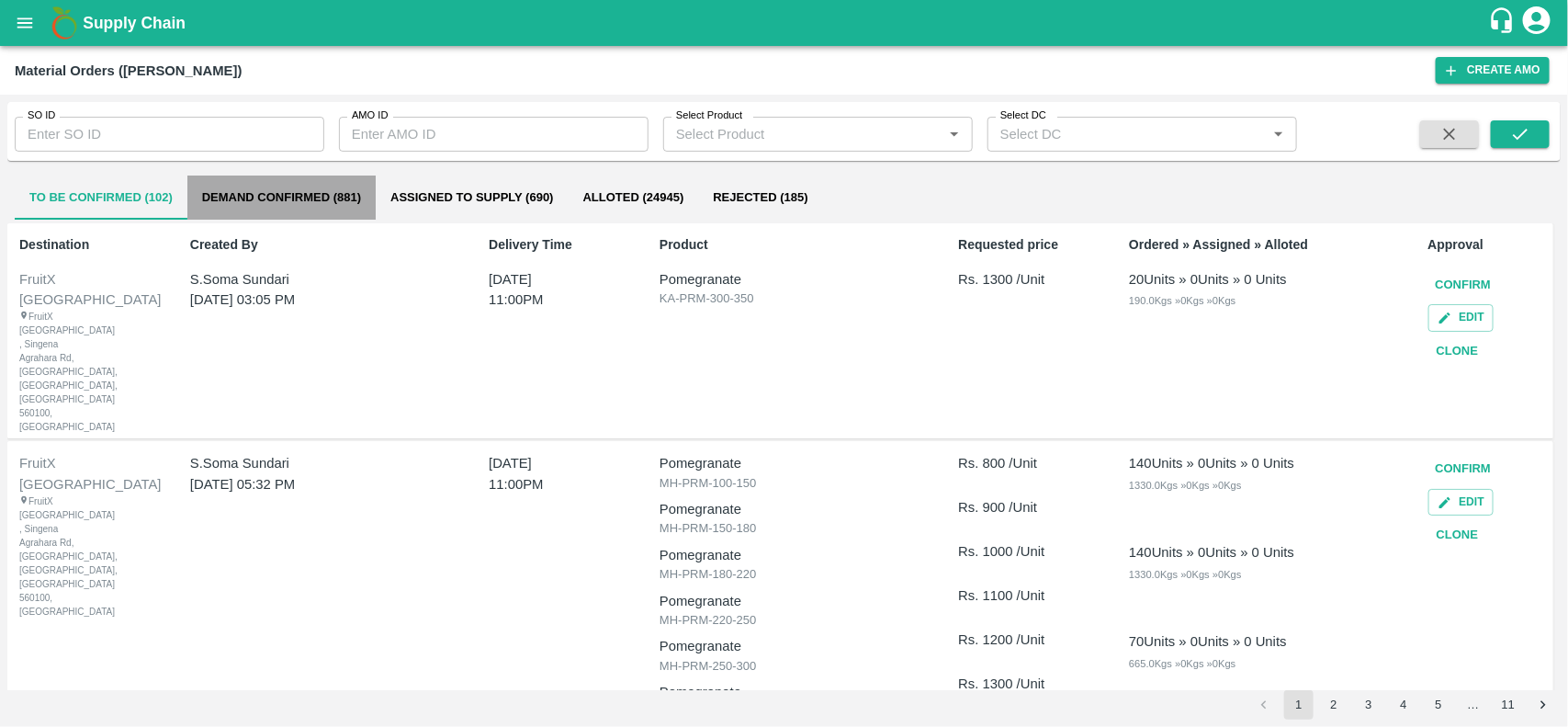
click at [290, 198] on button "Demand Confirmed (881)" at bounding box center [282, 197] width 189 height 44
